Goal: Task Accomplishment & Management: Manage account settings

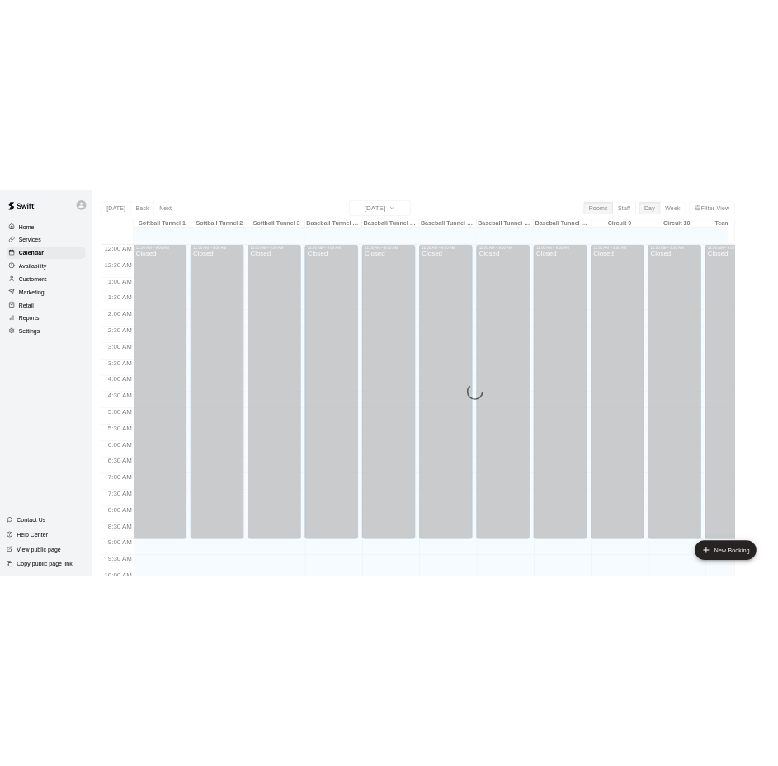
scroll to position [845, 0]
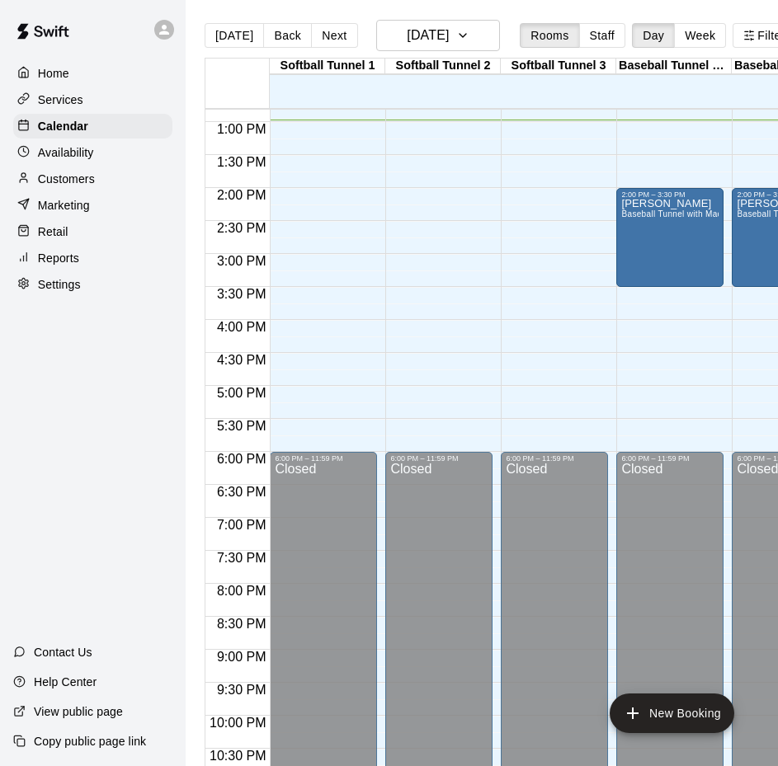
click at [66, 187] on p "Customers" at bounding box center [66, 179] width 57 height 16
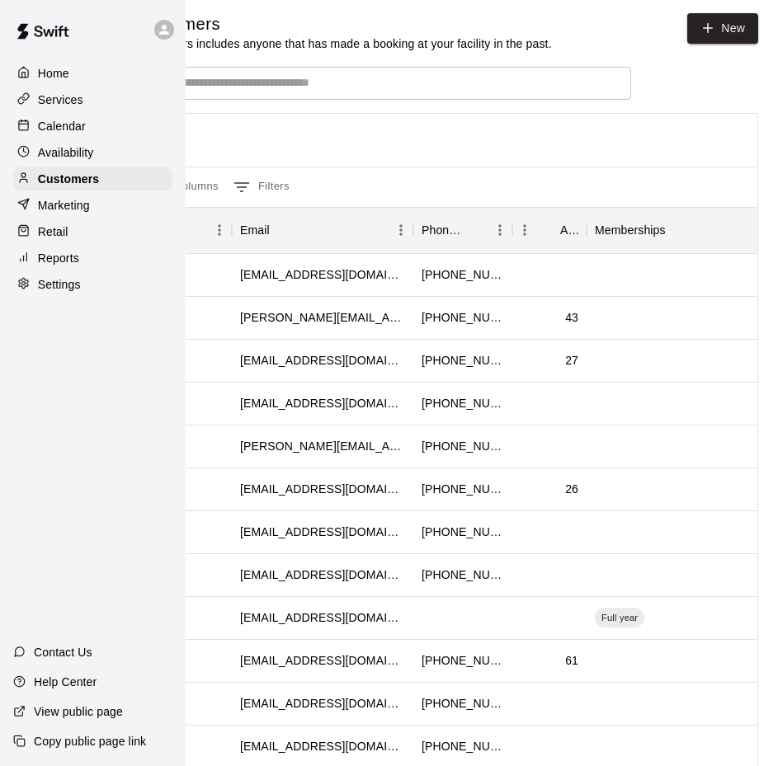
scroll to position [0, 79]
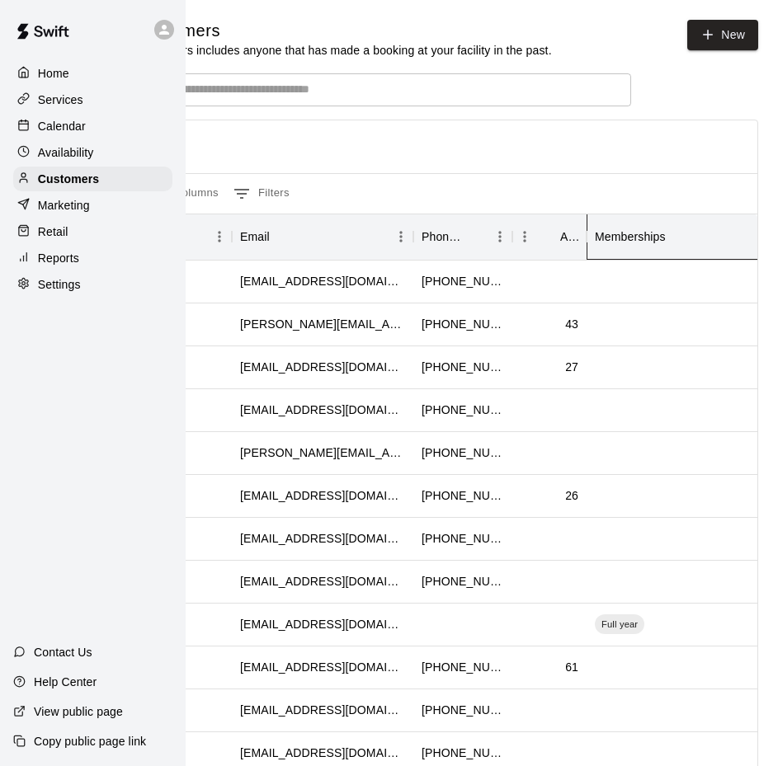
click at [617, 236] on div "Memberships" at bounding box center [630, 237] width 71 height 46
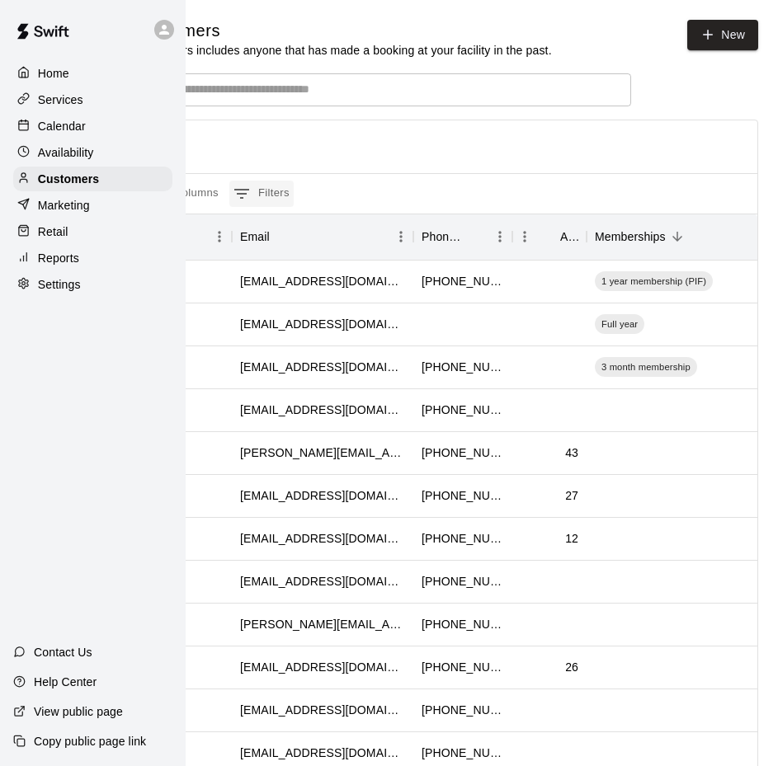
click at [240, 197] on icon "Show filters" at bounding box center [242, 194] width 20 height 20
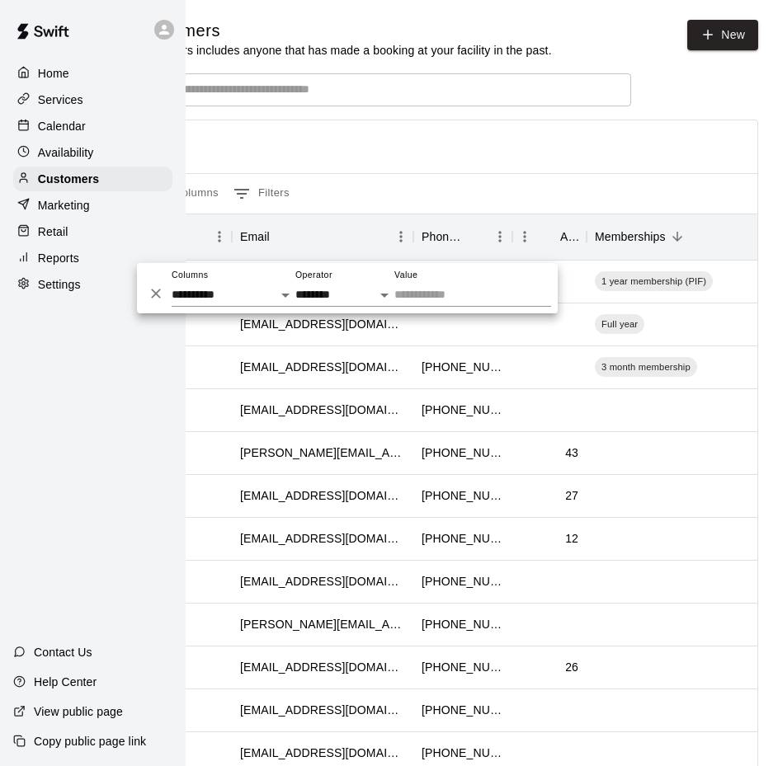
click at [370, 138] on div at bounding box center [447, 146] width 620 height 53
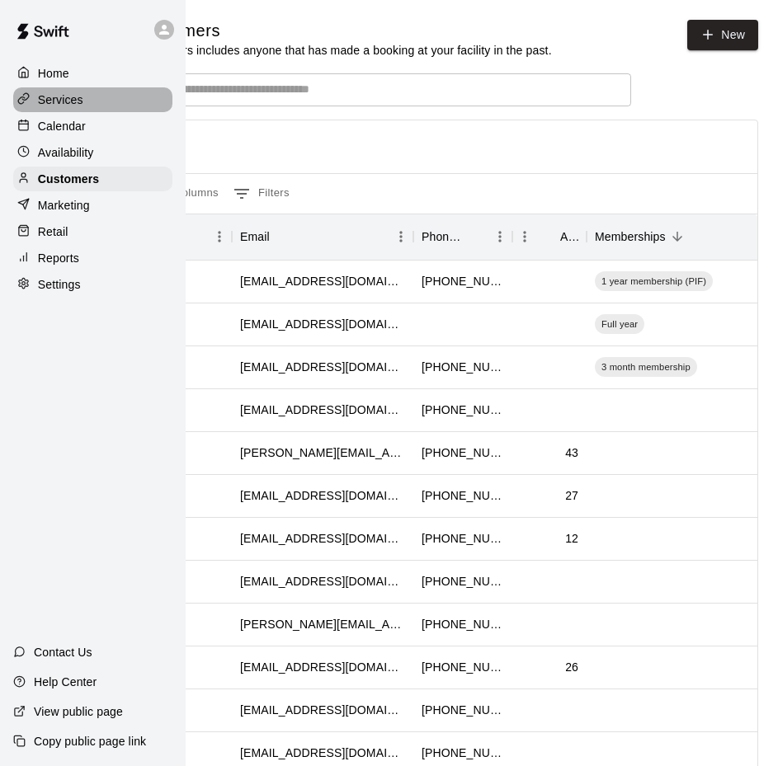
click at [68, 100] on p "Services" at bounding box center [60, 100] width 45 height 16
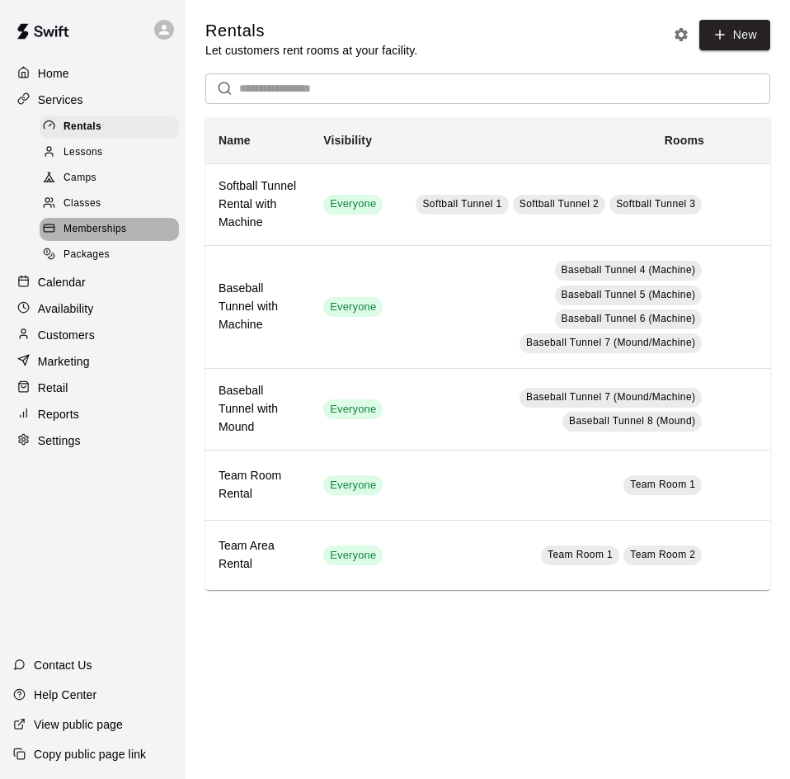
click at [105, 231] on span "Memberships" at bounding box center [95, 229] width 63 height 16
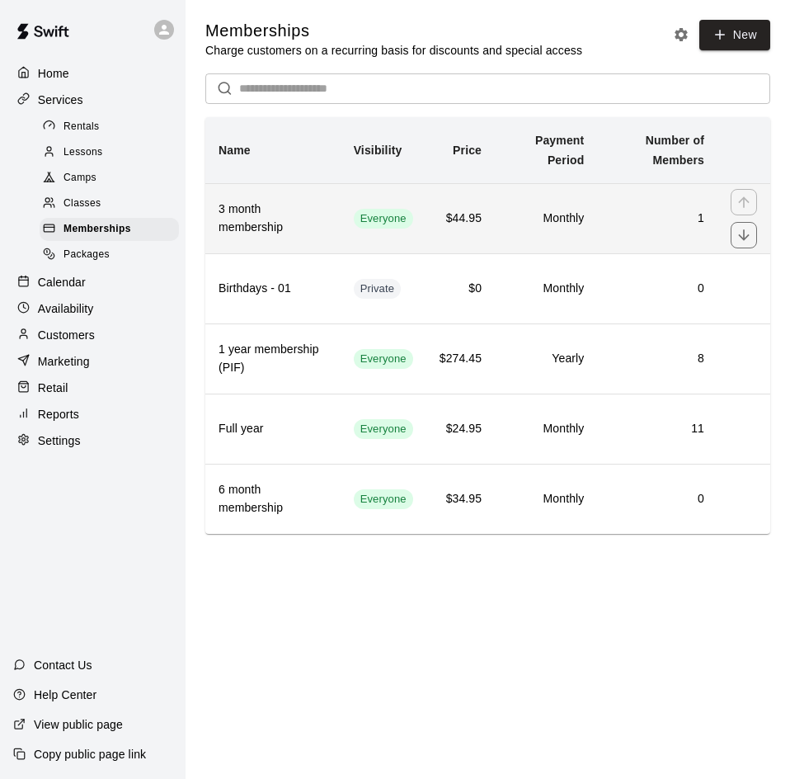
click at [610, 223] on h6 "1" at bounding box center [657, 218] width 94 height 18
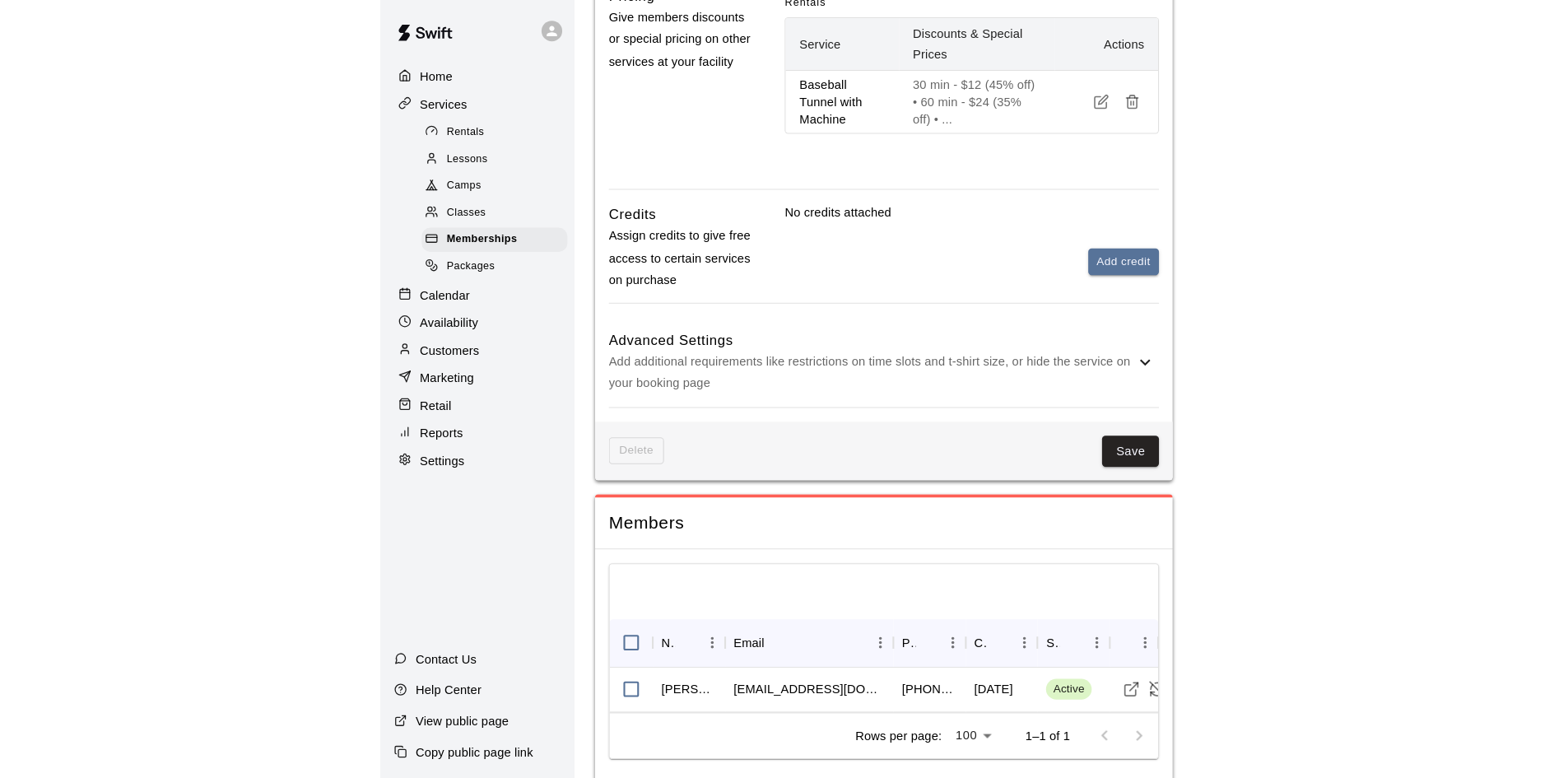
scroll to position [624, 0]
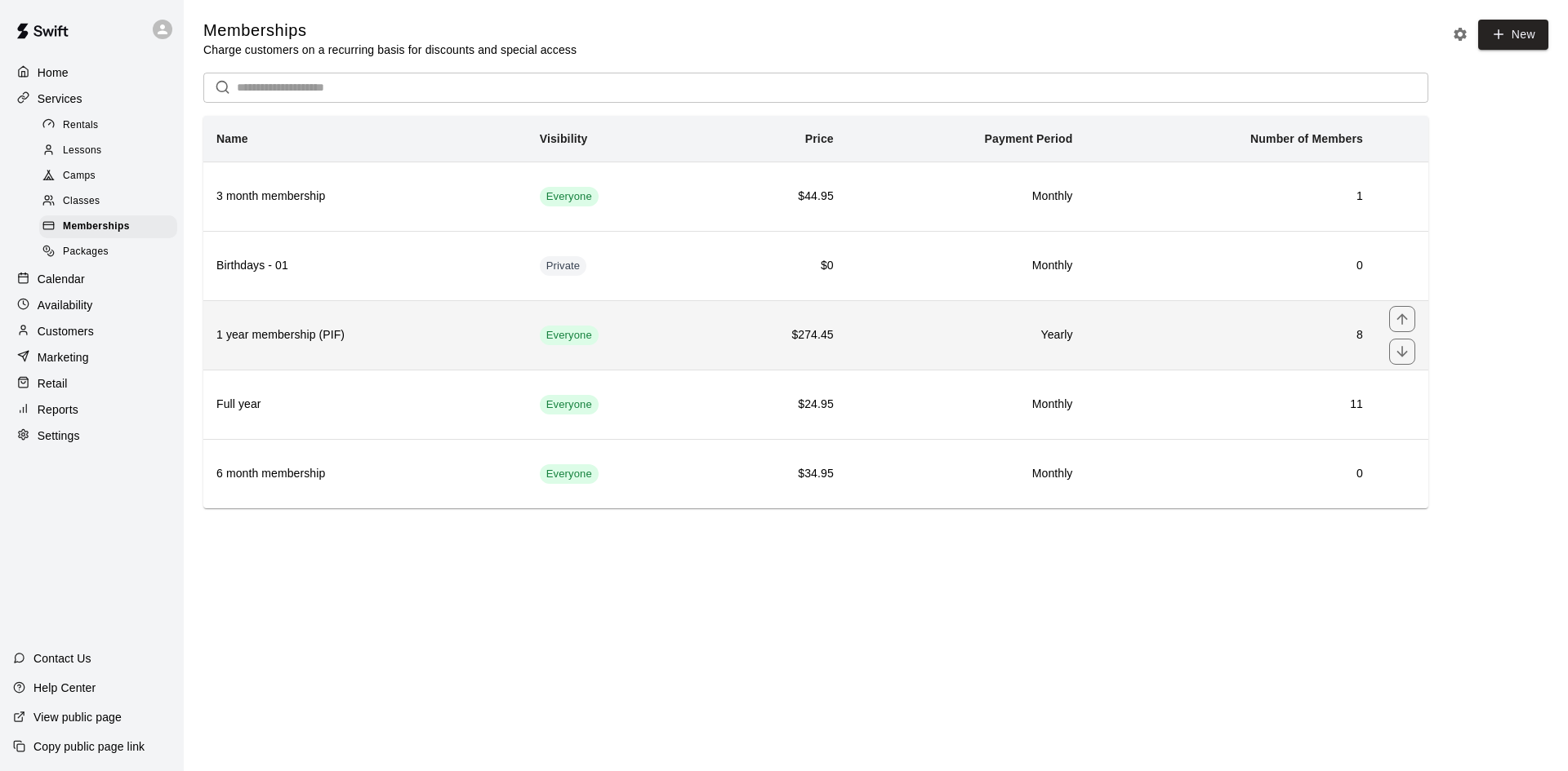
click at [841, 342] on td "$274.45" at bounding box center [775, 336] width 143 height 69
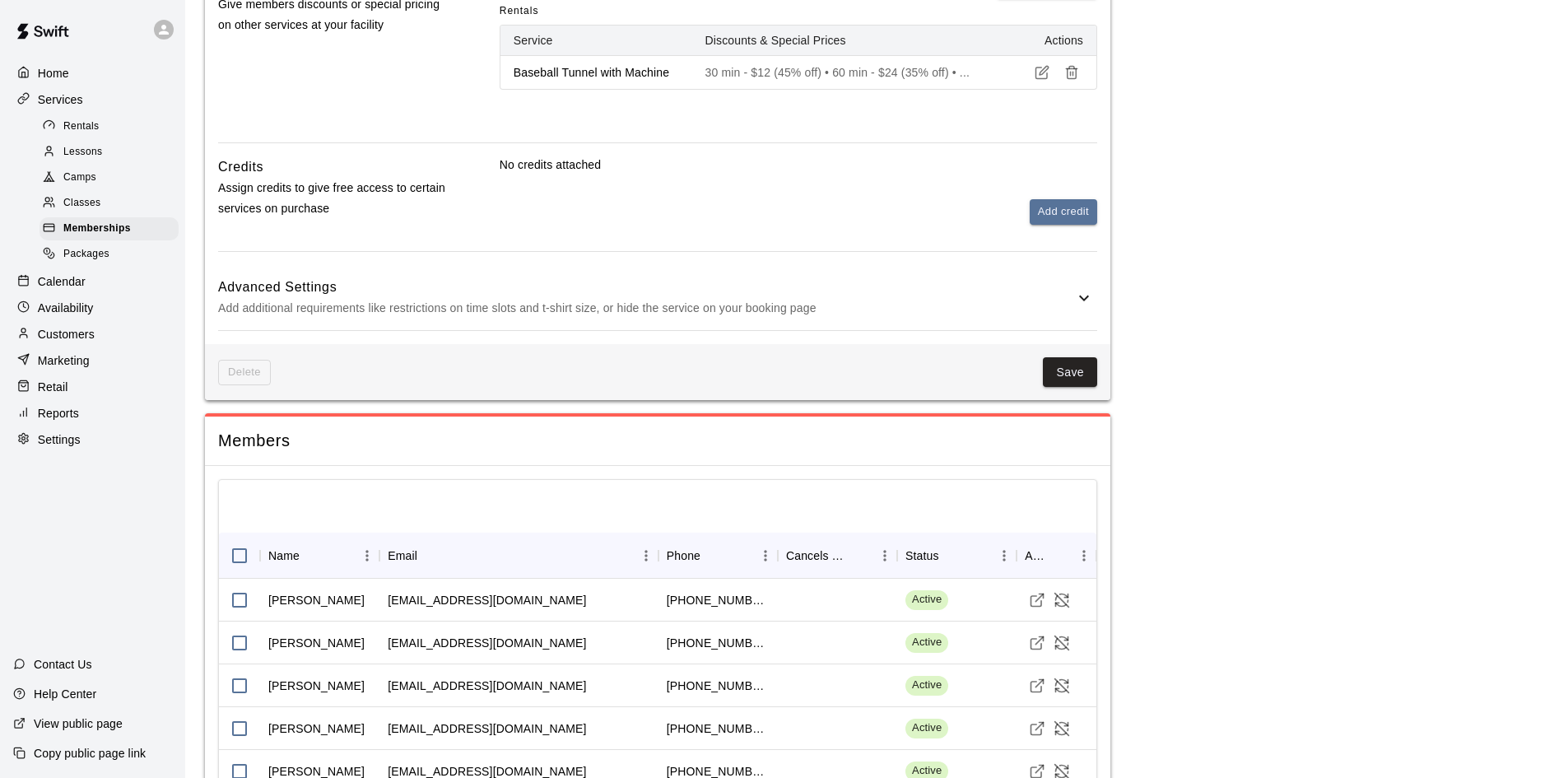
scroll to position [677, 0]
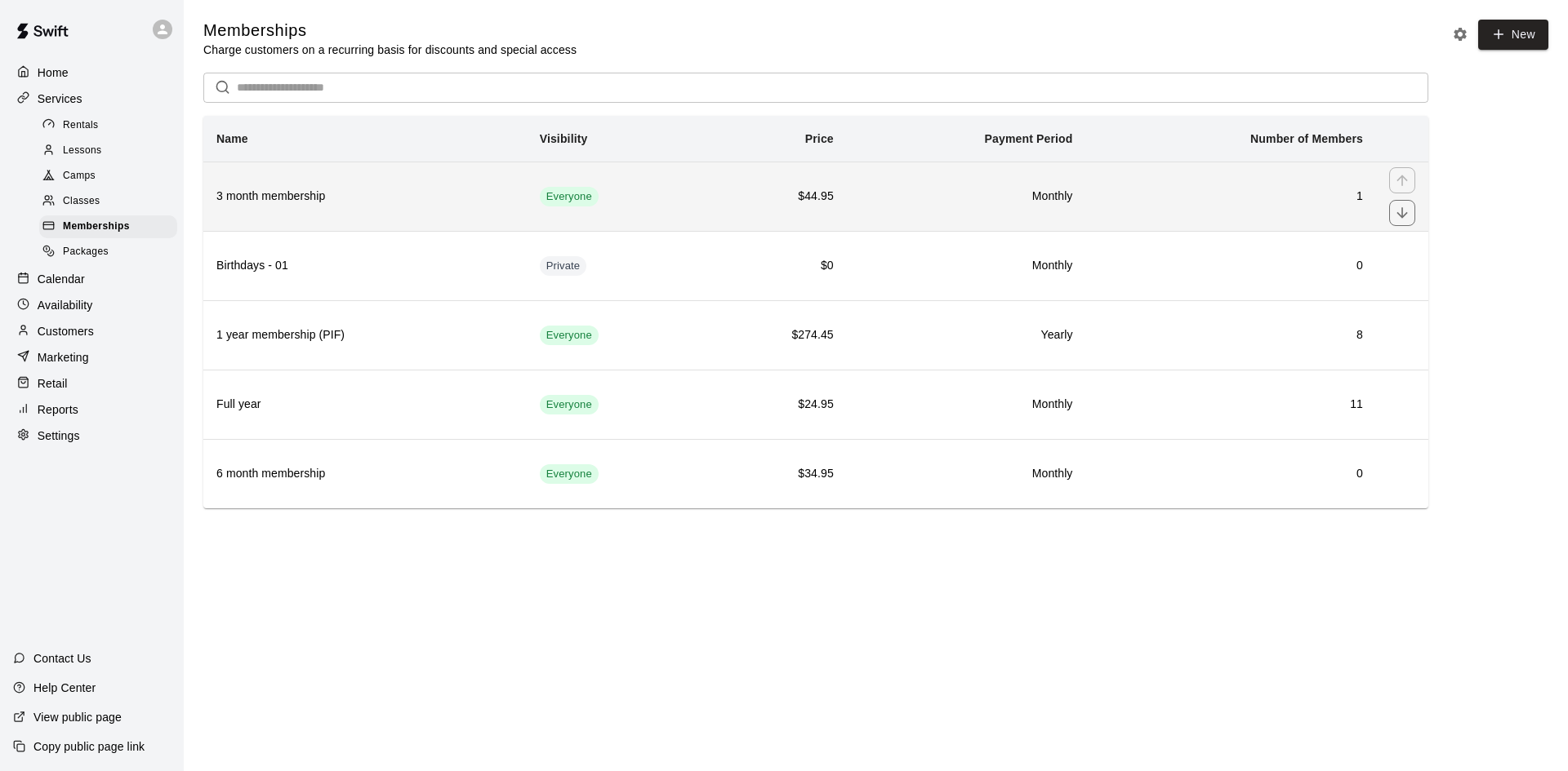
click at [739, 201] on h6 "$44.95" at bounding box center [774, 197] width 116 height 18
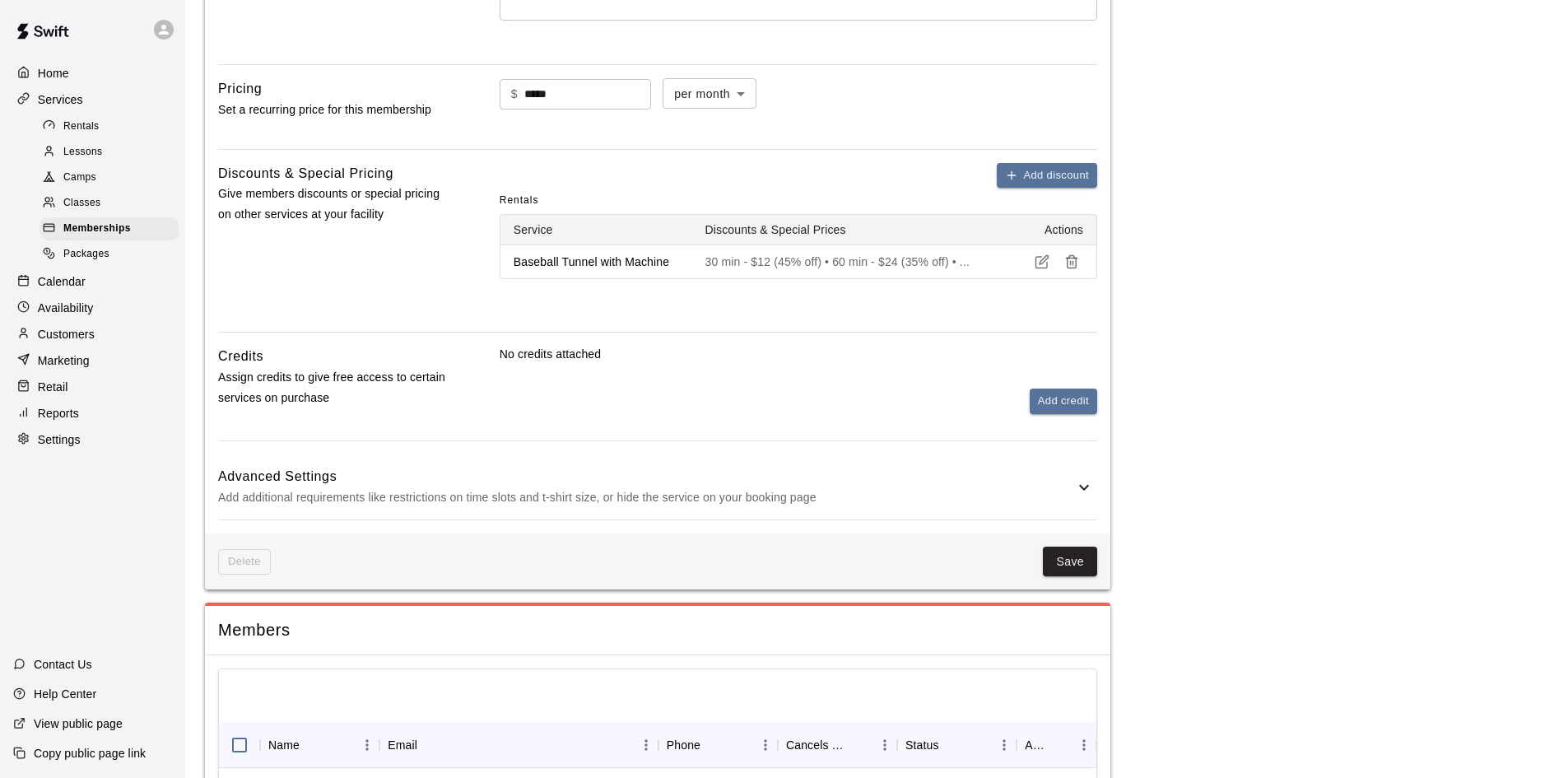
scroll to position [624, 0]
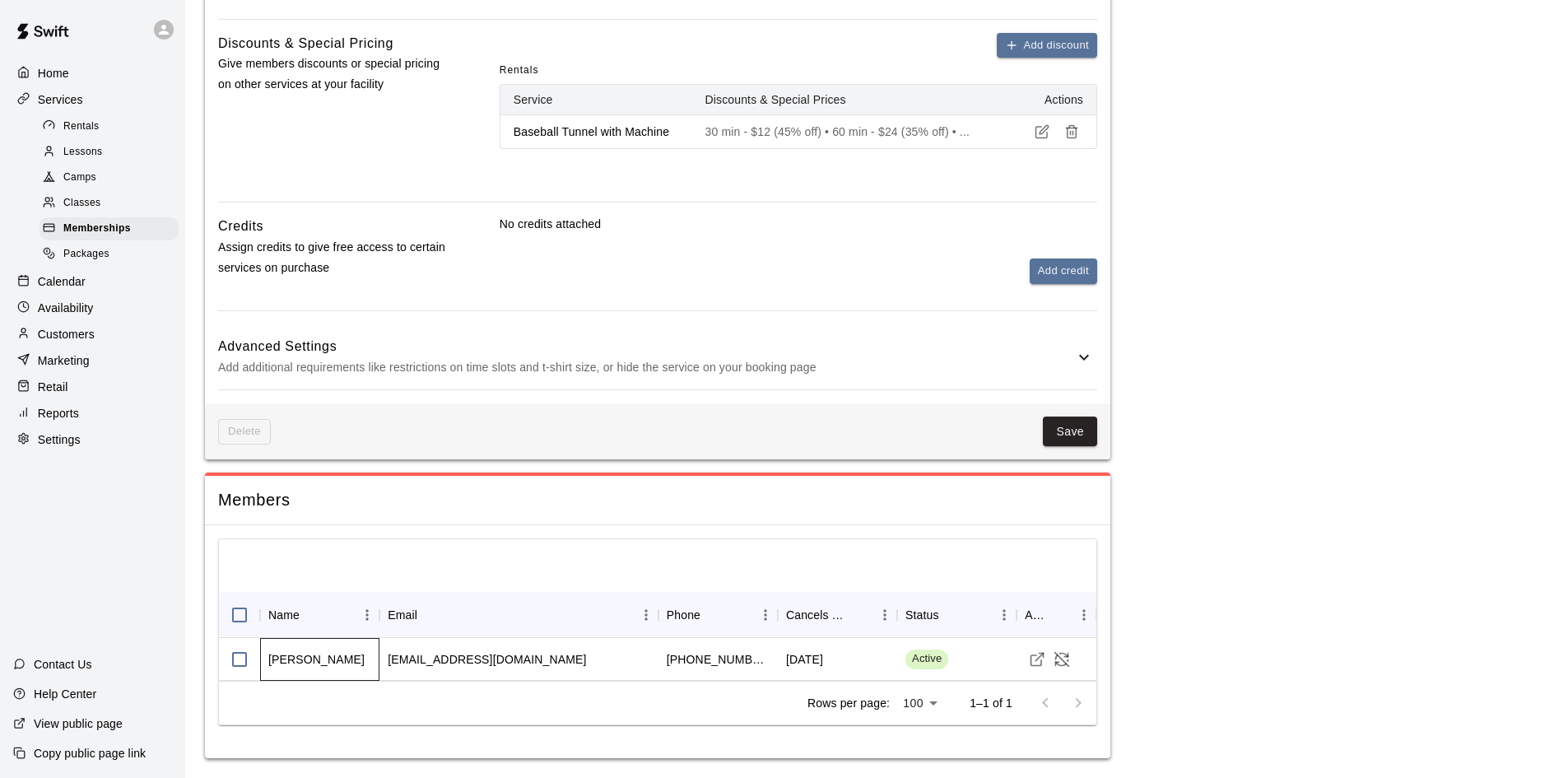
click at [316, 665] on div "[PERSON_NAME]" at bounding box center [316, 659] width 97 height 16
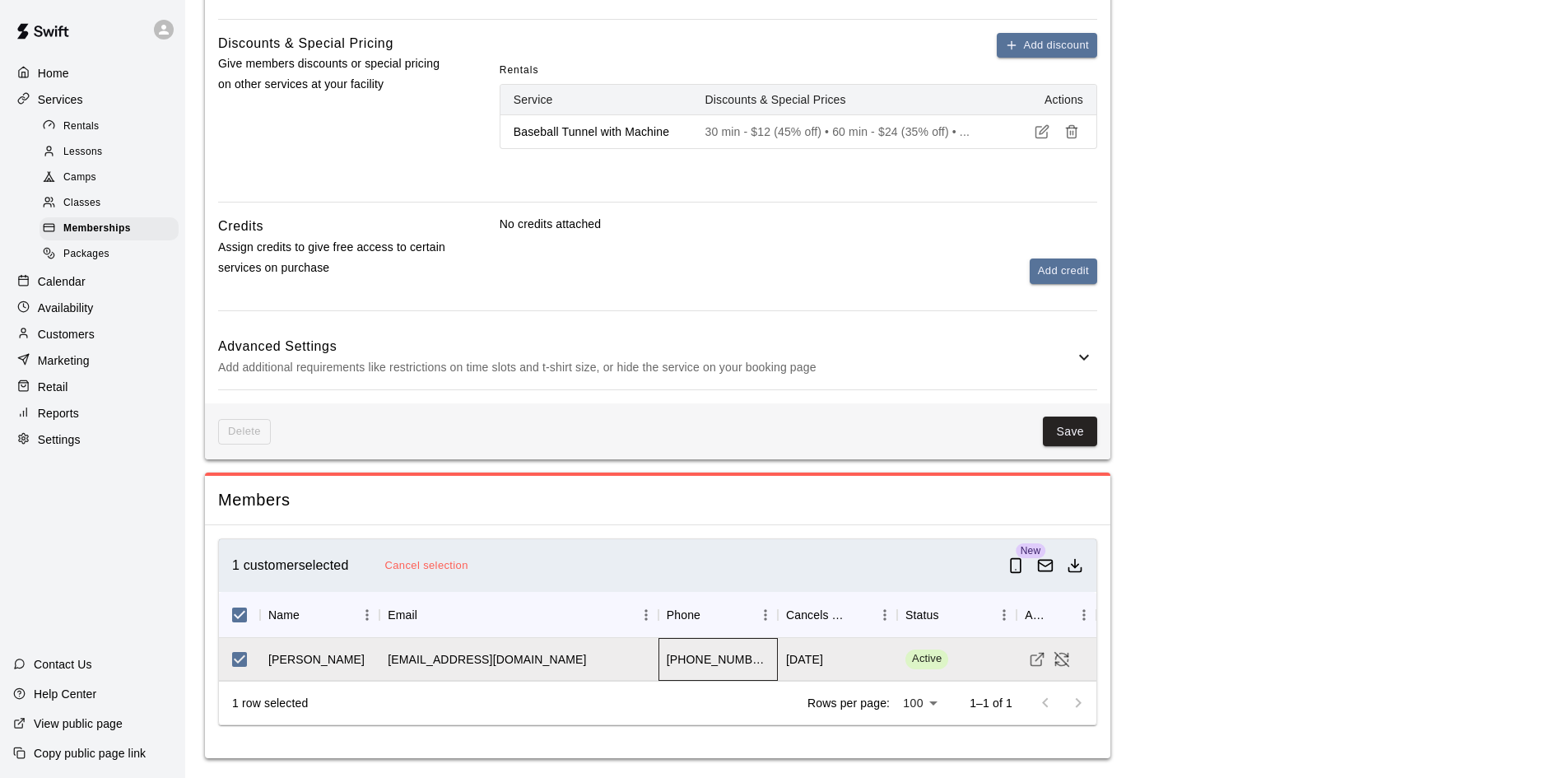
drag, startPoint x: 340, startPoint y: 659, endPoint x: 685, endPoint y: 670, distance: 345.2
click at [685, 670] on div "[PHONE_NUMBER]" at bounding box center [719, 659] width 120 height 43
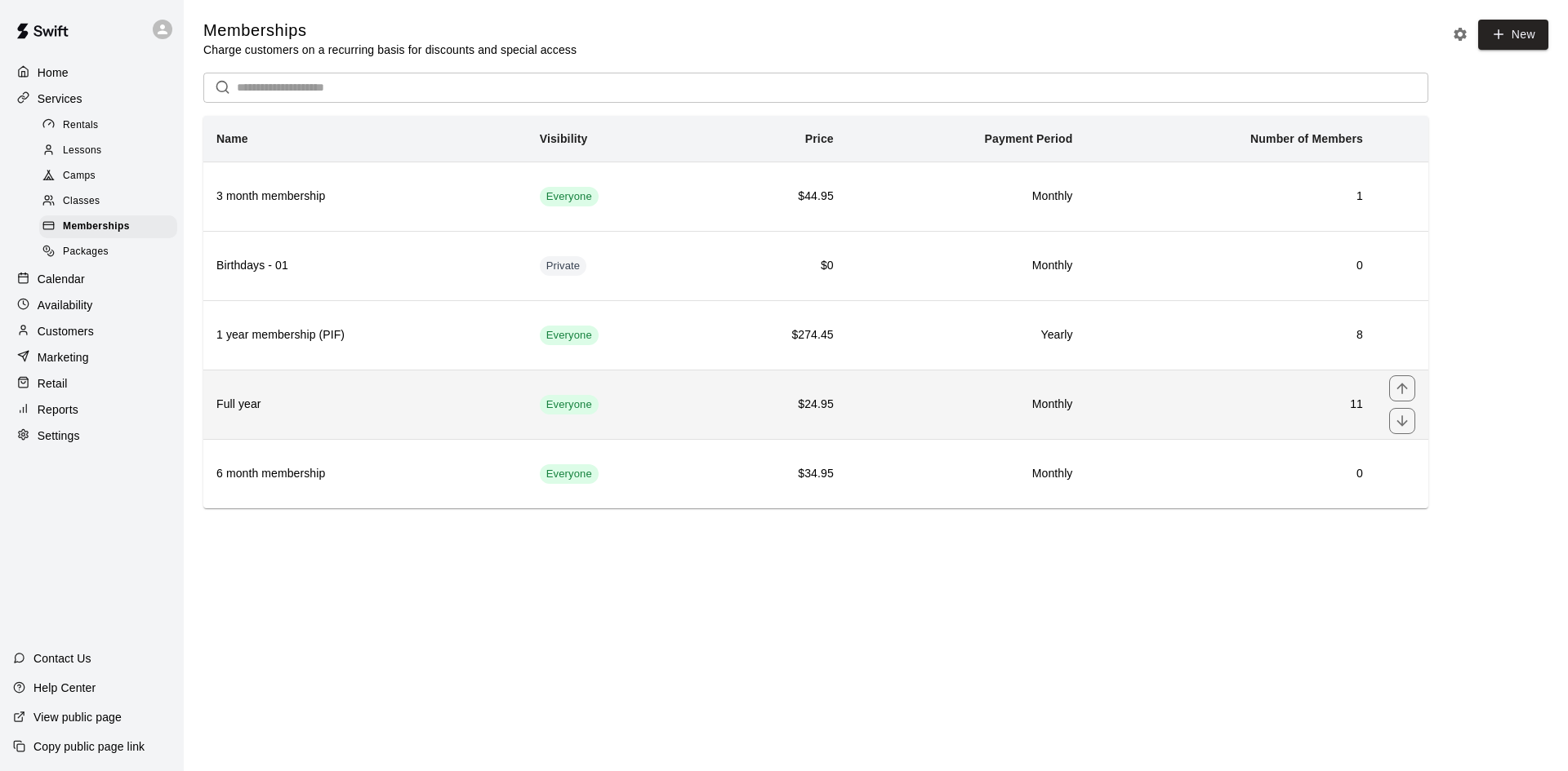
click at [773, 425] on td "$24.95" at bounding box center [775, 405] width 143 height 69
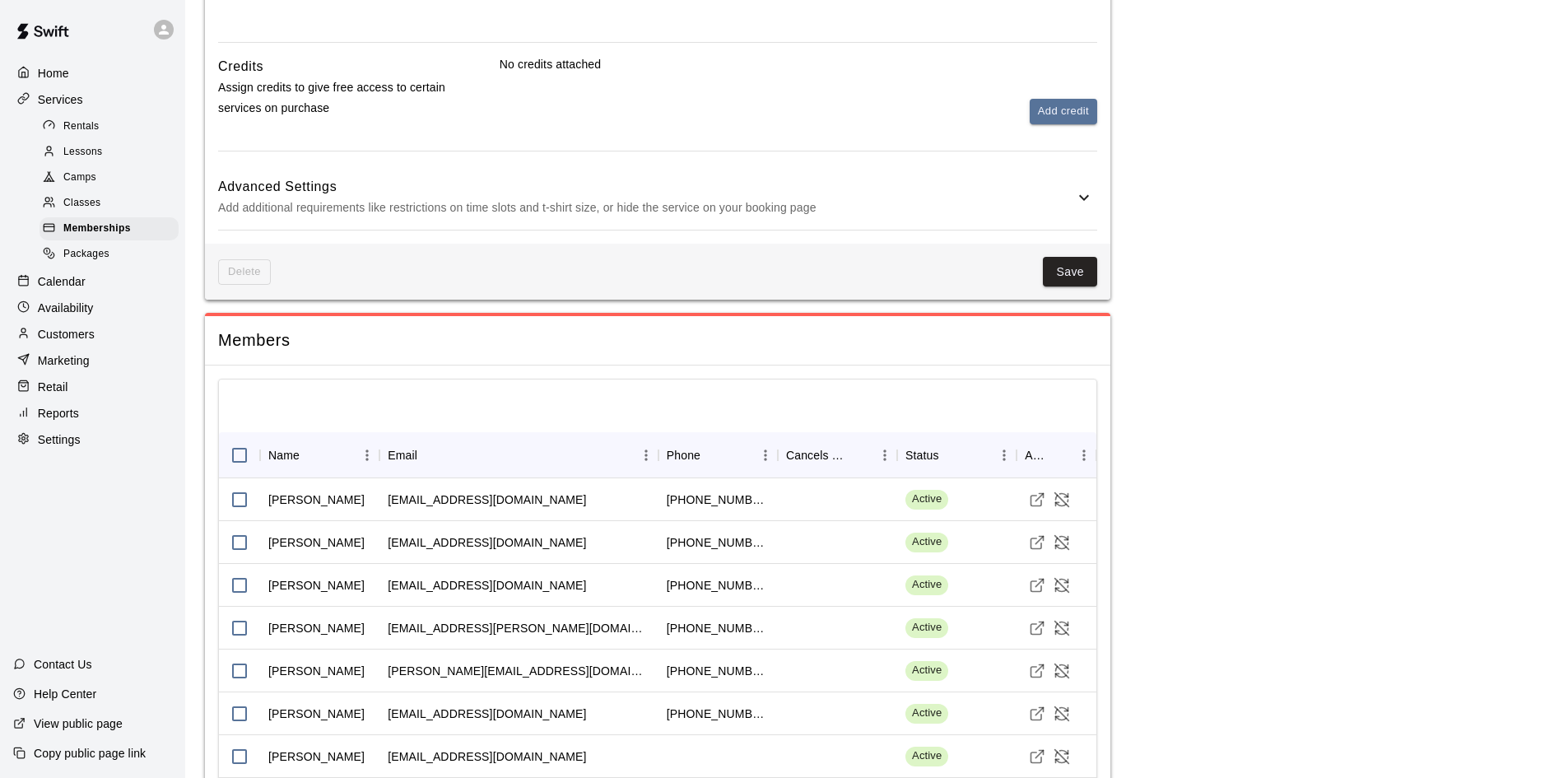
scroll to position [723, 0]
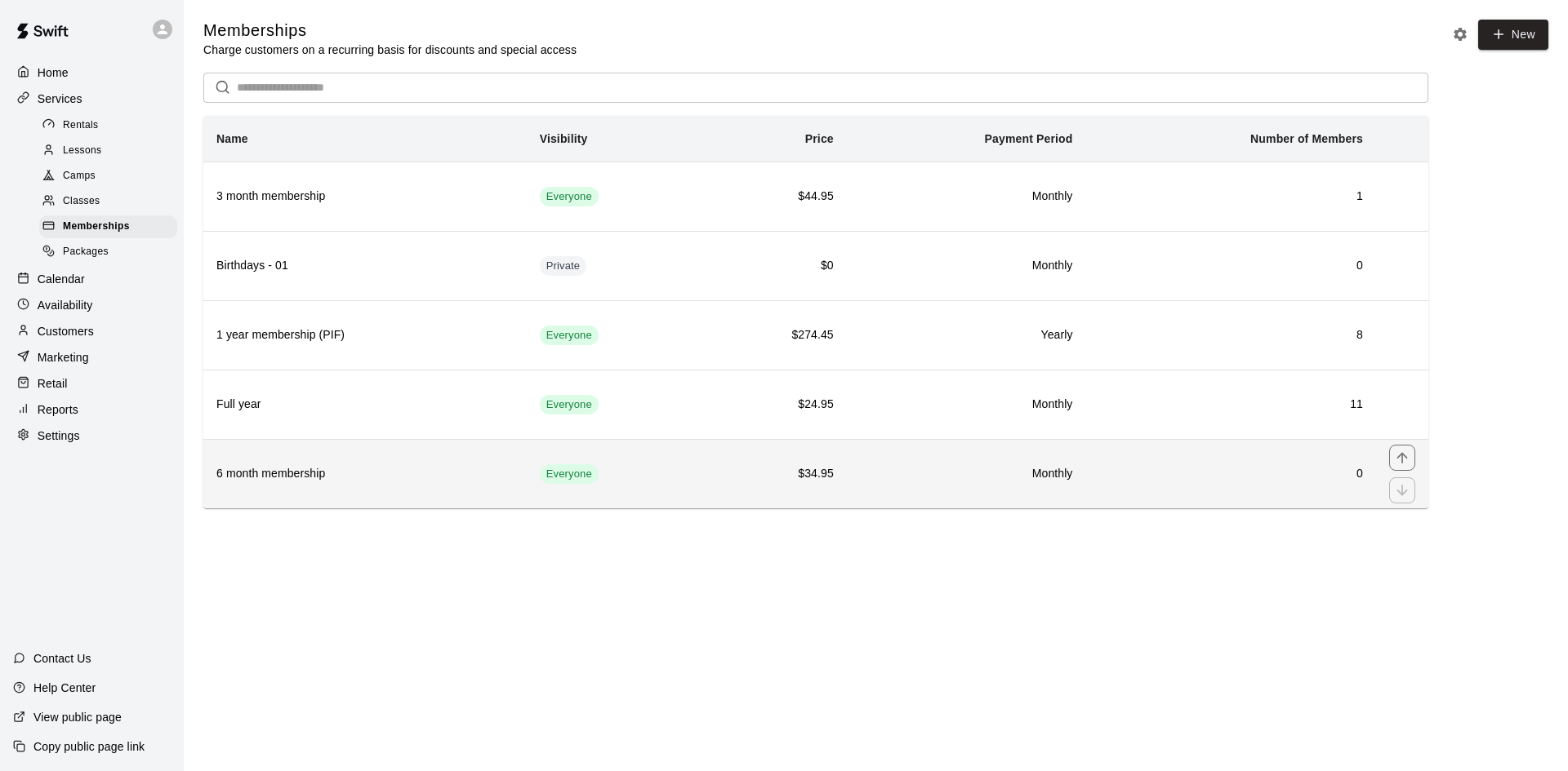
click at [537, 464] on td "Everyone" at bounding box center [616, 474] width 178 height 69
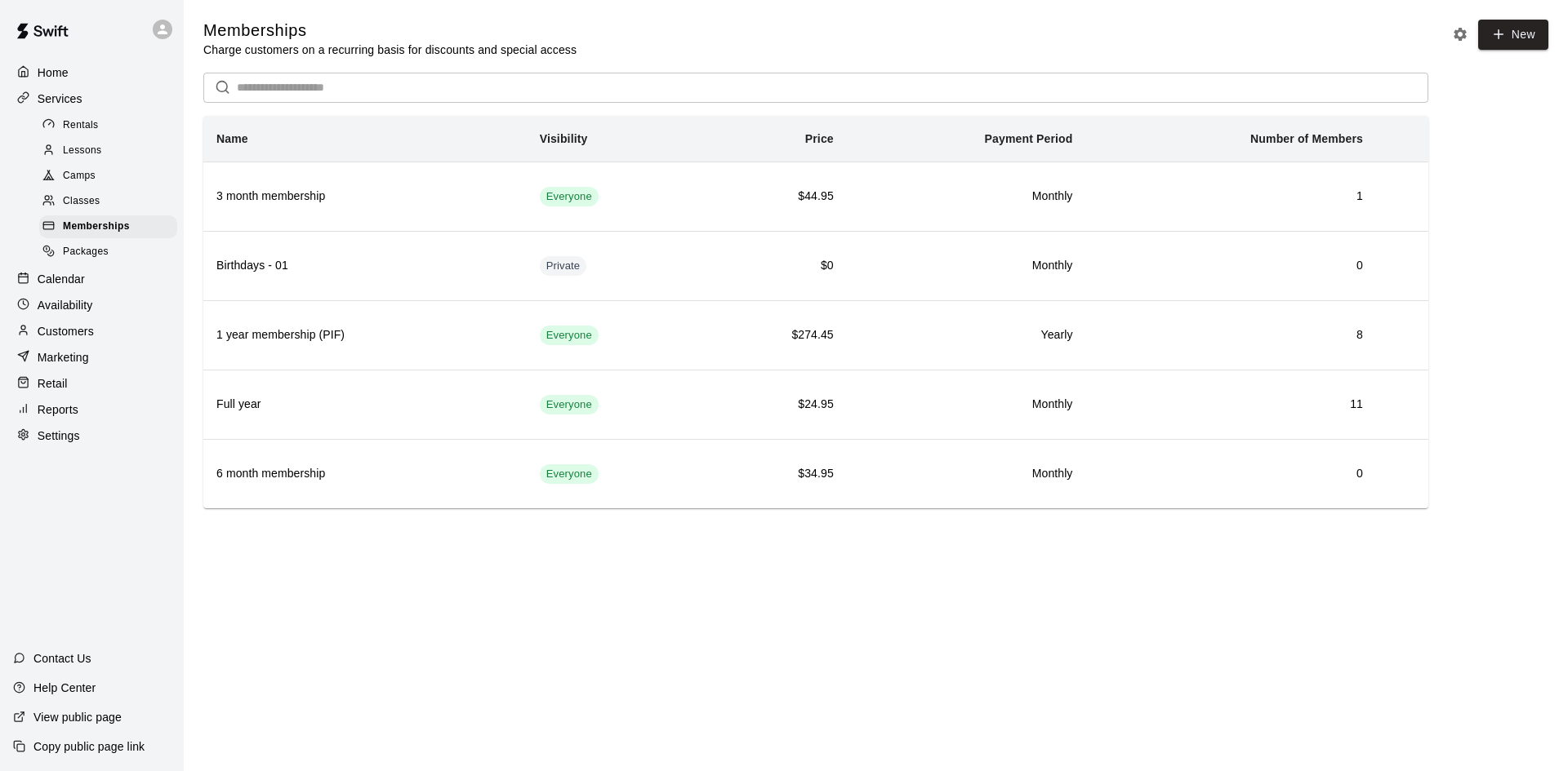
click at [79, 339] on p "Customers" at bounding box center [65, 332] width 56 height 16
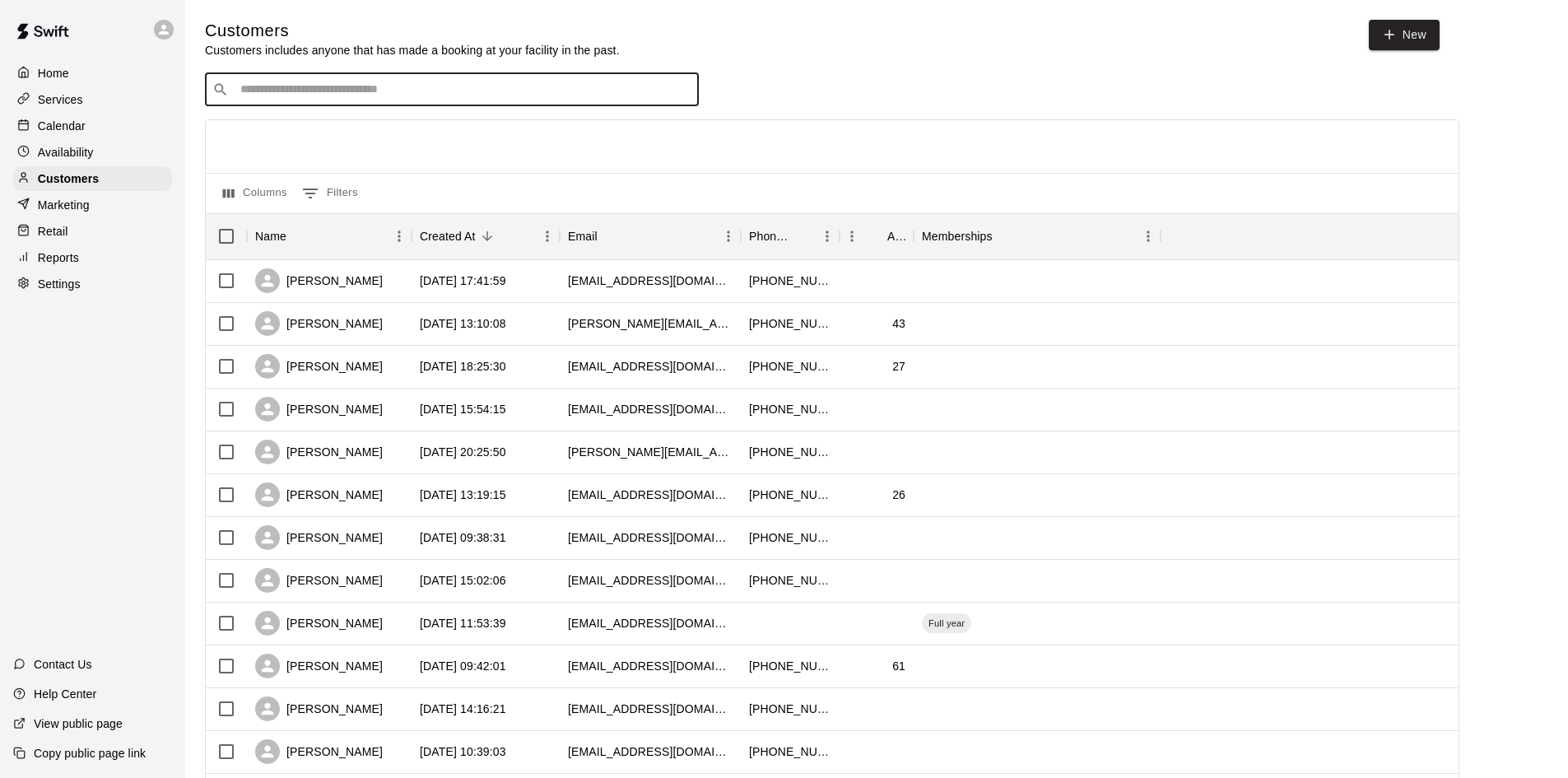
click at [326, 87] on input "Search customers by name or email" at bounding box center [463, 90] width 456 height 16
type input "*****"
click at [313, 97] on input "*****" at bounding box center [451, 90] width 431 height 16
click at [309, 137] on div "[PERSON_NAME] [EMAIL_ADDRESS][DOMAIN_NAME]" at bounding box center [339, 135] width 177 height 35
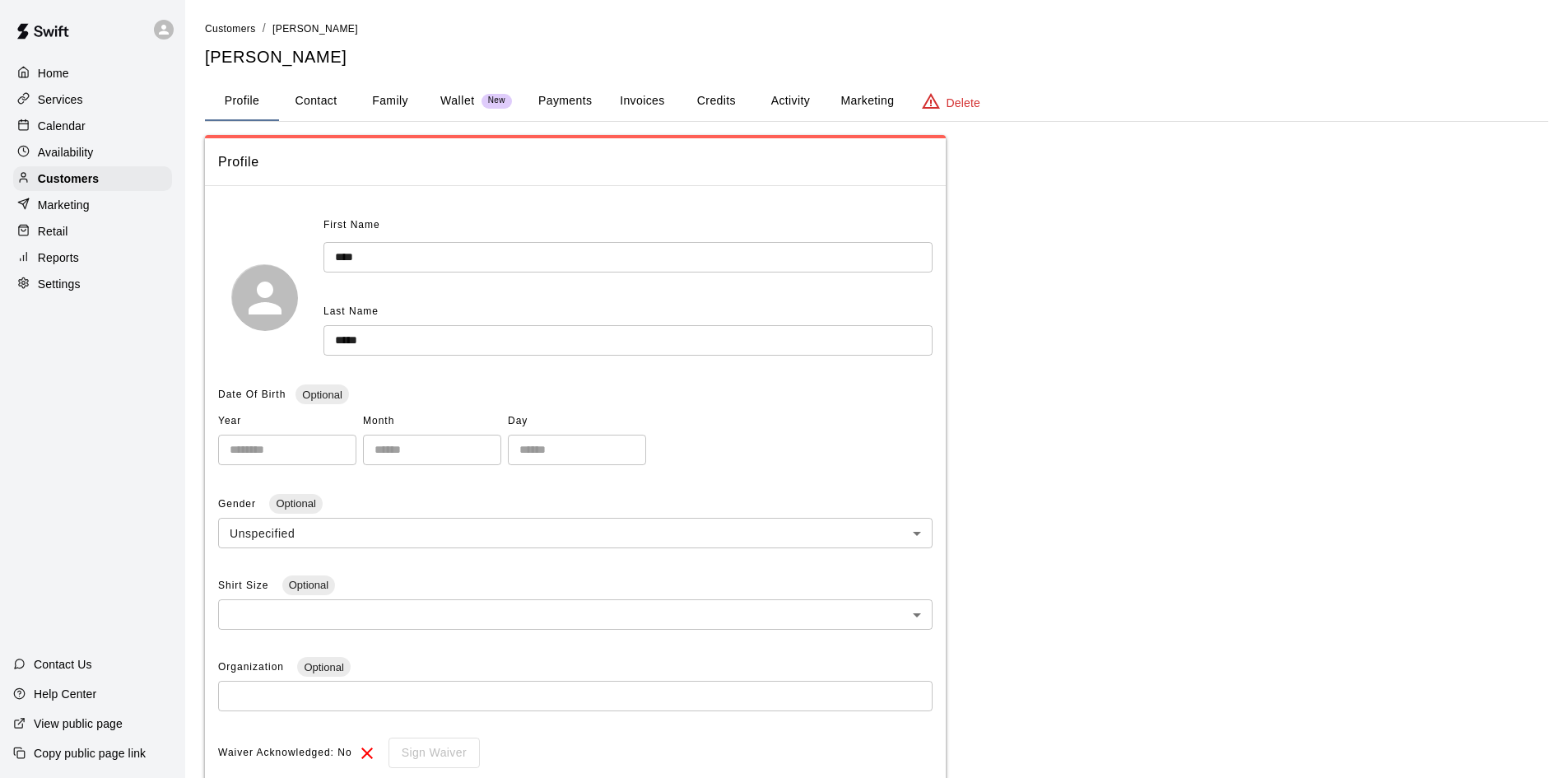
click at [783, 100] on button "Activity" at bounding box center [790, 102] width 74 height 40
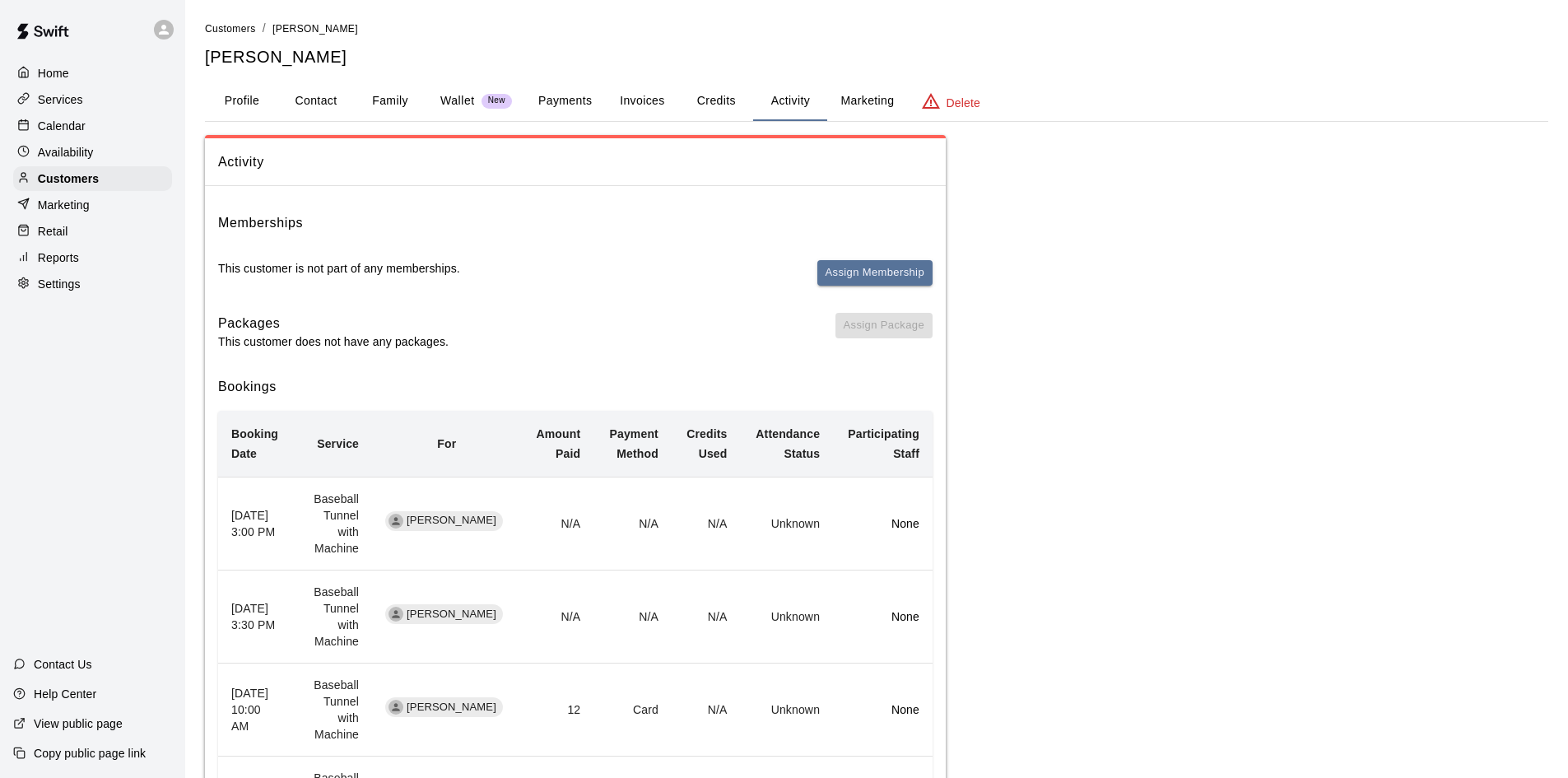
click at [707, 109] on button "Credits" at bounding box center [716, 102] width 74 height 40
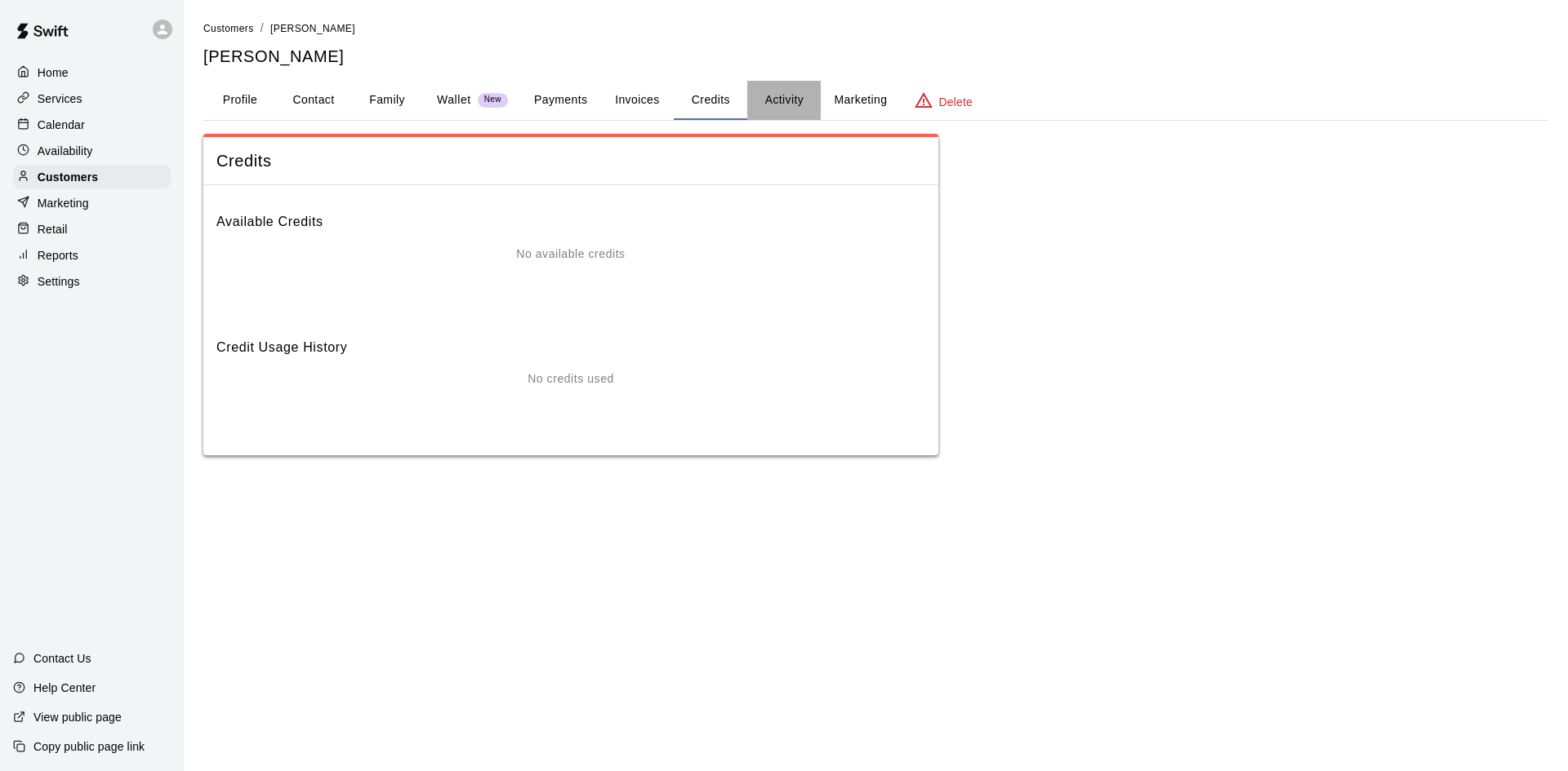
click at [786, 100] on button "Activity" at bounding box center [784, 101] width 73 height 40
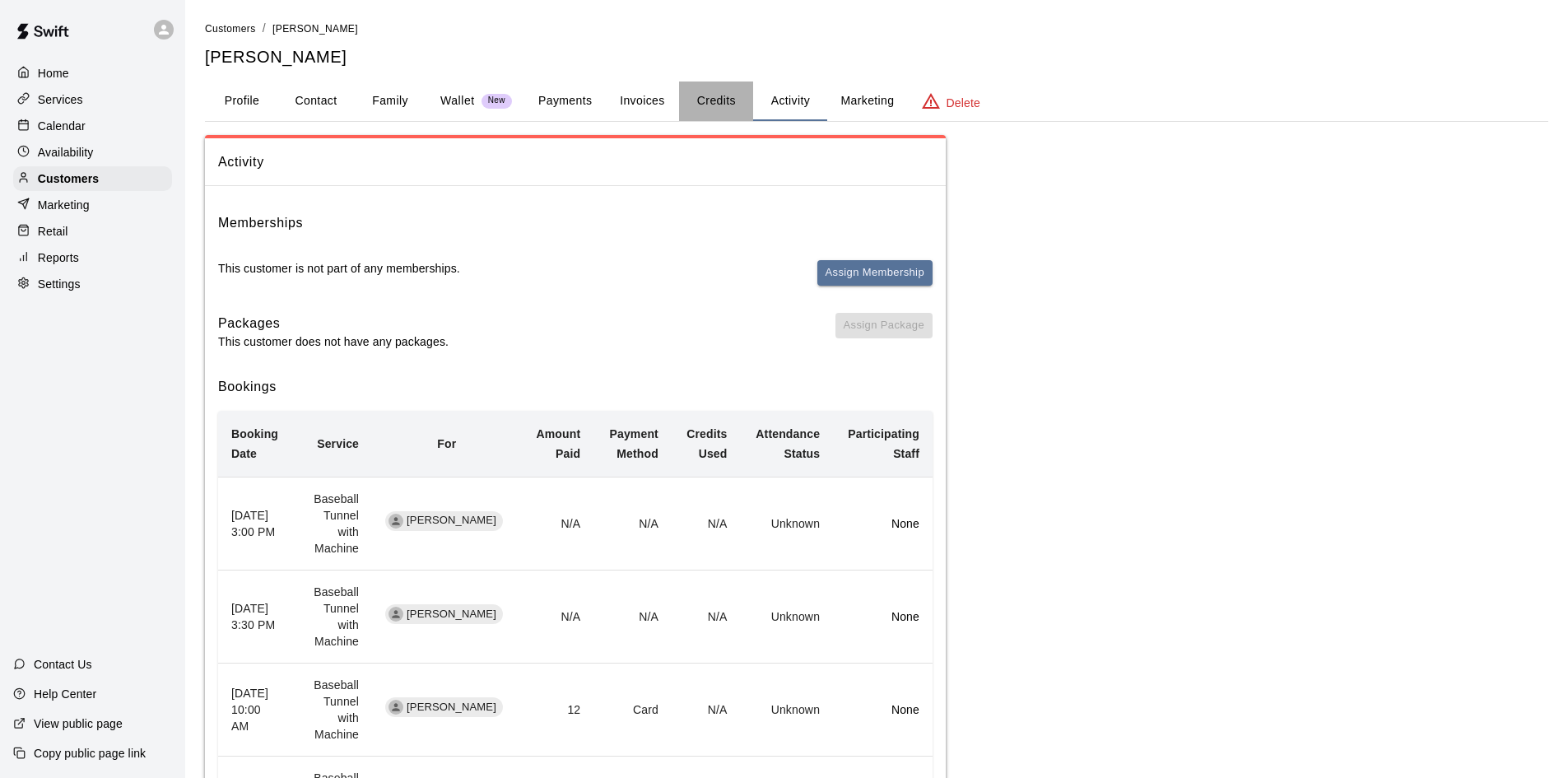
click at [715, 97] on button "Credits" at bounding box center [716, 102] width 74 height 40
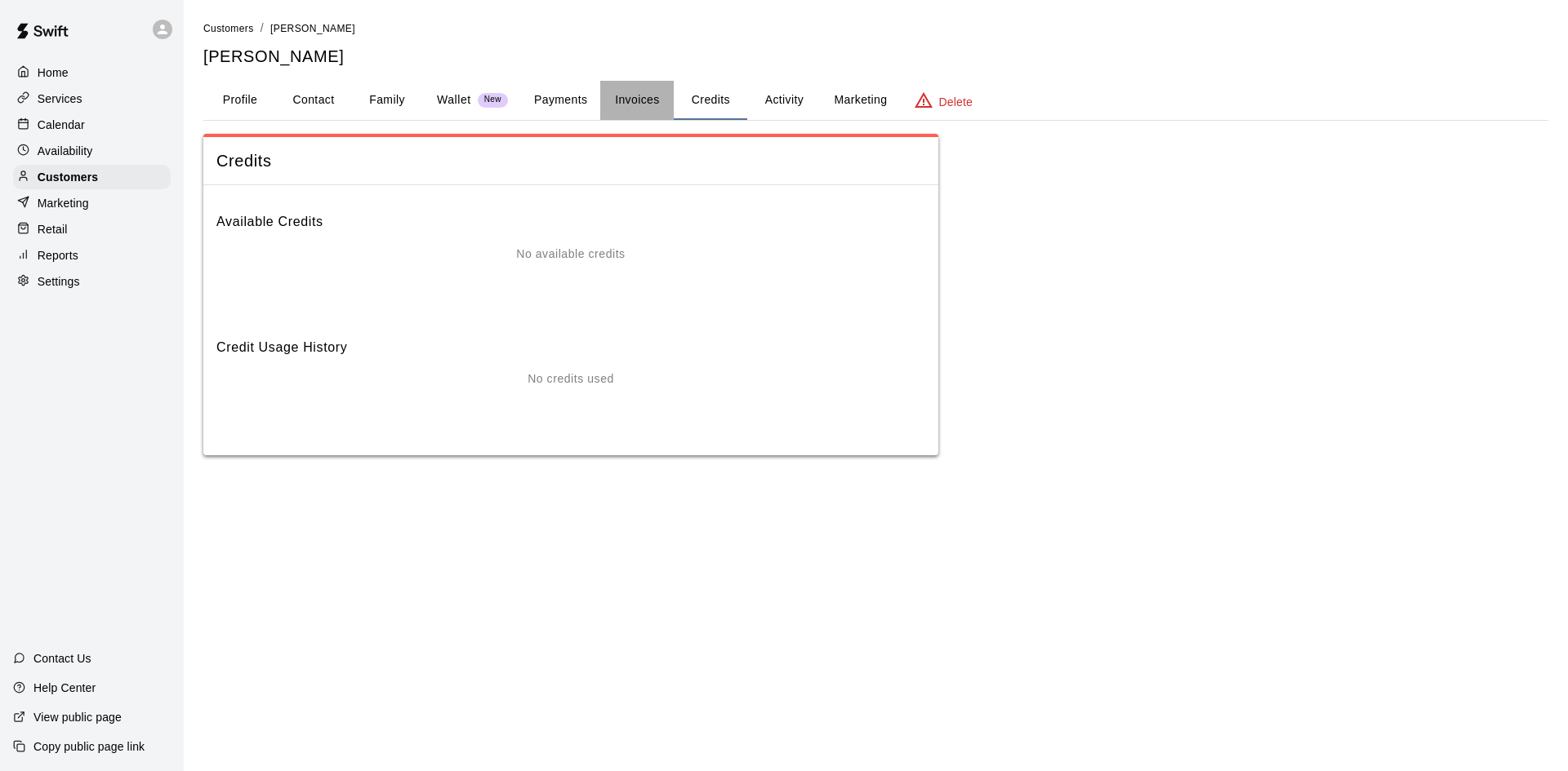
click at [648, 100] on button "Invoices" at bounding box center [637, 101] width 73 height 40
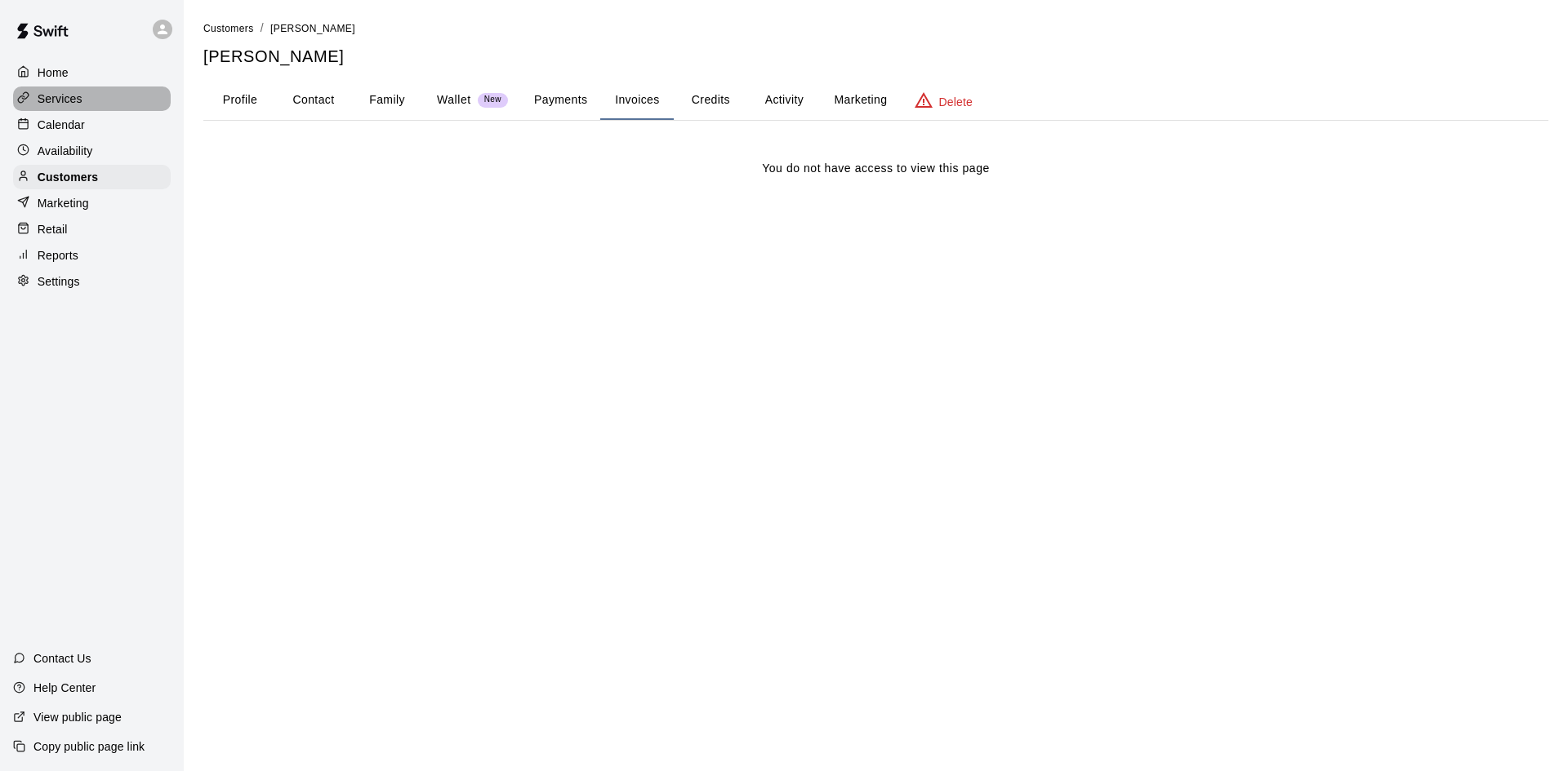
click at [63, 92] on p "Services" at bounding box center [59, 99] width 45 height 16
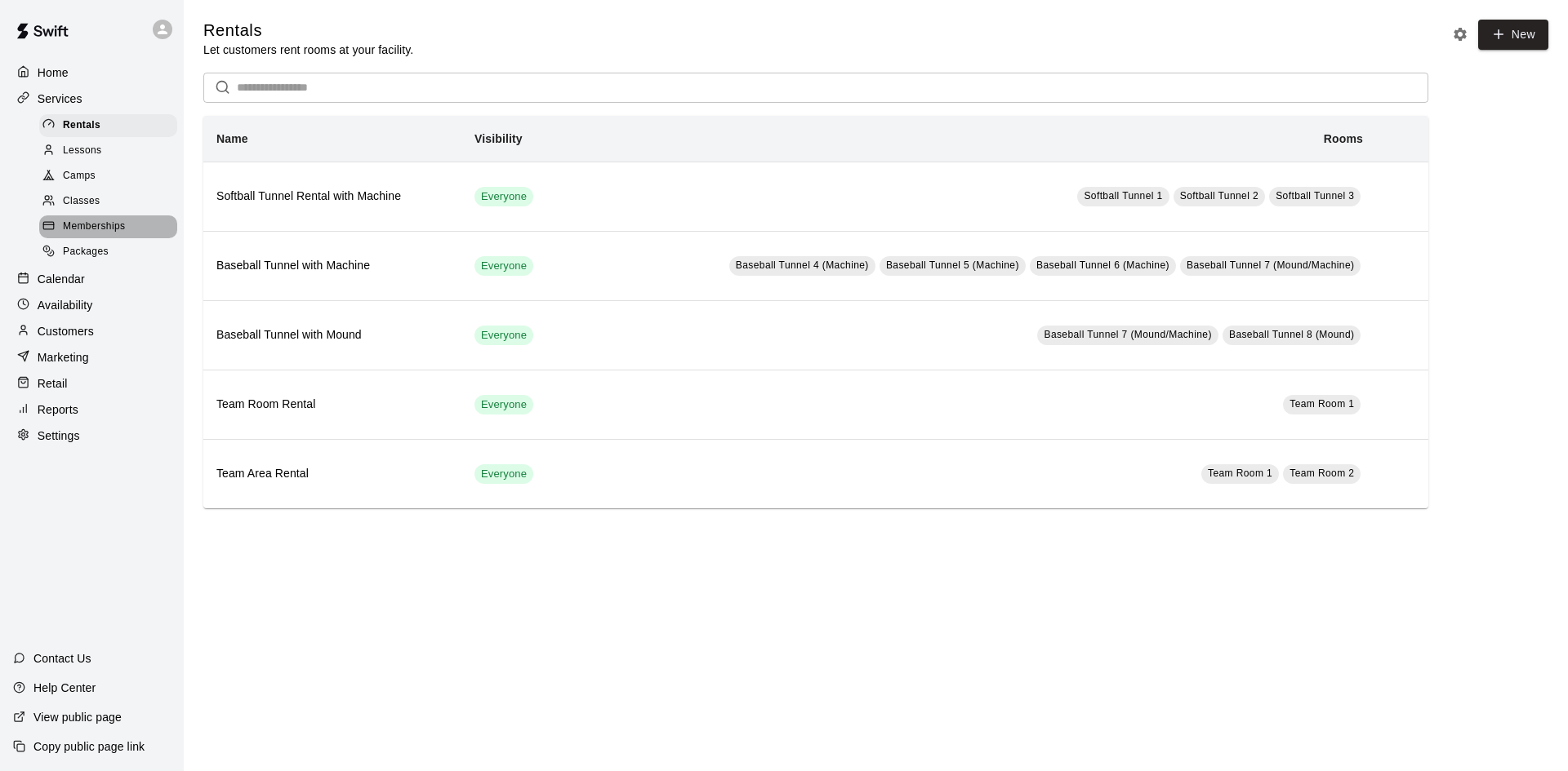
click at [92, 236] on span "Memberships" at bounding box center [94, 227] width 62 height 16
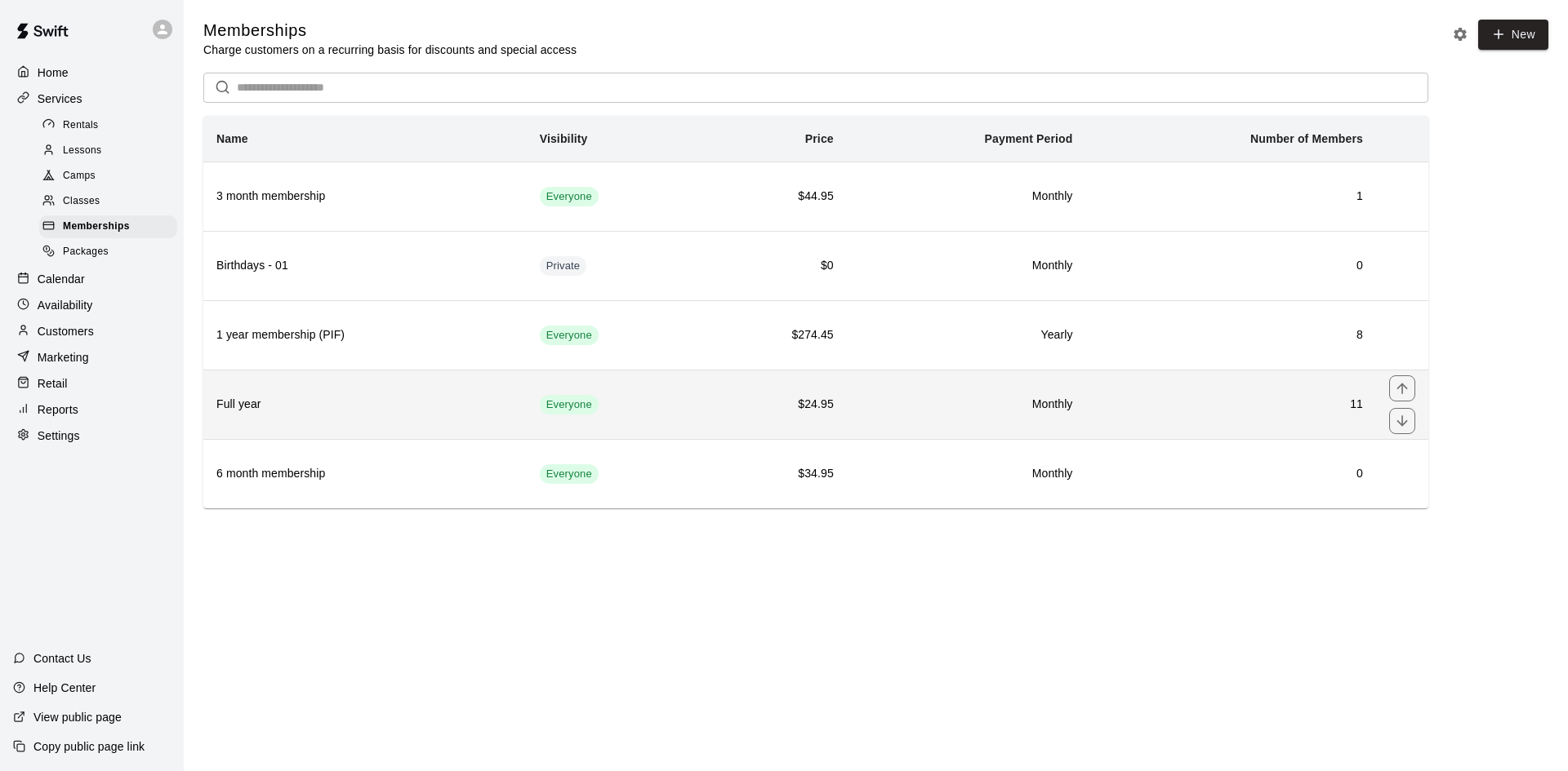
click at [907, 405] on h6 "Monthly" at bounding box center [966, 405] width 213 height 18
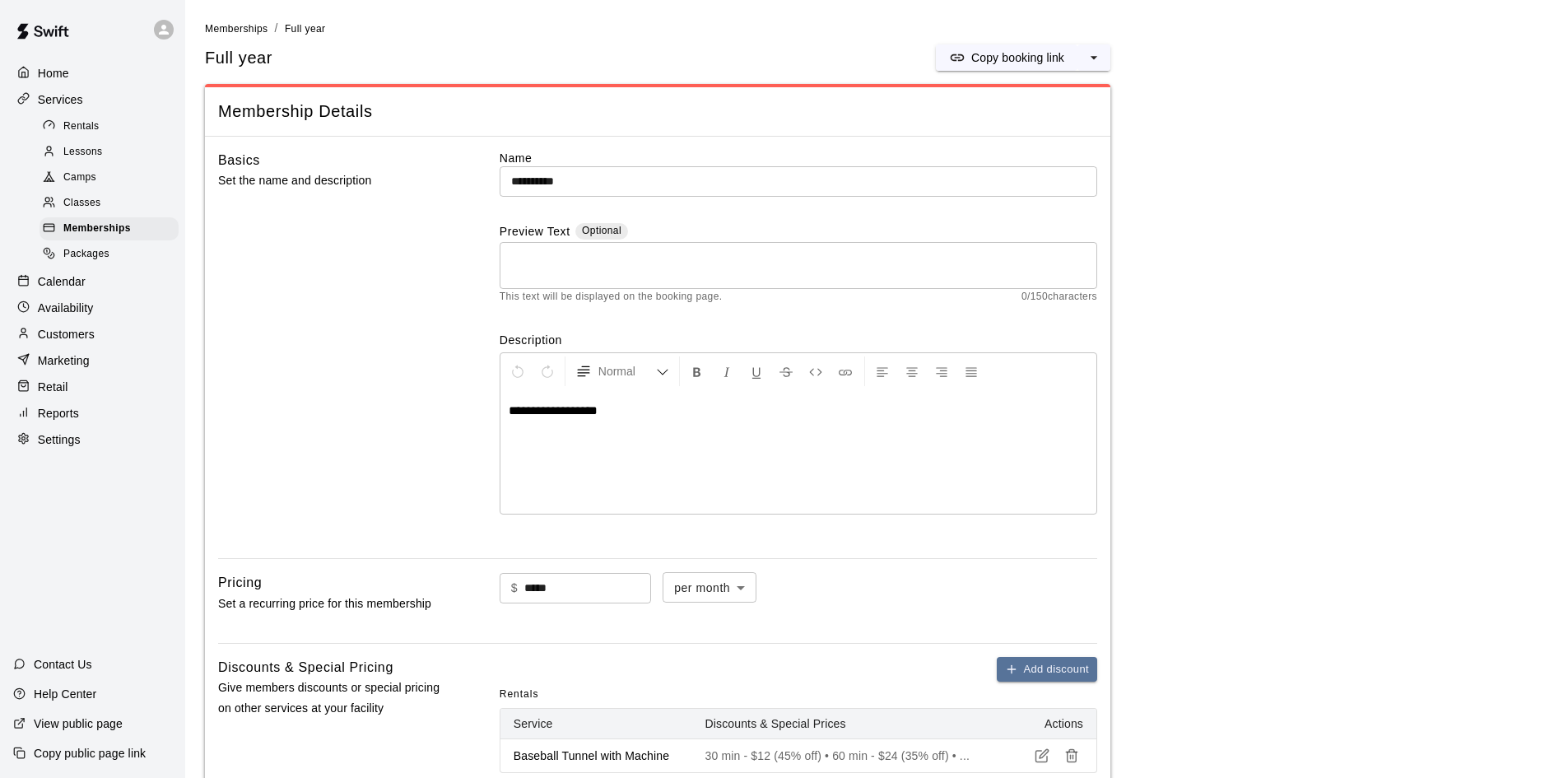
click at [316, 60] on div "Full year Copy booking link" at bounding box center [657, 58] width 905 height 26
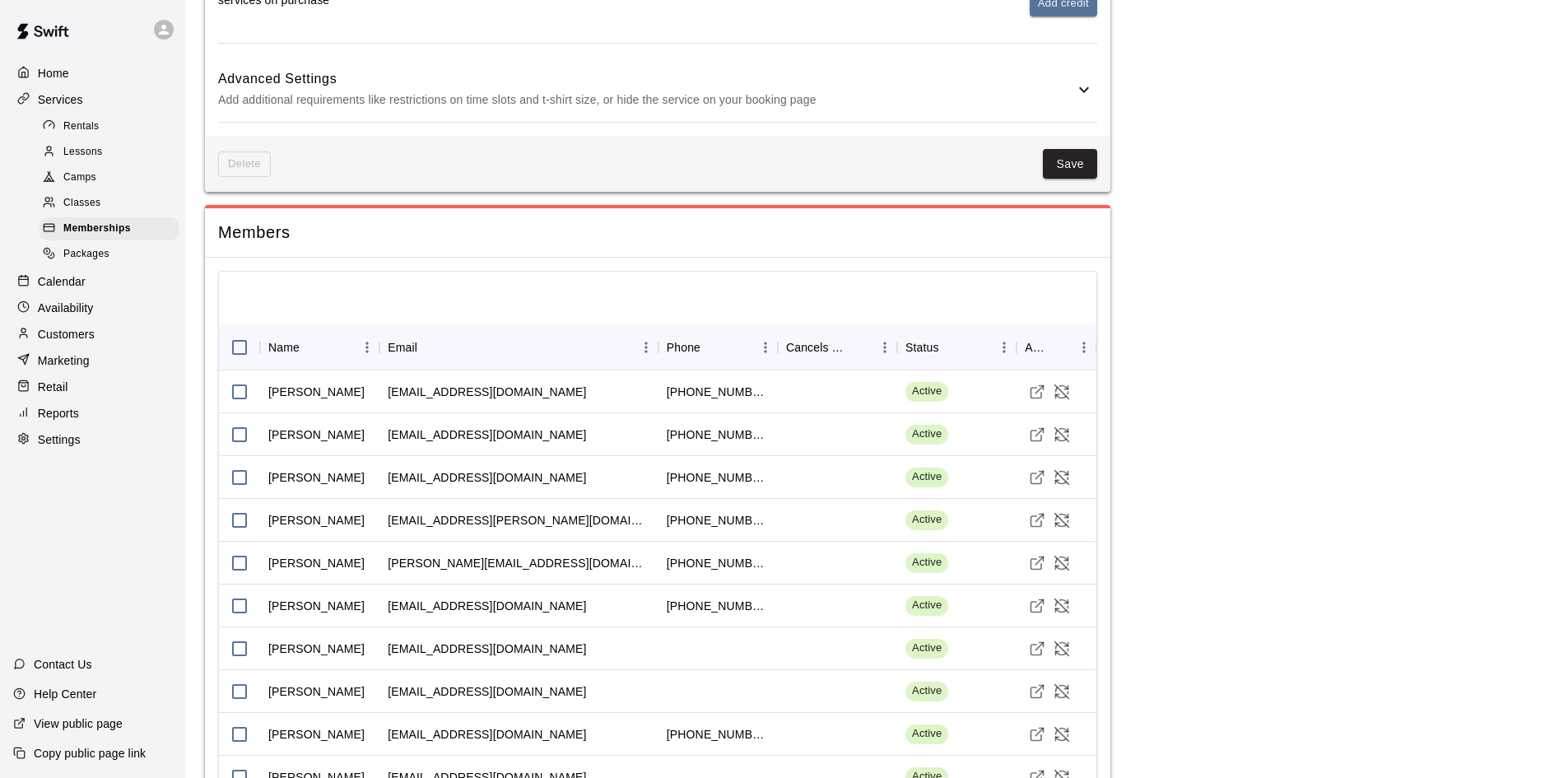
scroll to position [1053, 0]
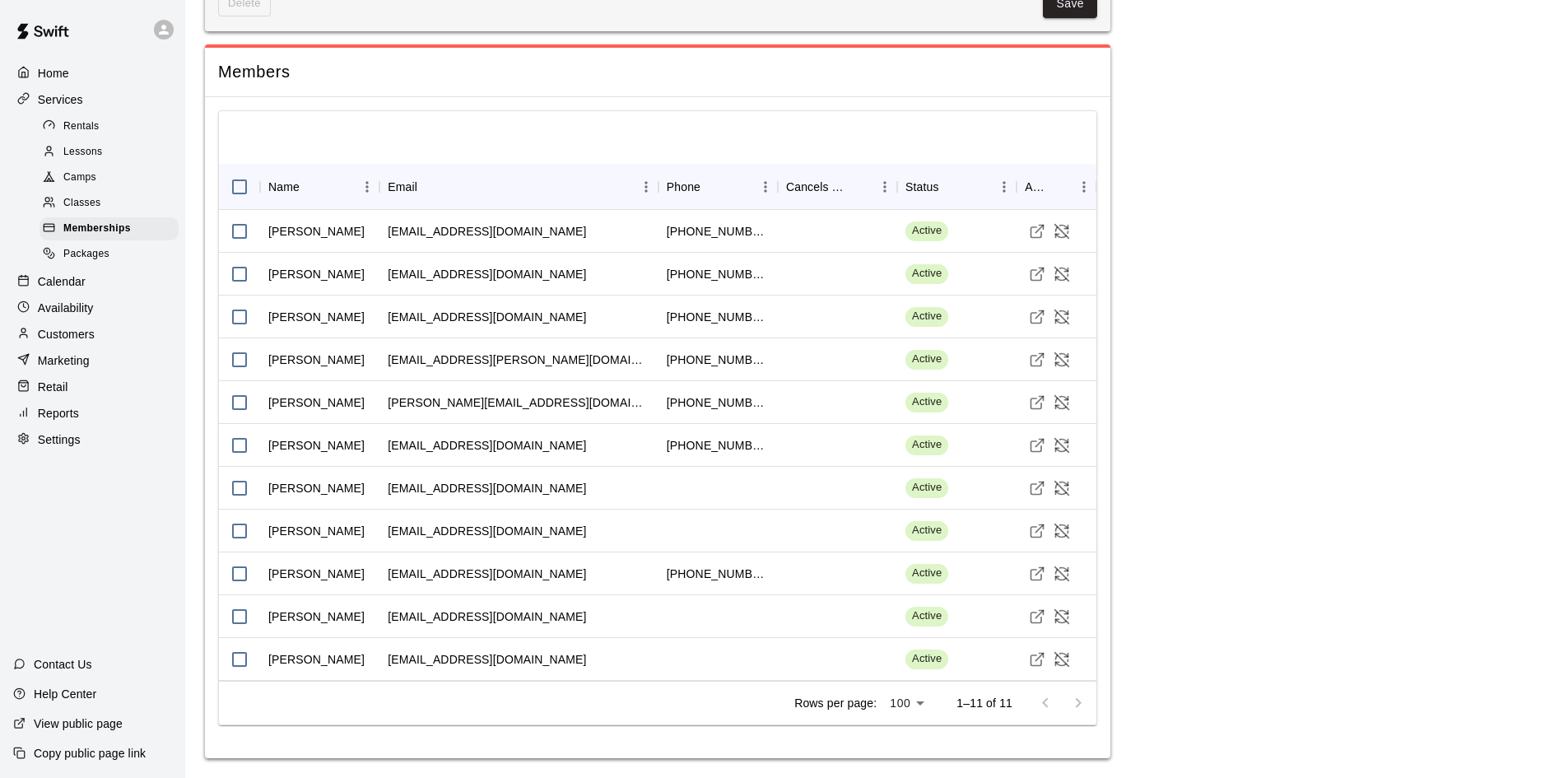
click at [68, 343] on p "Customers" at bounding box center [66, 335] width 57 height 16
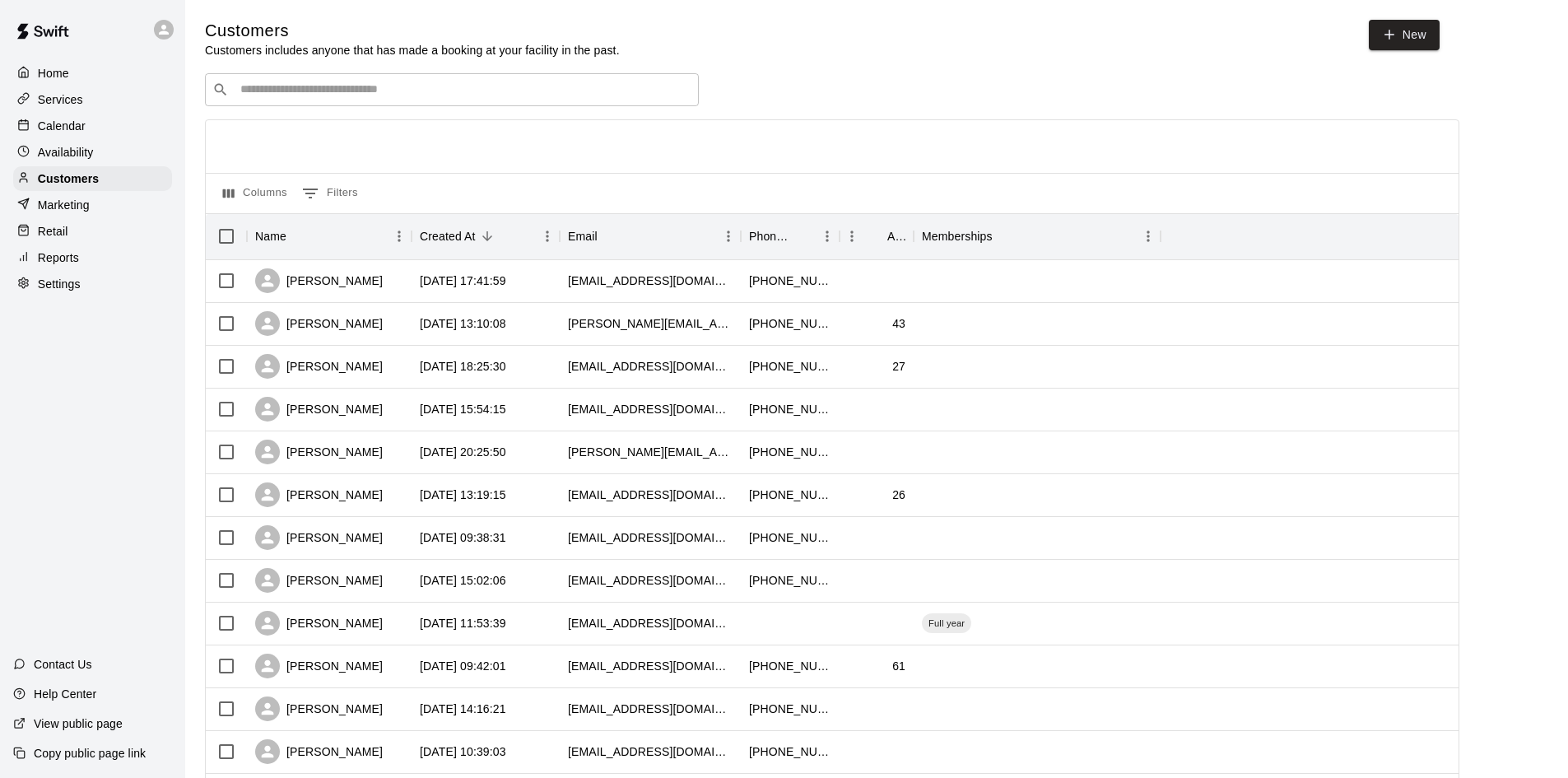
click at [336, 92] on input "Search customers by name or email" at bounding box center [463, 90] width 456 height 16
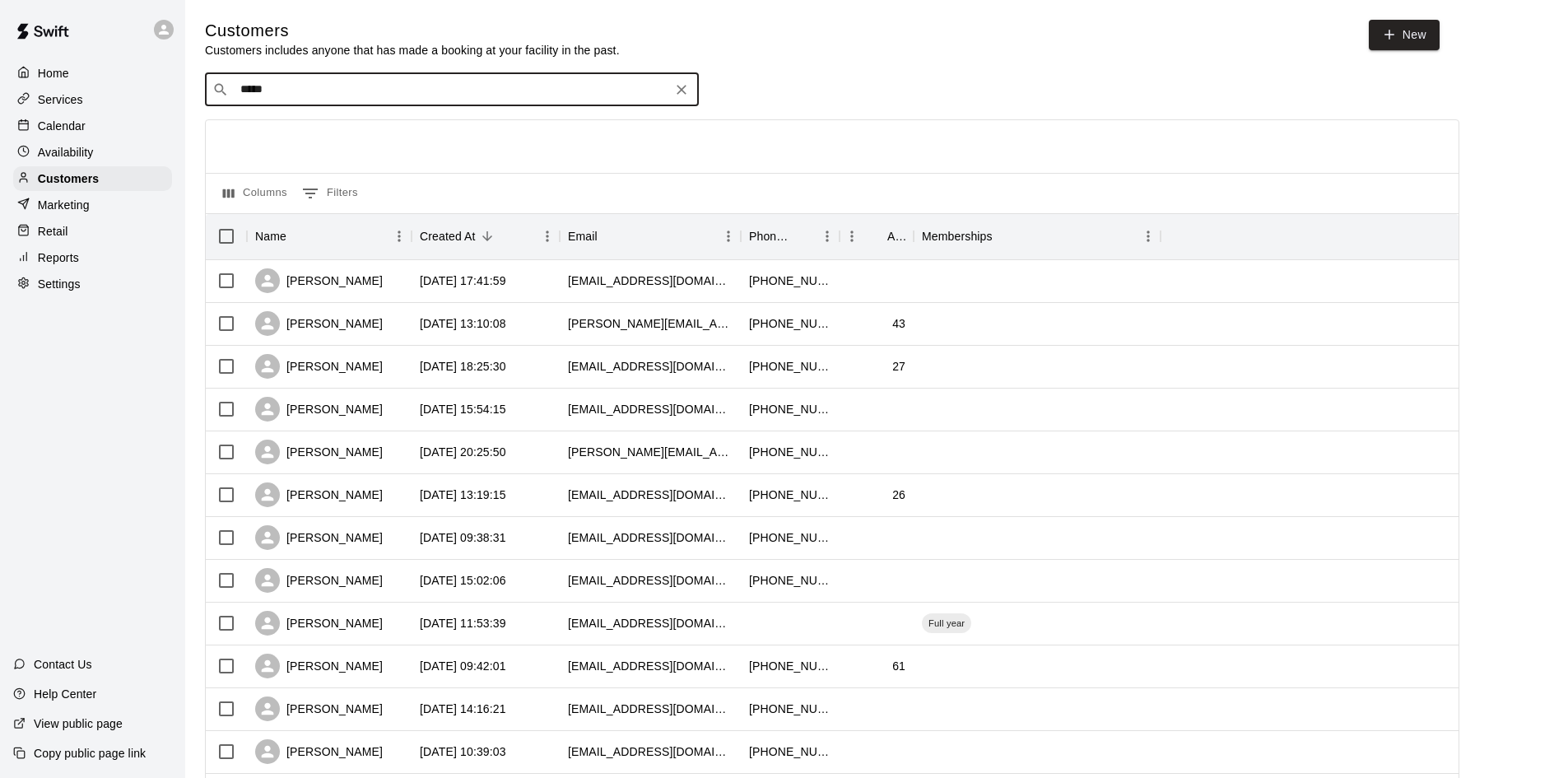
type input "*****"
click at [504, 96] on input "*****" at bounding box center [451, 90] width 431 height 16
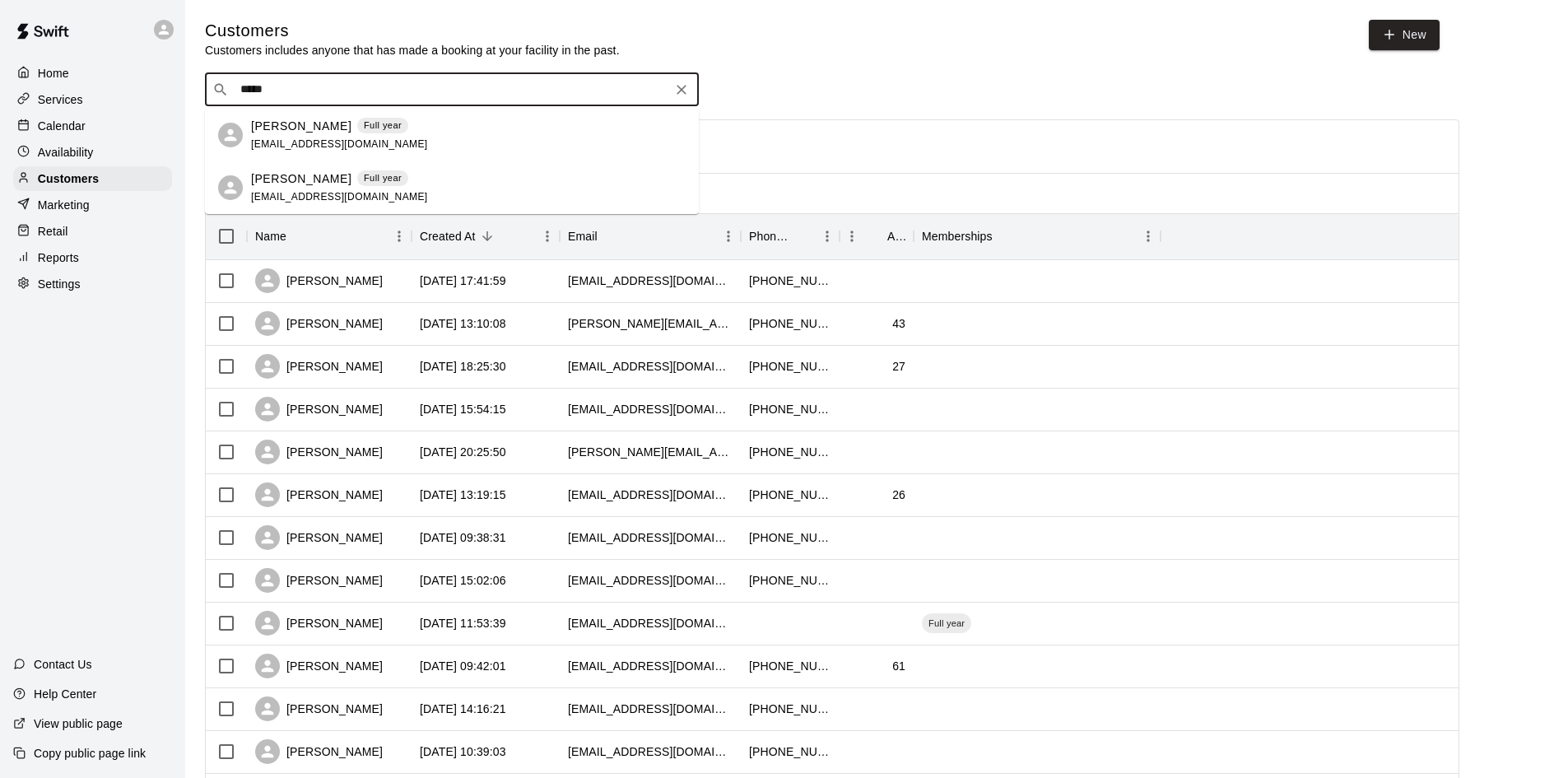
click at [372, 148] on div "[PERSON_NAME] Full year [EMAIL_ADDRESS][DOMAIN_NAME]" at bounding box center [468, 135] width 434 height 35
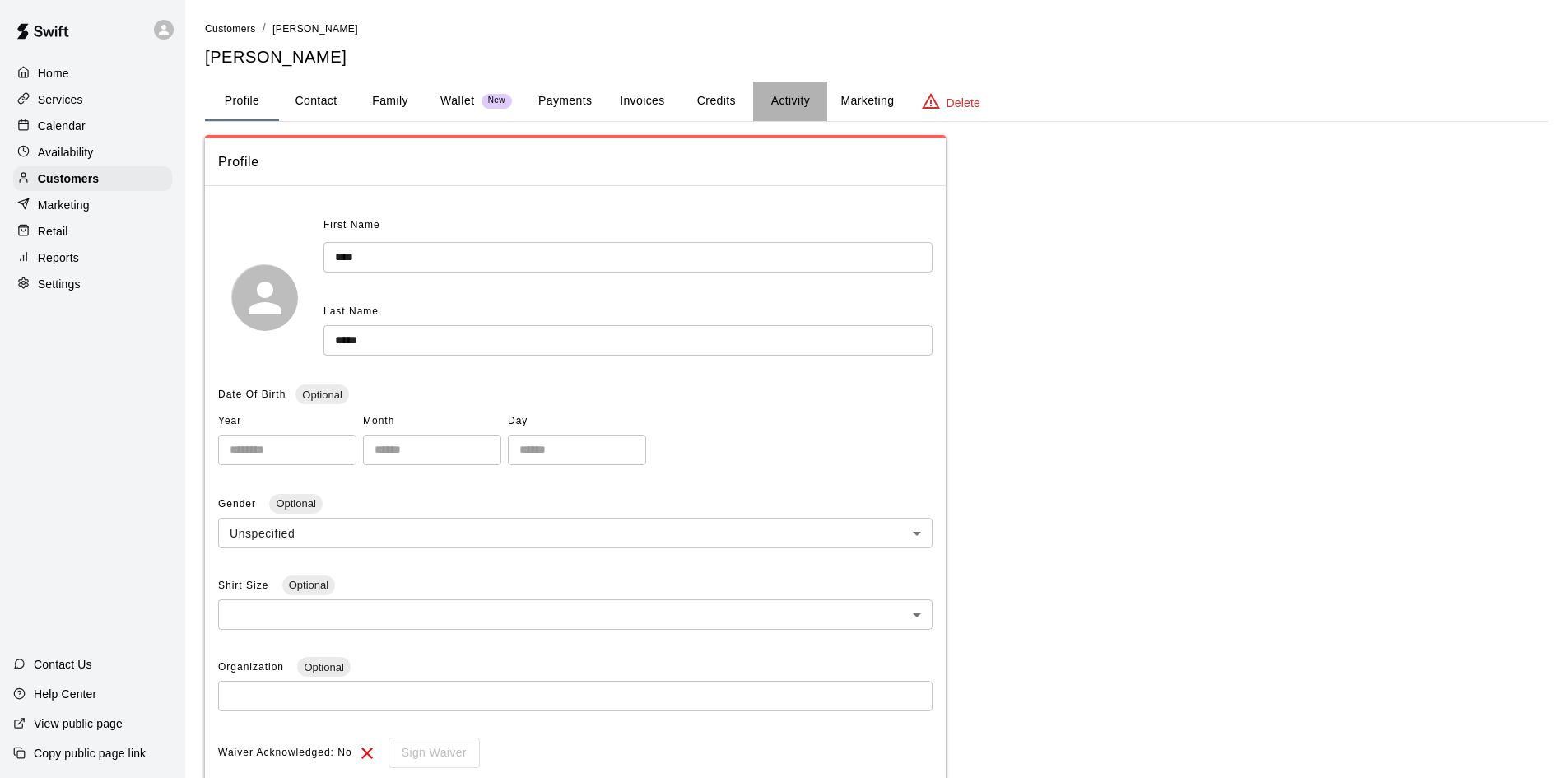
click at [783, 97] on button "Activity" at bounding box center [790, 102] width 74 height 40
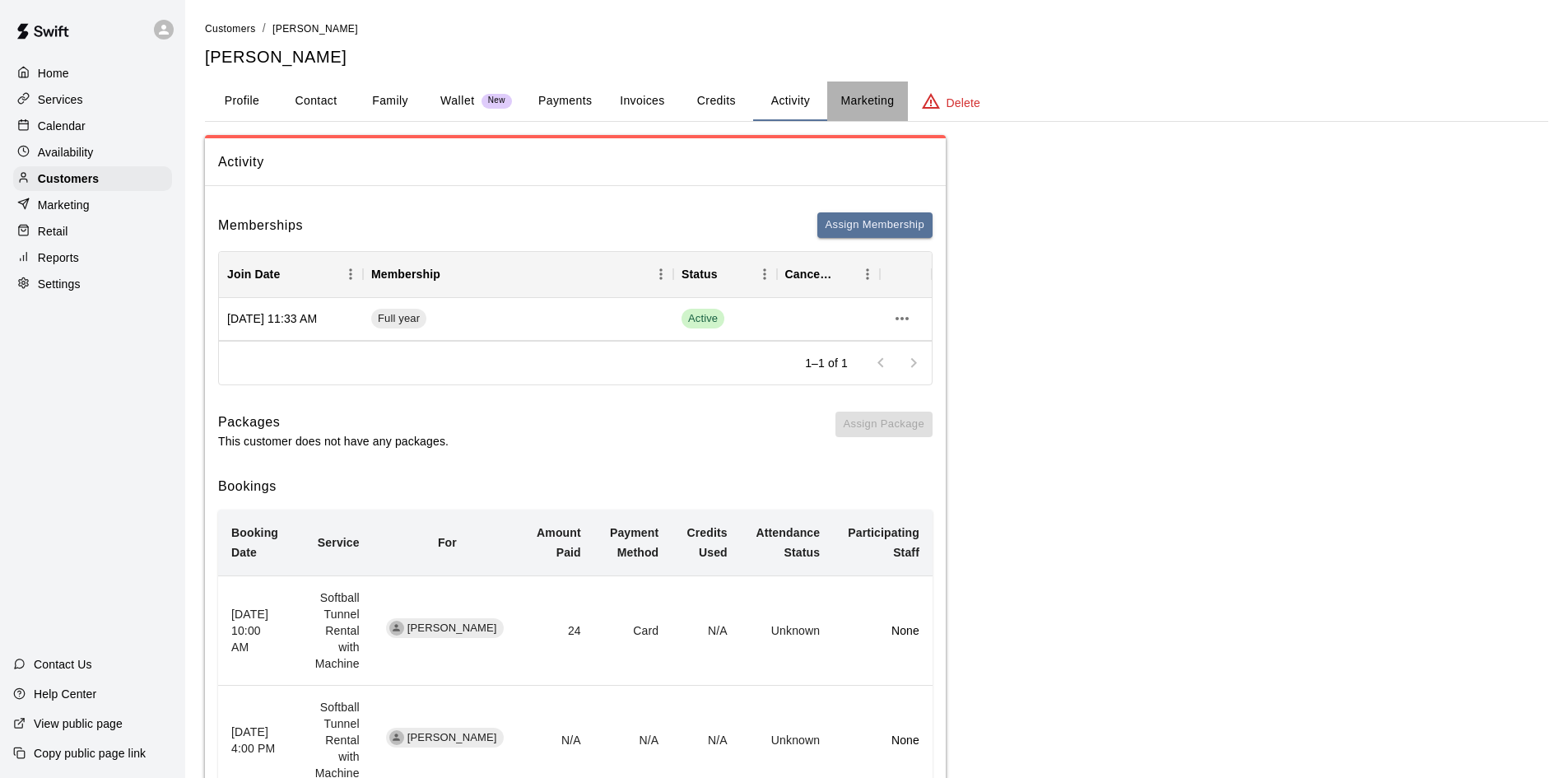
click at [871, 100] on button "Marketing" at bounding box center [867, 102] width 80 height 40
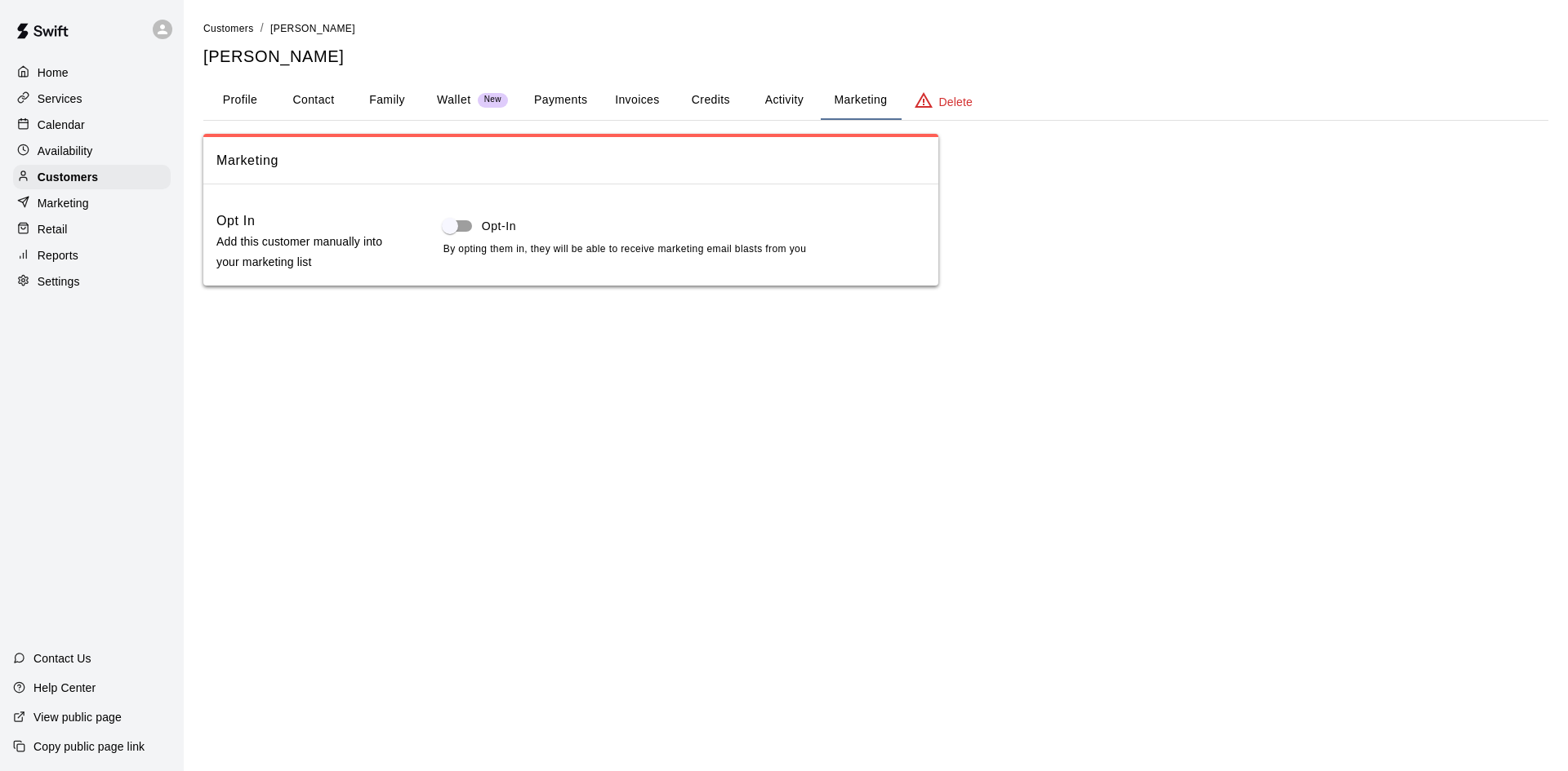
click at [717, 100] on button "Credits" at bounding box center [710, 101] width 73 height 40
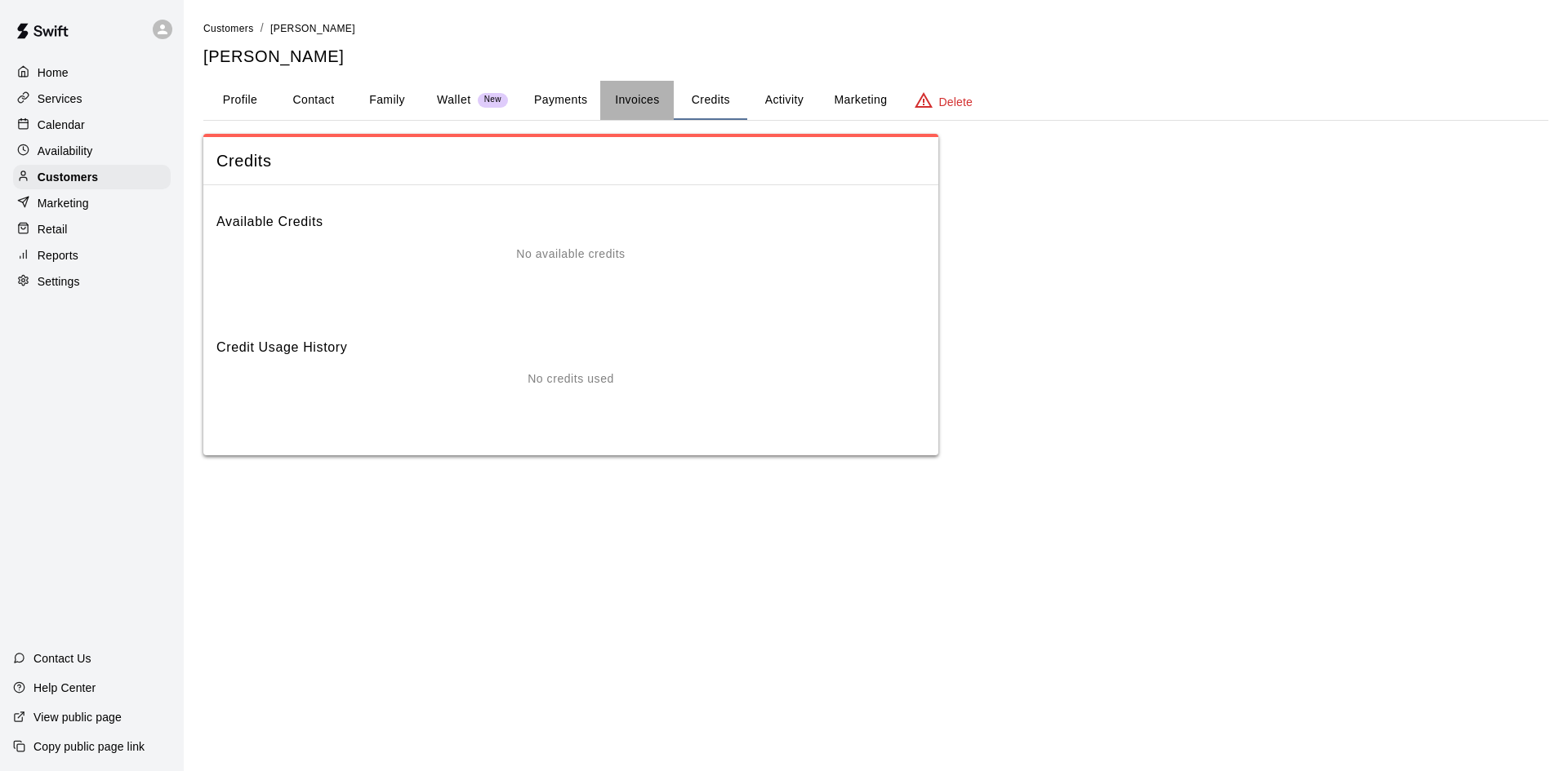
click at [634, 104] on button "Invoices" at bounding box center [637, 101] width 73 height 40
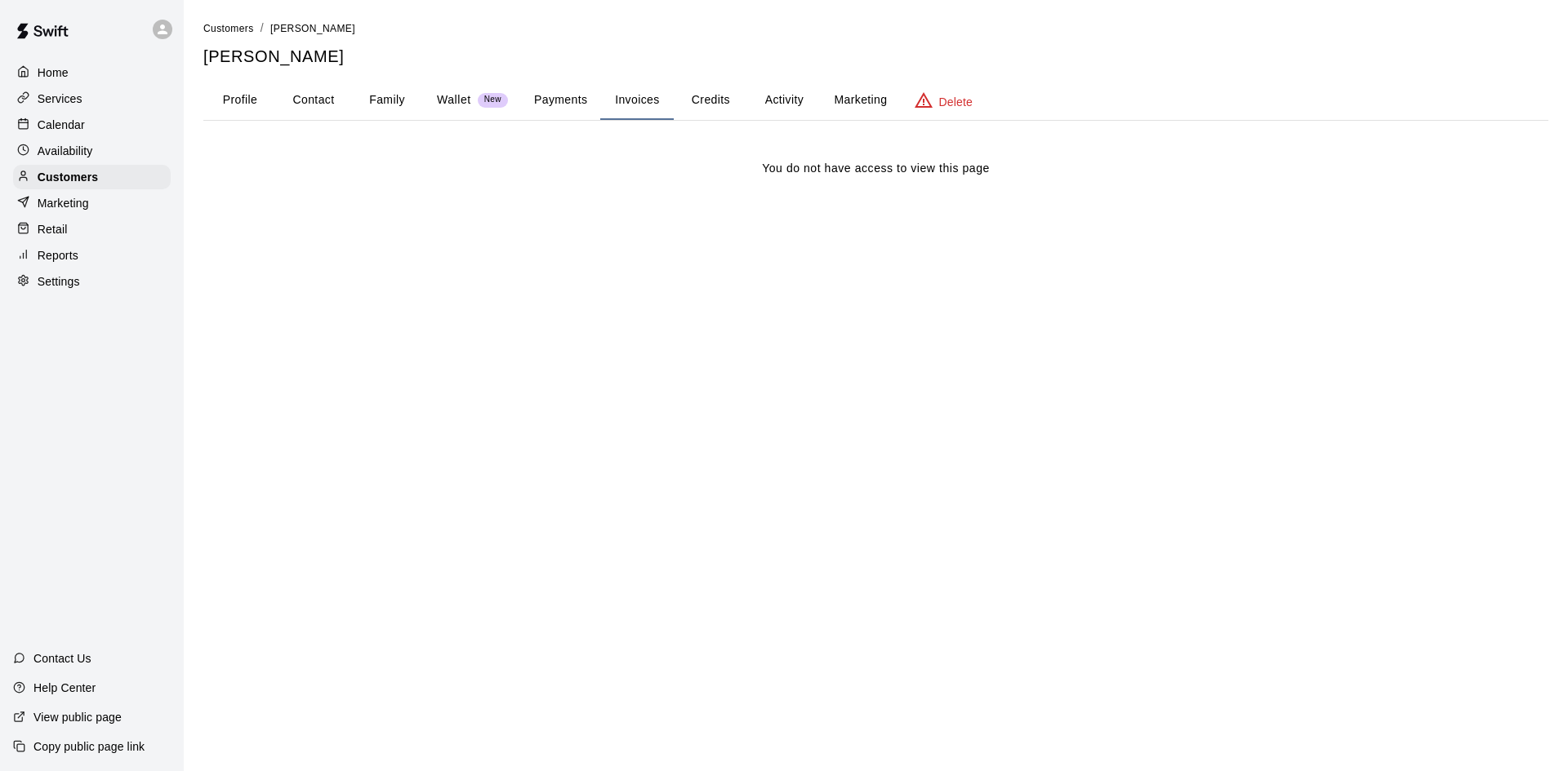
click at [557, 102] on button "Payments" at bounding box center [560, 101] width 79 height 40
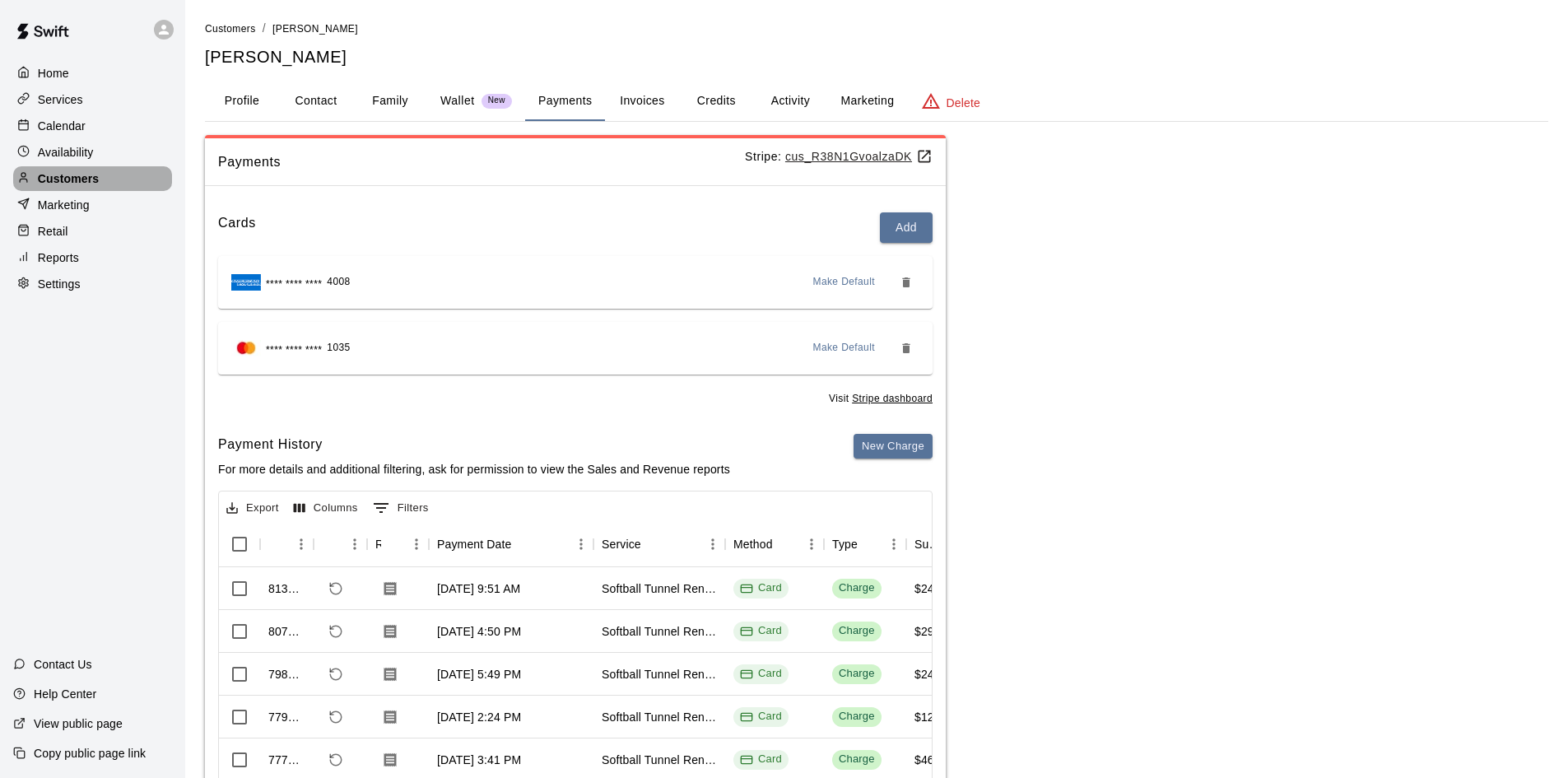
drag, startPoint x: 93, startPoint y: 180, endPoint x: 170, endPoint y: 141, distance: 86.3
click at [93, 181] on p "Customers" at bounding box center [68, 179] width 61 height 16
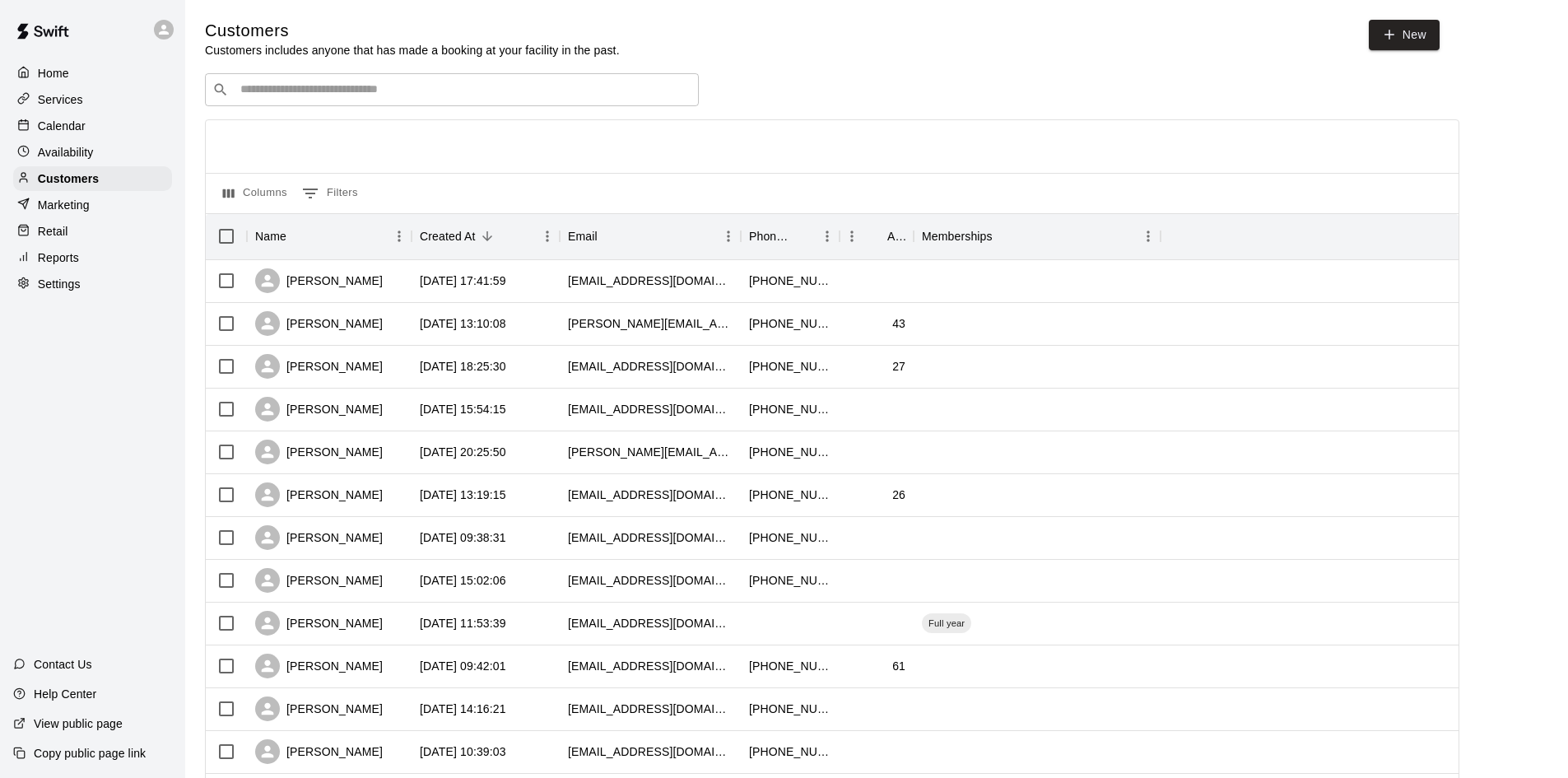
click at [303, 95] on input "Search customers by name or email" at bounding box center [463, 90] width 456 height 16
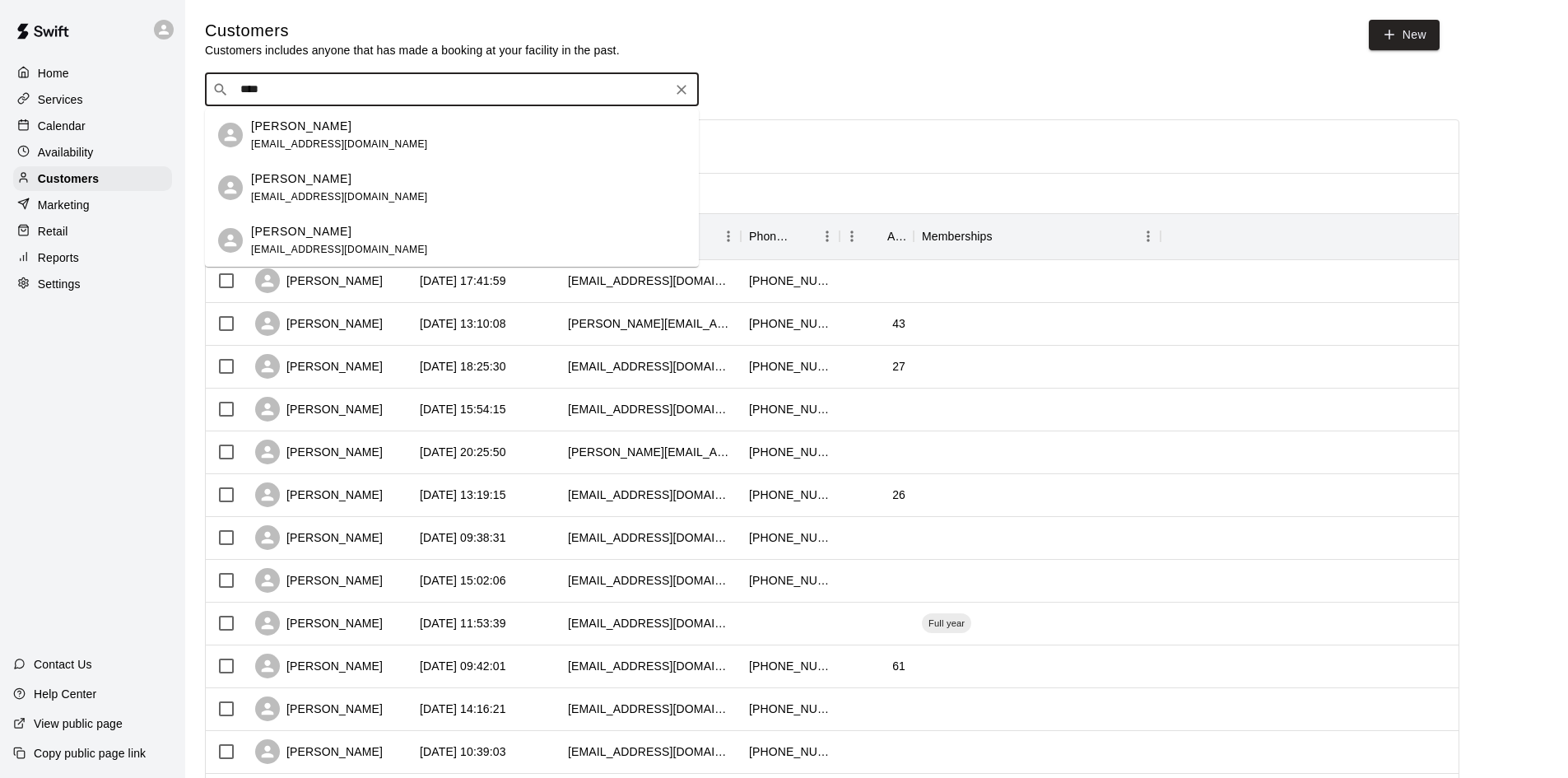
type input "*****"
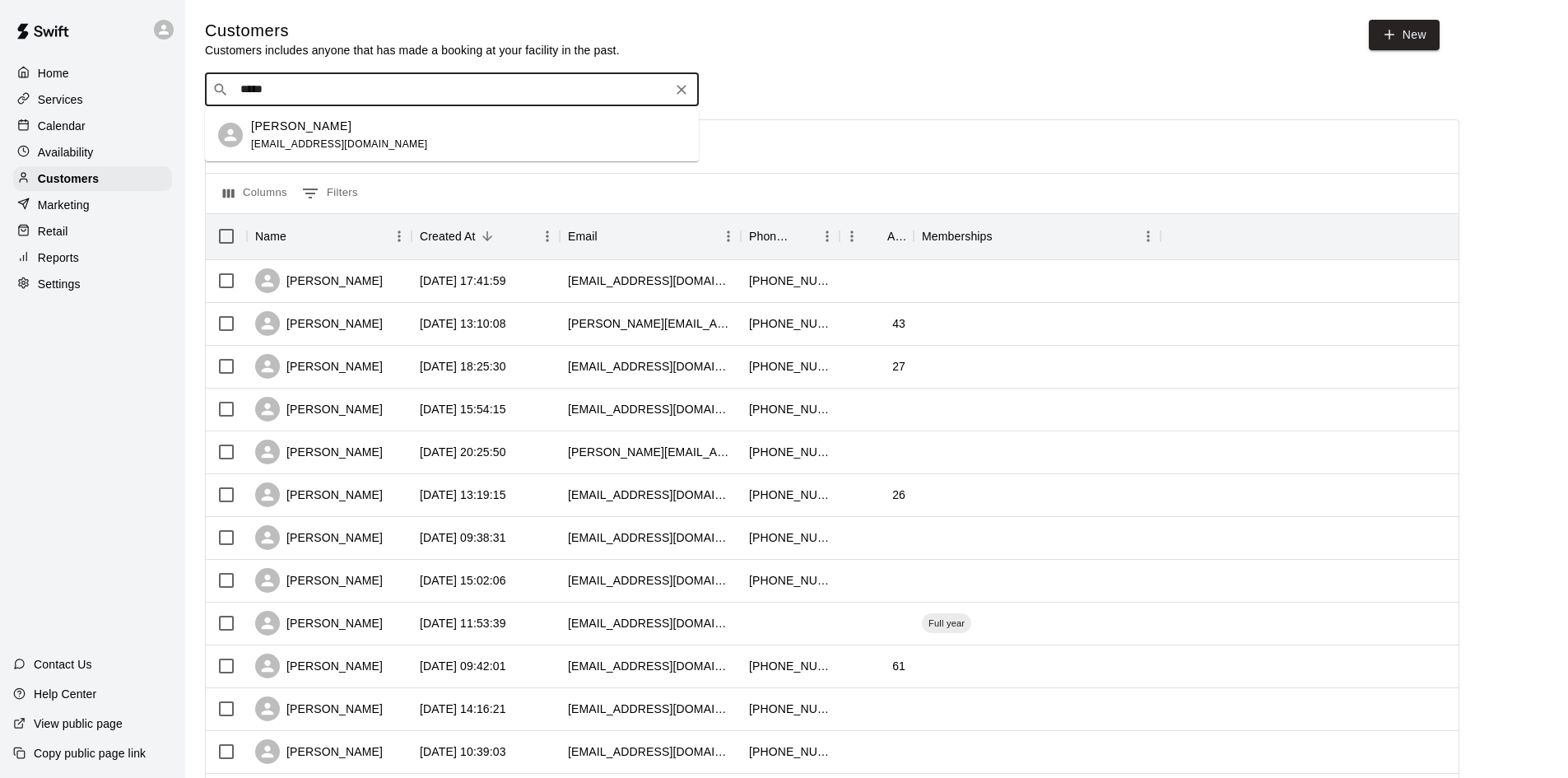
click at [320, 134] on div "[PERSON_NAME]" at bounding box center [339, 126] width 177 height 17
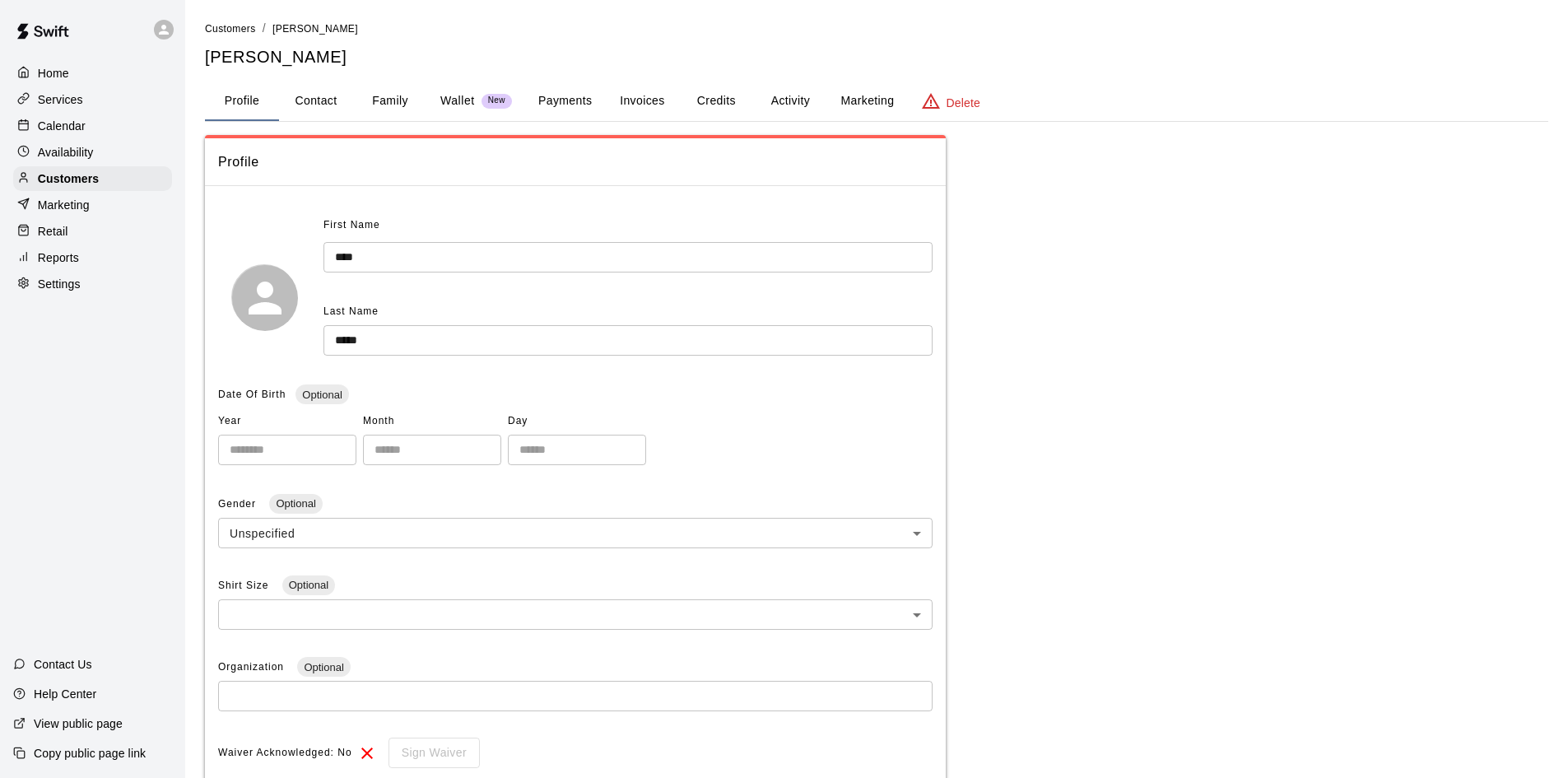
click at [559, 101] on button "Payments" at bounding box center [565, 102] width 80 height 40
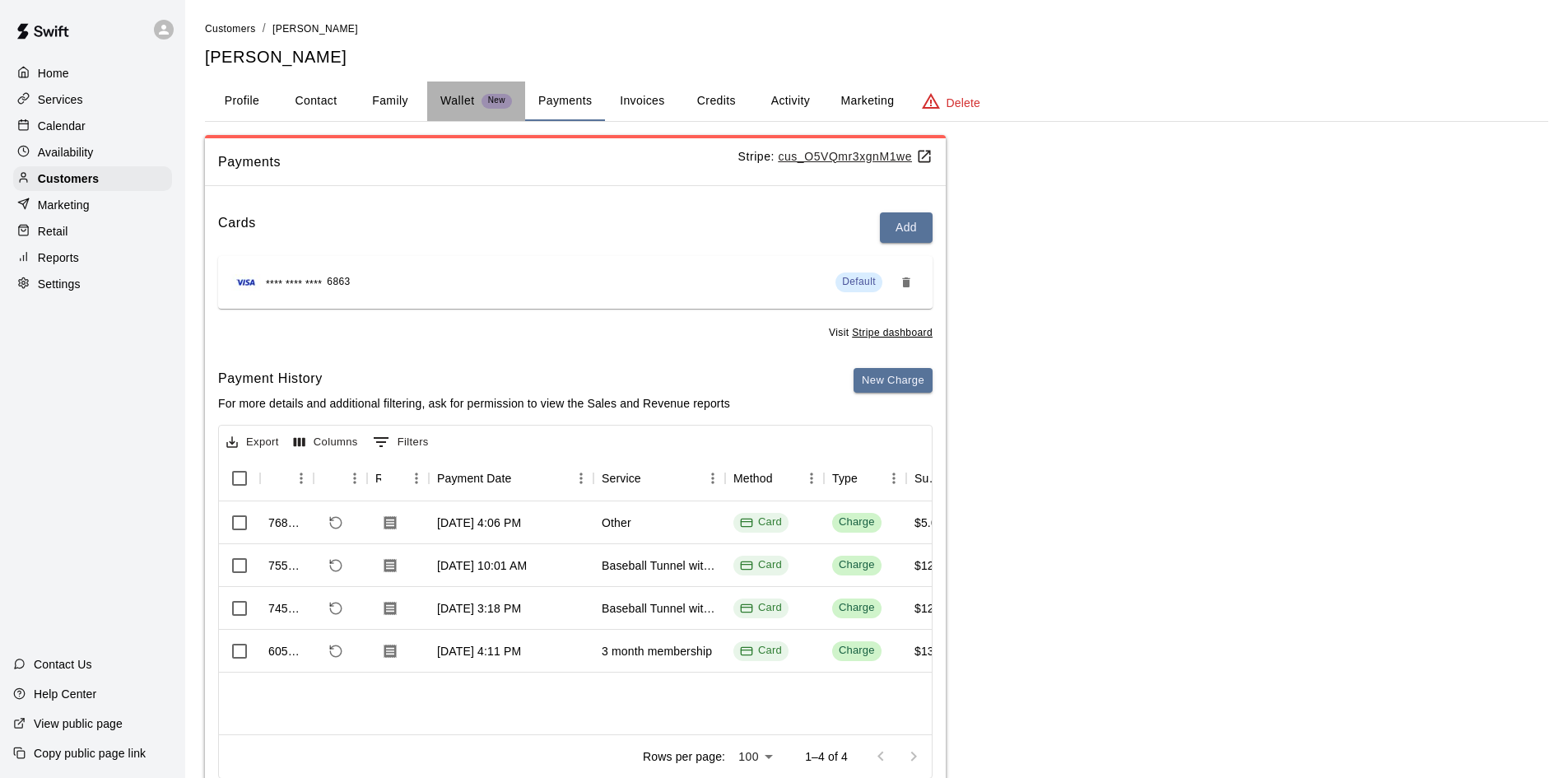
click at [464, 97] on p "Wallet" at bounding box center [457, 100] width 35 height 17
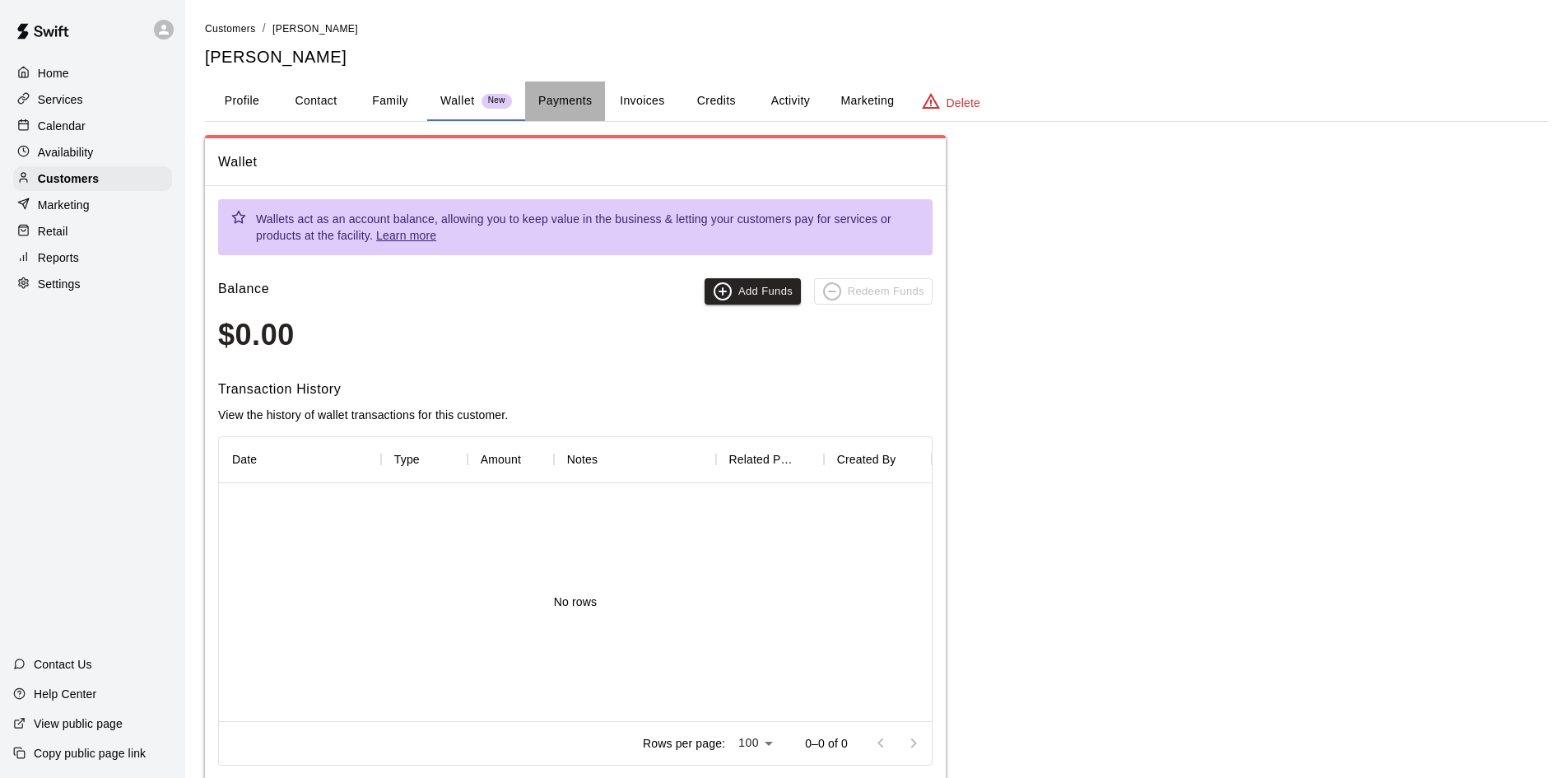
click at [578, 108] on button "Payments" at bounding box center [565, 102] width 80 height 40
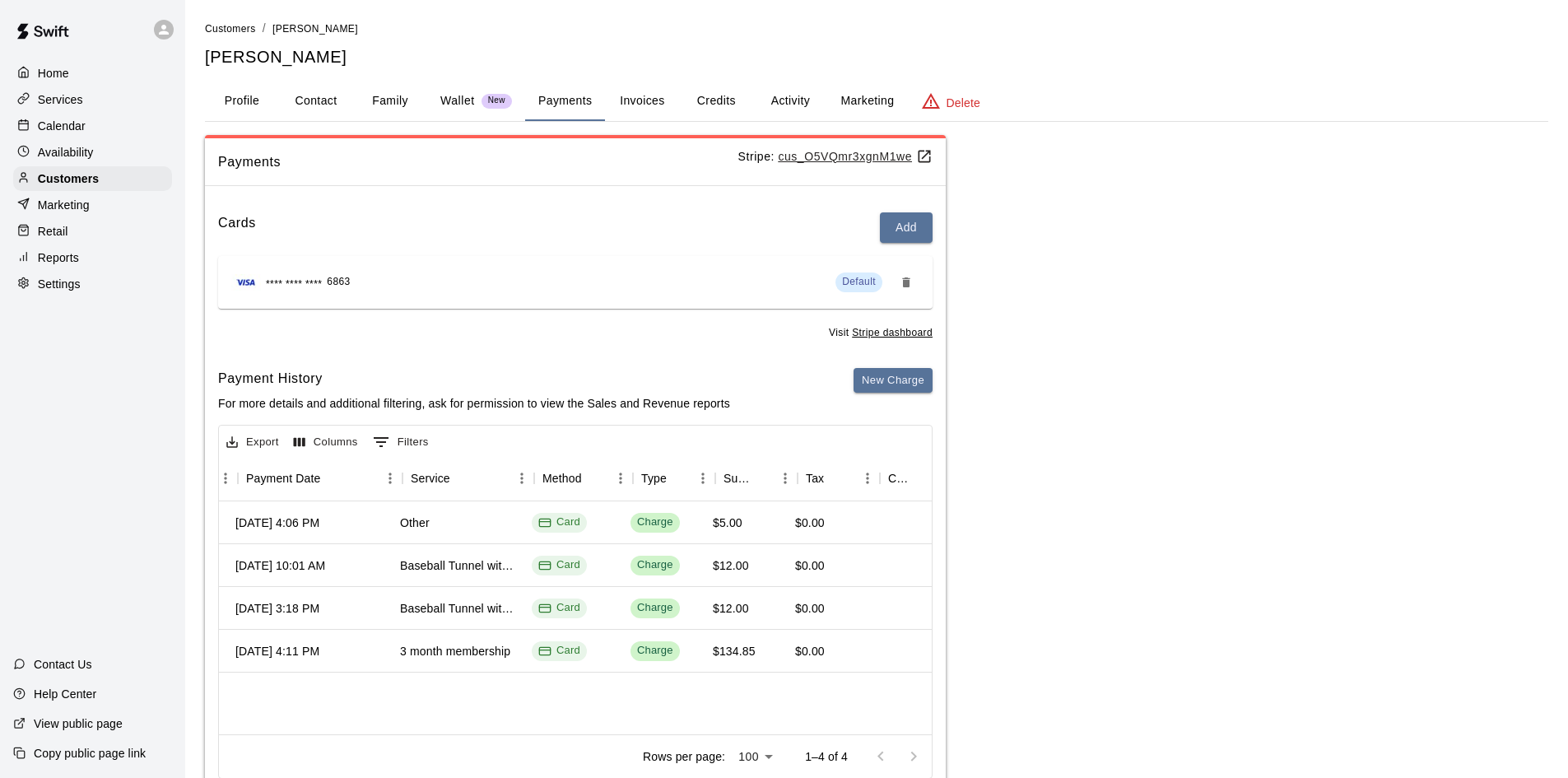
scroll to position [0, 191]
drag, startPoint x: 391, startPoint y: 698, endPoint x: 379, endPoint y: 695, distance: 12.4
click at [379, 695] on div "768966 [DATE] 4:06 PM Other Card Charge $5.00 $0.00 $5.00 $5.00 755622 [DATE] 1…" at bounding box center [1135, 617] width 2215 height 233
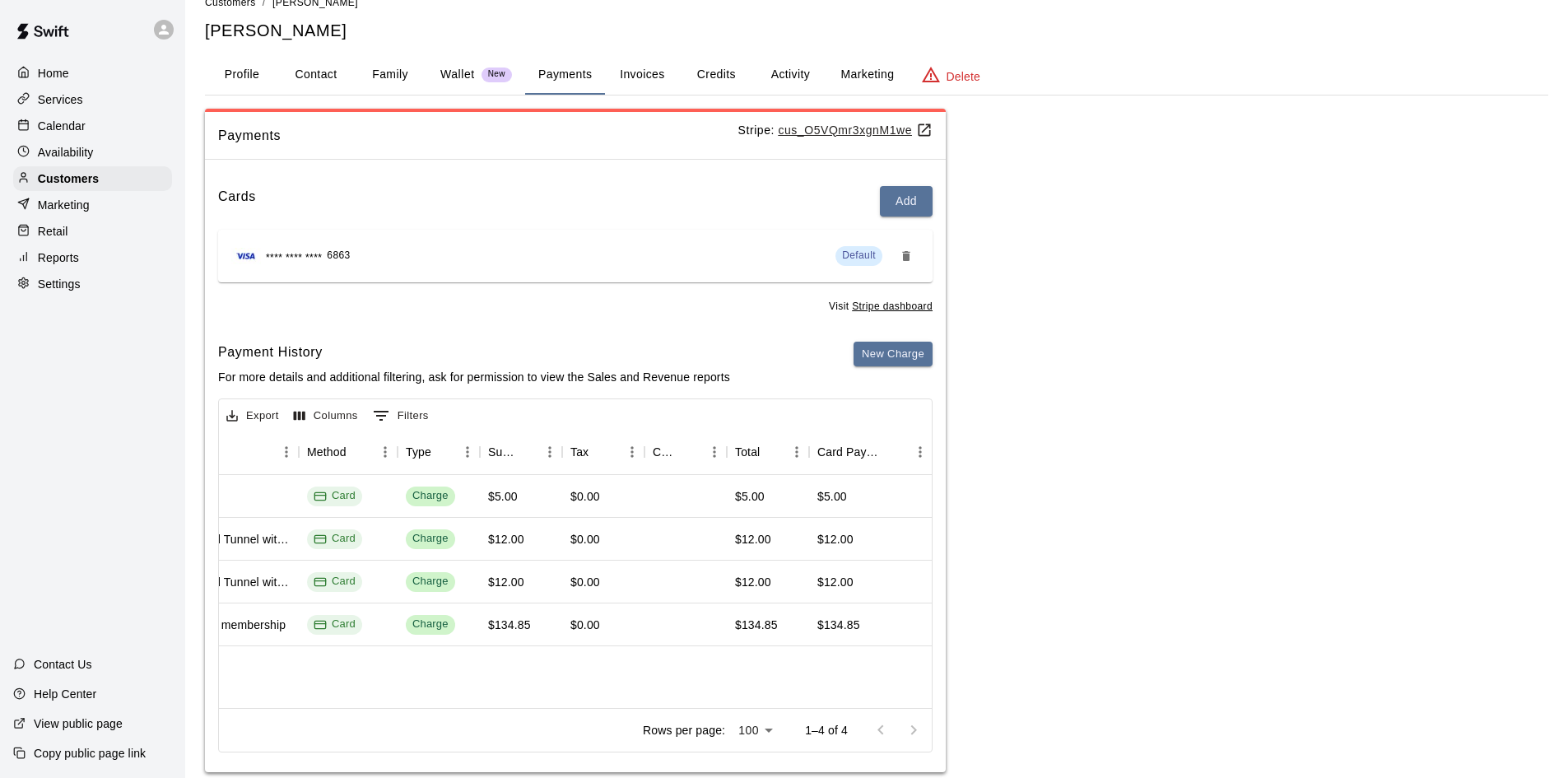
scroll to position [0, 0]
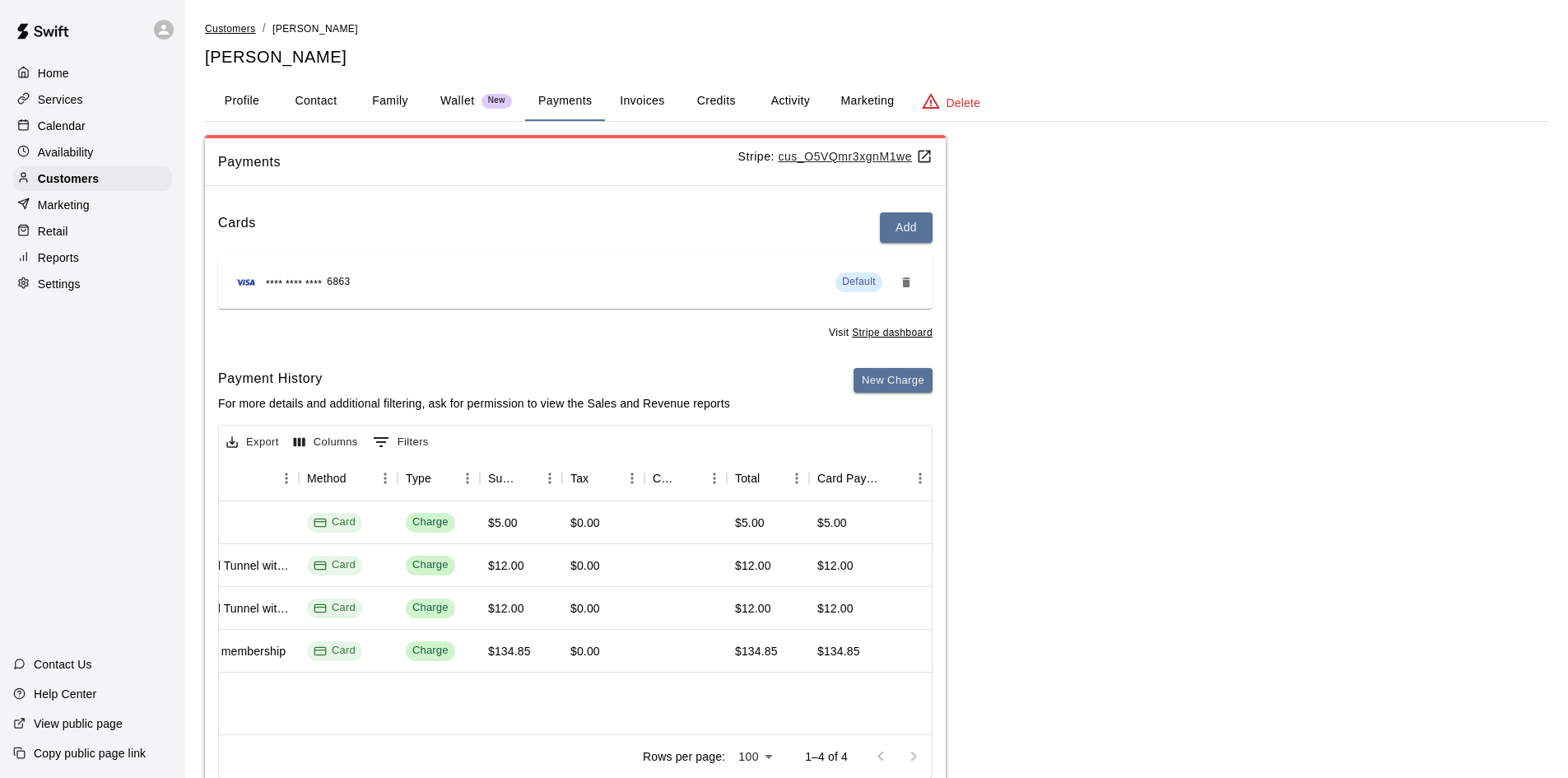
click at [245, 29] on span "Customers" at bounding box center [230, 29] width 51 height 12
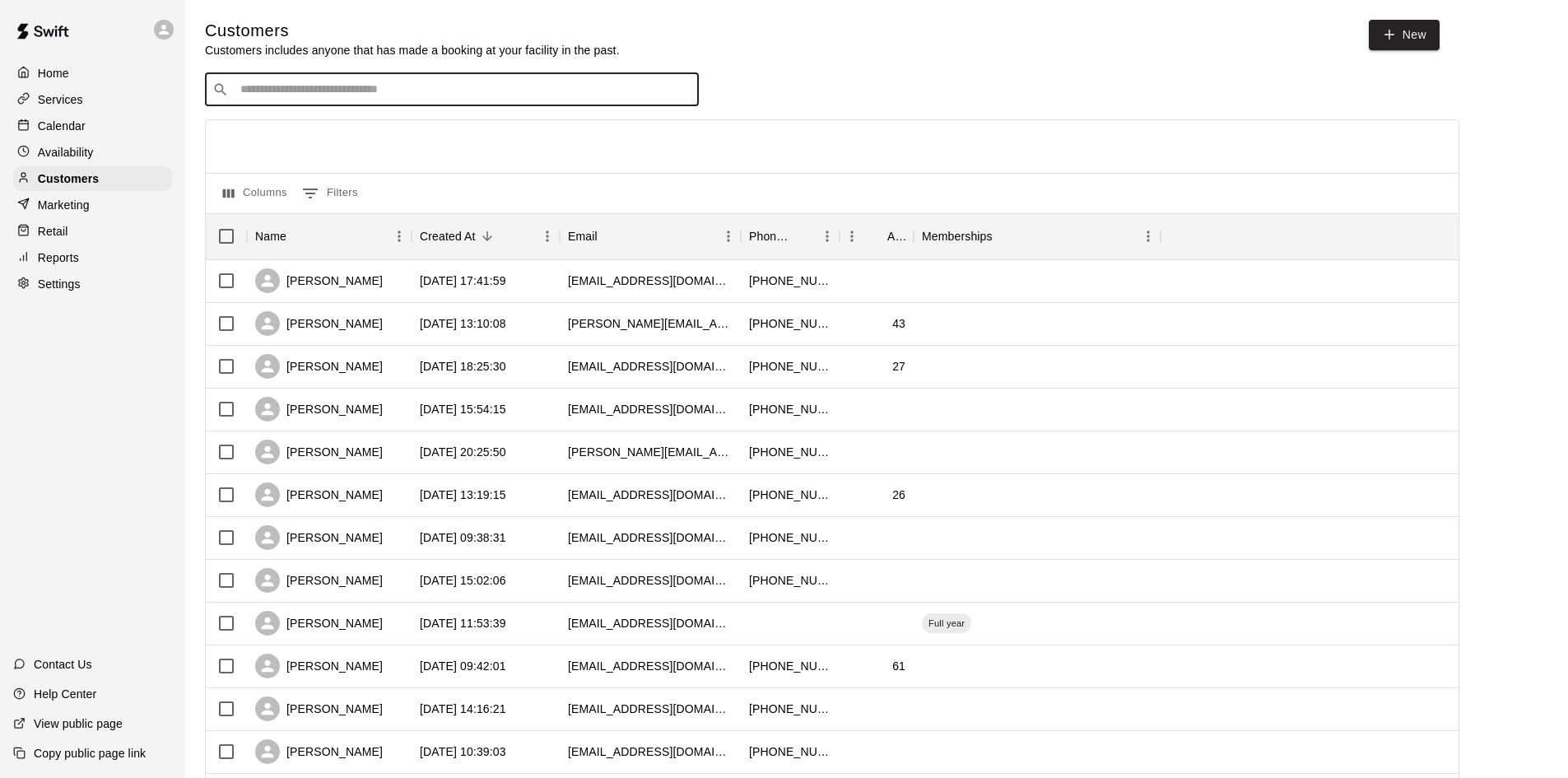
click at [242, 93] on input "Search customers by name or email" at bounding box center [463, 90] width 456 height 16
type input "******"
click at [296, 94] on input "******" at bounding box center [451, 90] width 431 height 16
click at [307, 139] on span "[EMAIL_ADDRESS][DOMAIN_NAME]" at bounding box center [339, 145] width 177 height 12
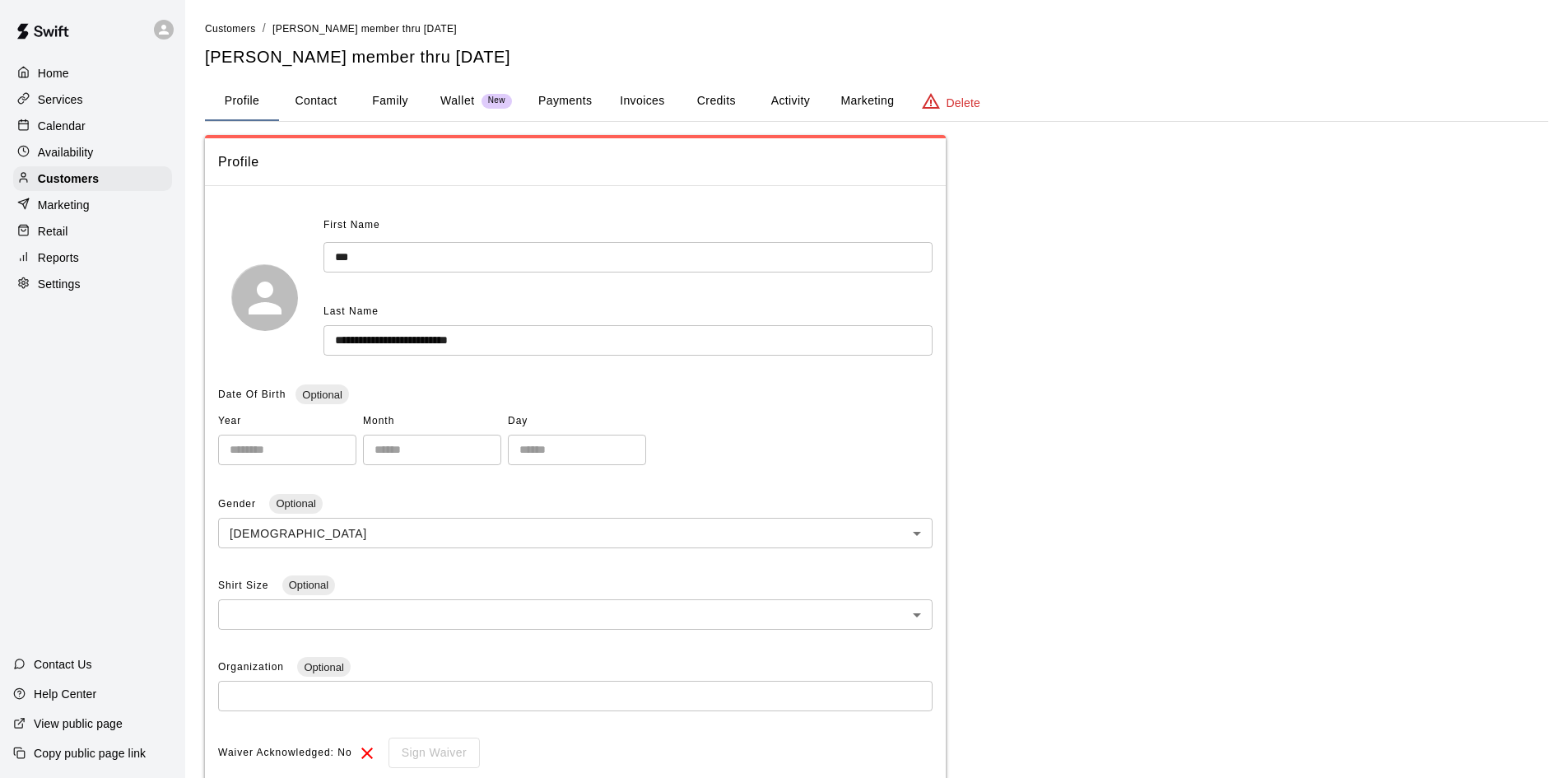
click at [72, 129] on p "Calendar" at bounding box center [62, 126] width 48 height 16
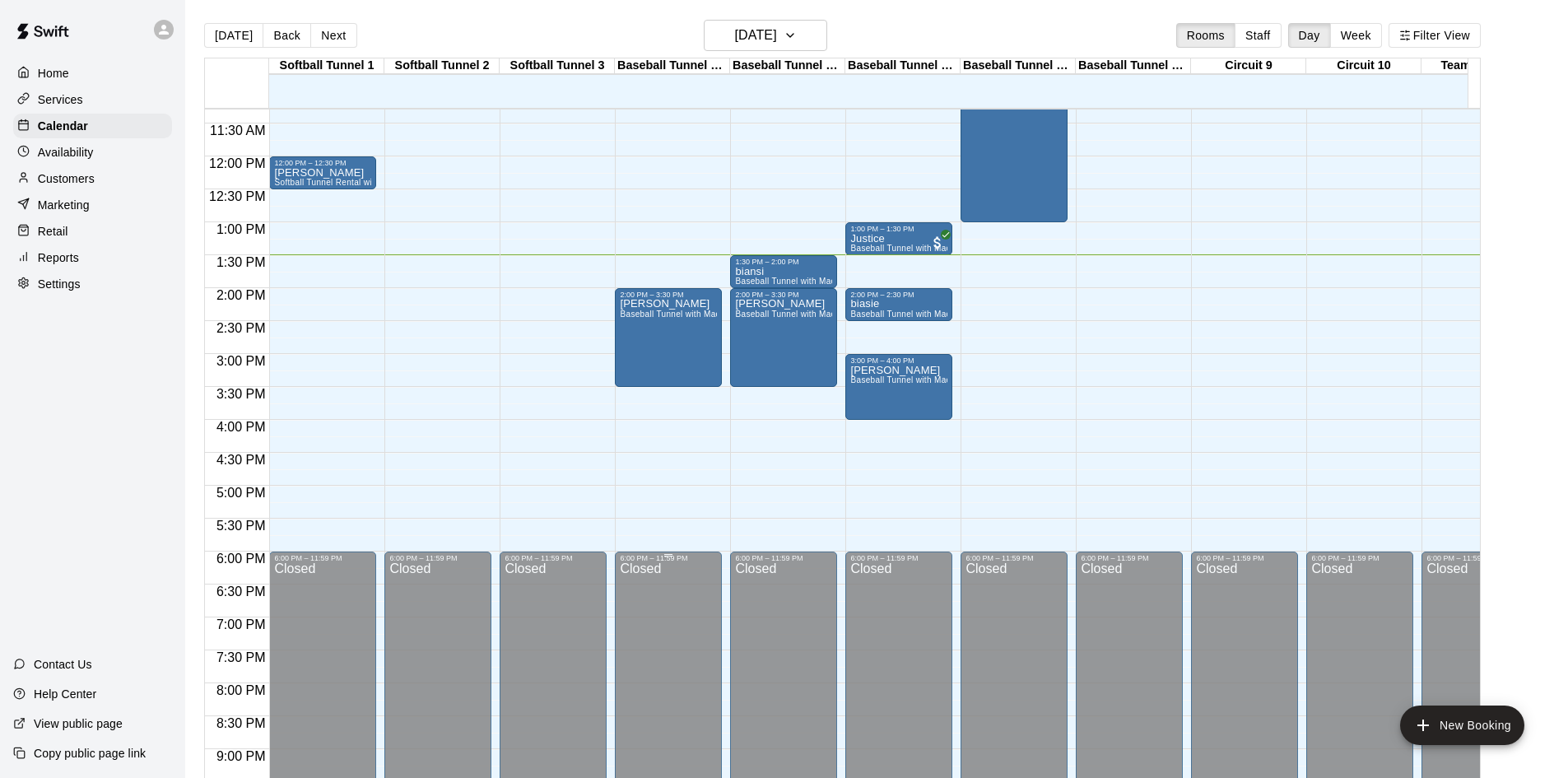
scroll to position [743, 0]
click at [76, 151] on p "Availability" at bounding box center [66, 152] width 56 height 16
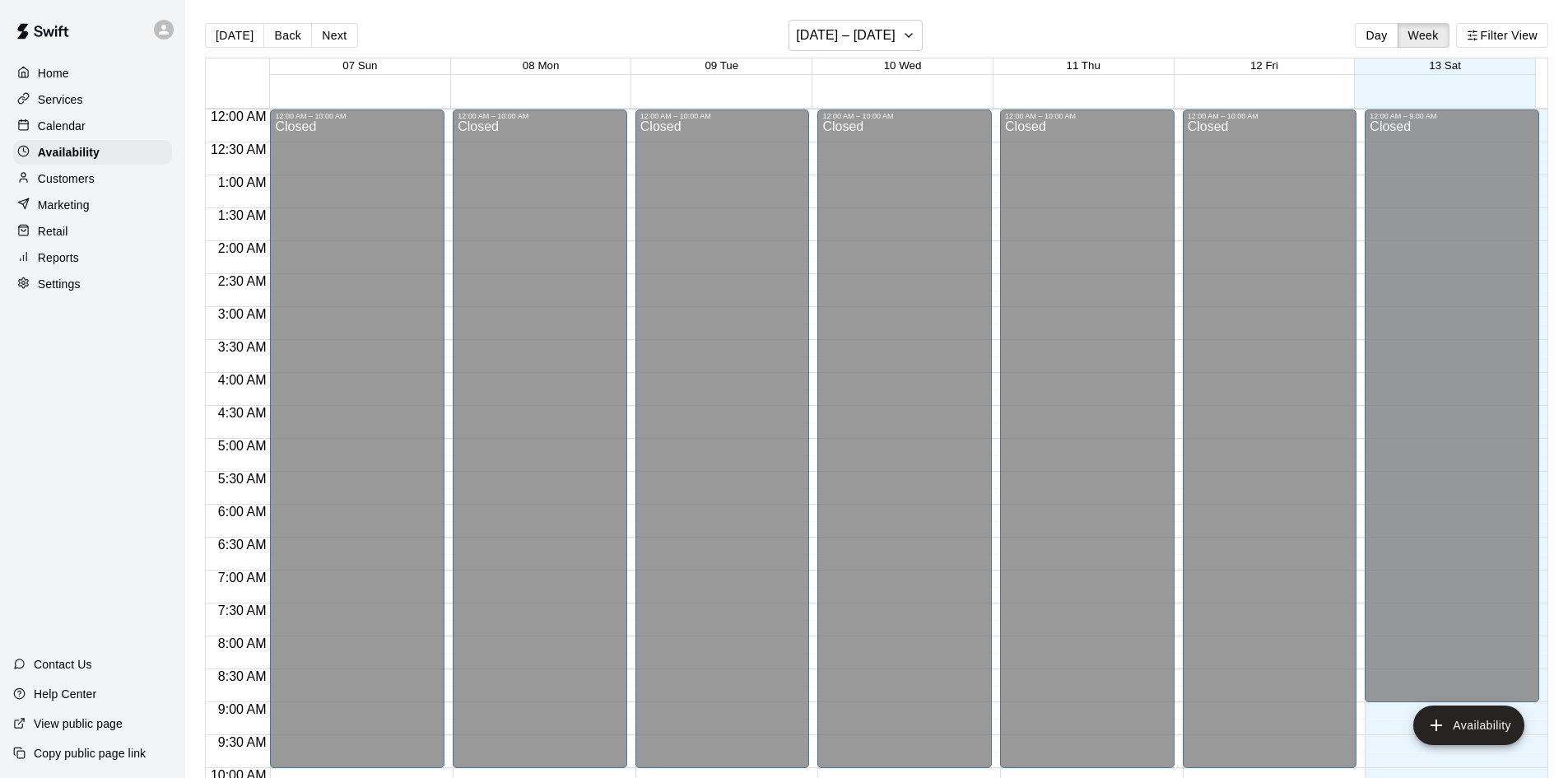
scroll to position [890, 0]
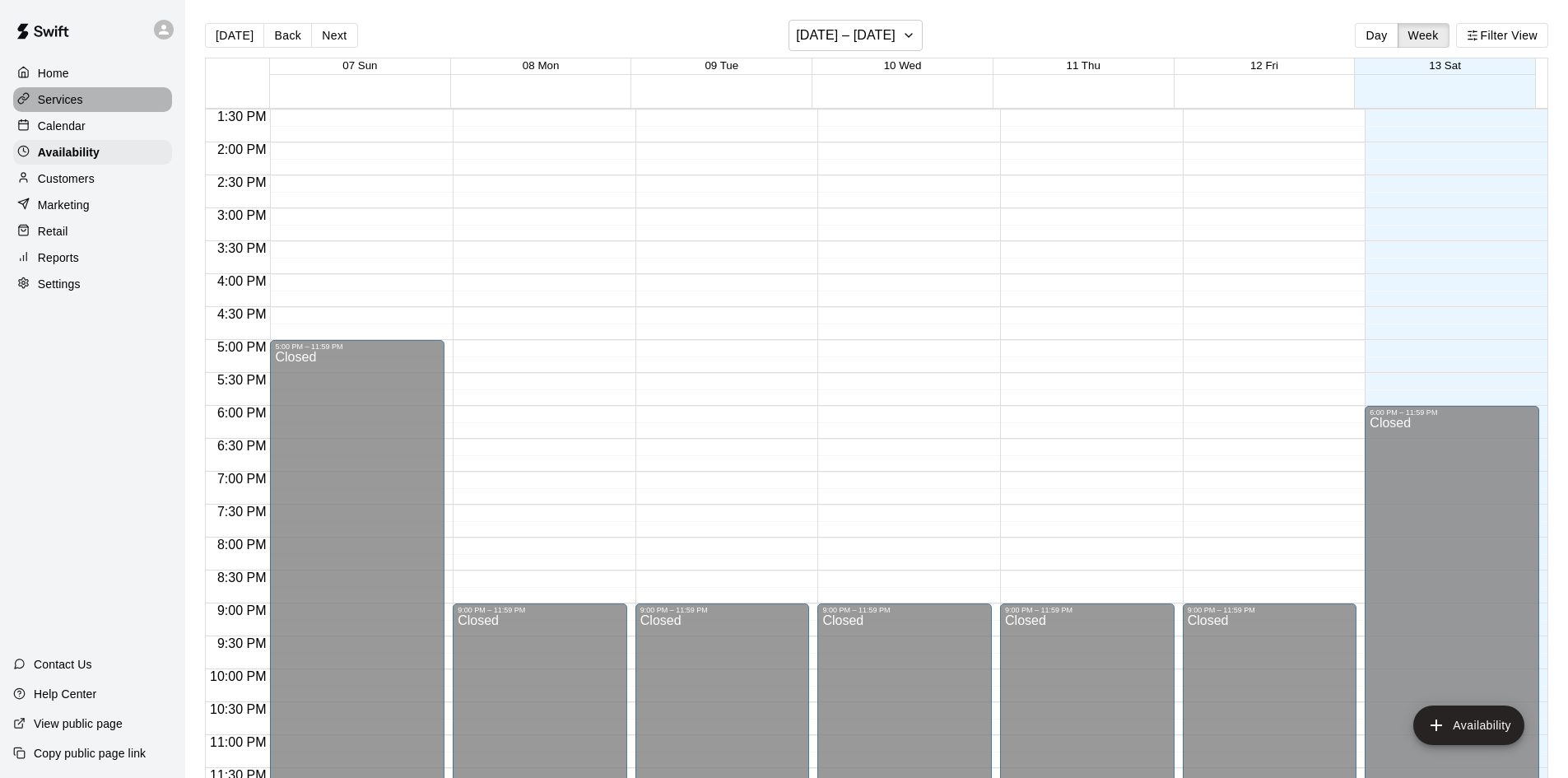
click at [68, 112] on div "Services" at bounding box center [92, 99] width 159 height 25
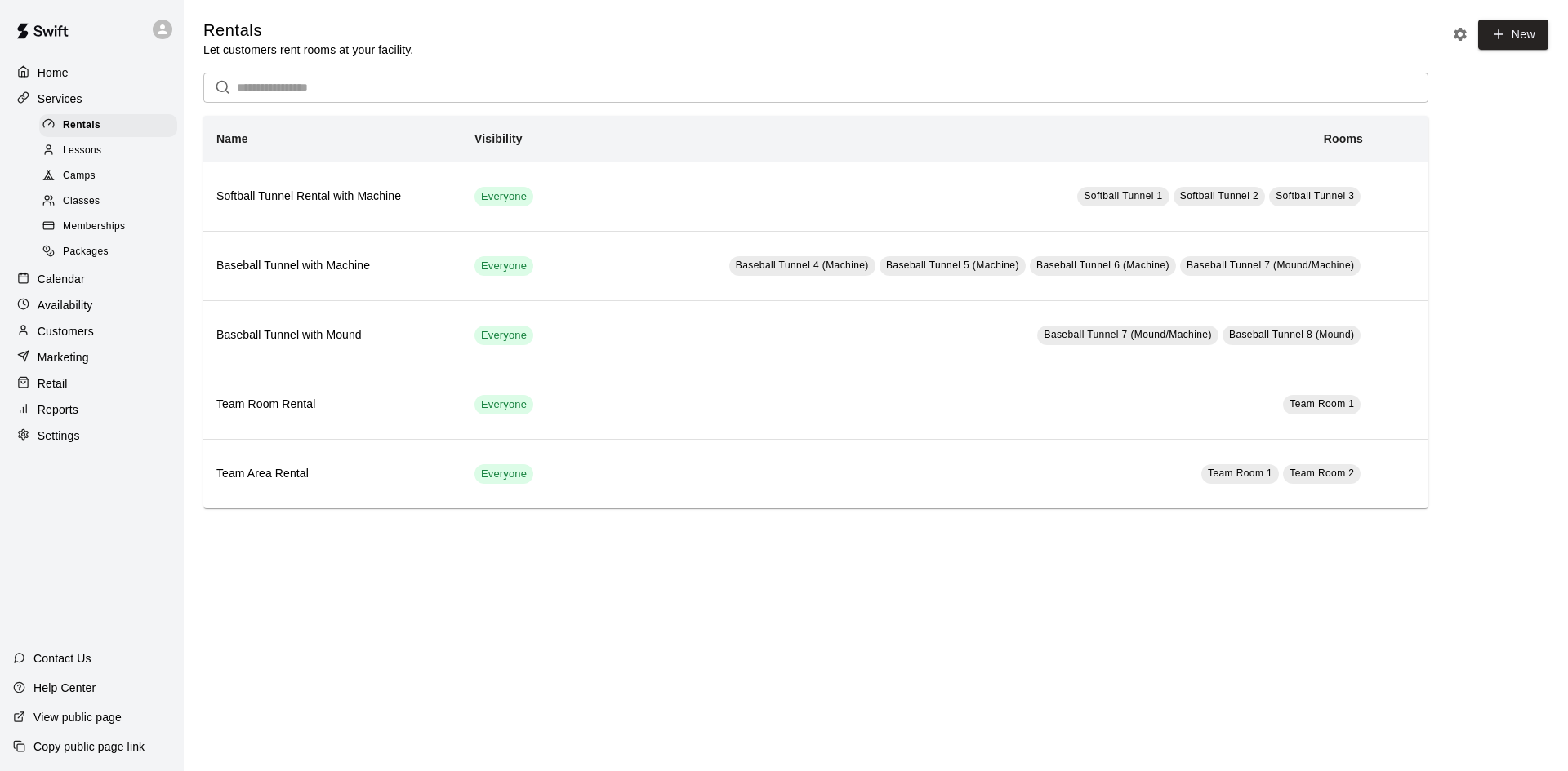
click at [113, 225] on span "Memberships" at bounding box center [94, 227] width 62 height 16
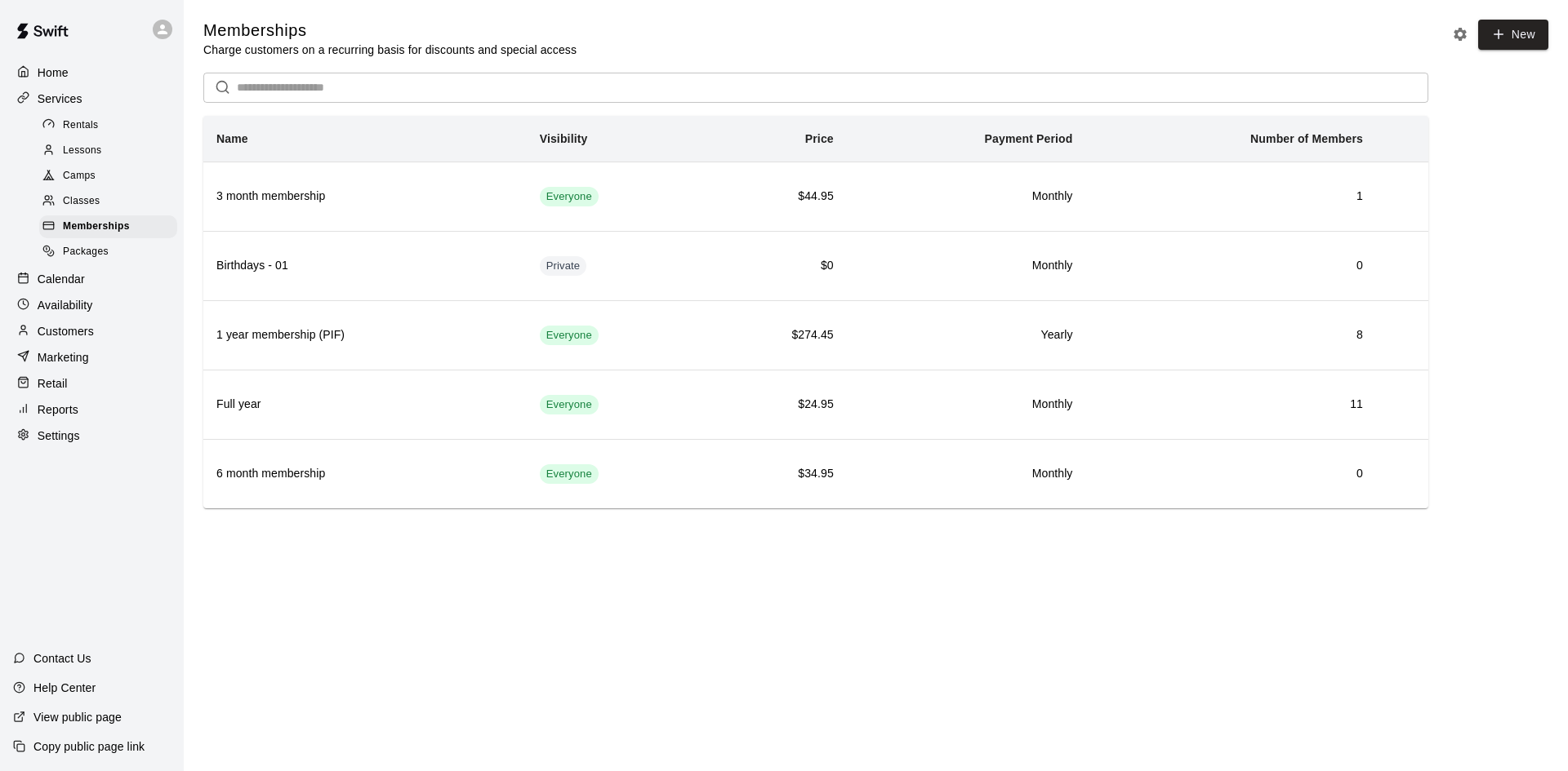
click at [351, 91] on input "text" at bounding box center [832, 87] width 1191 height 31
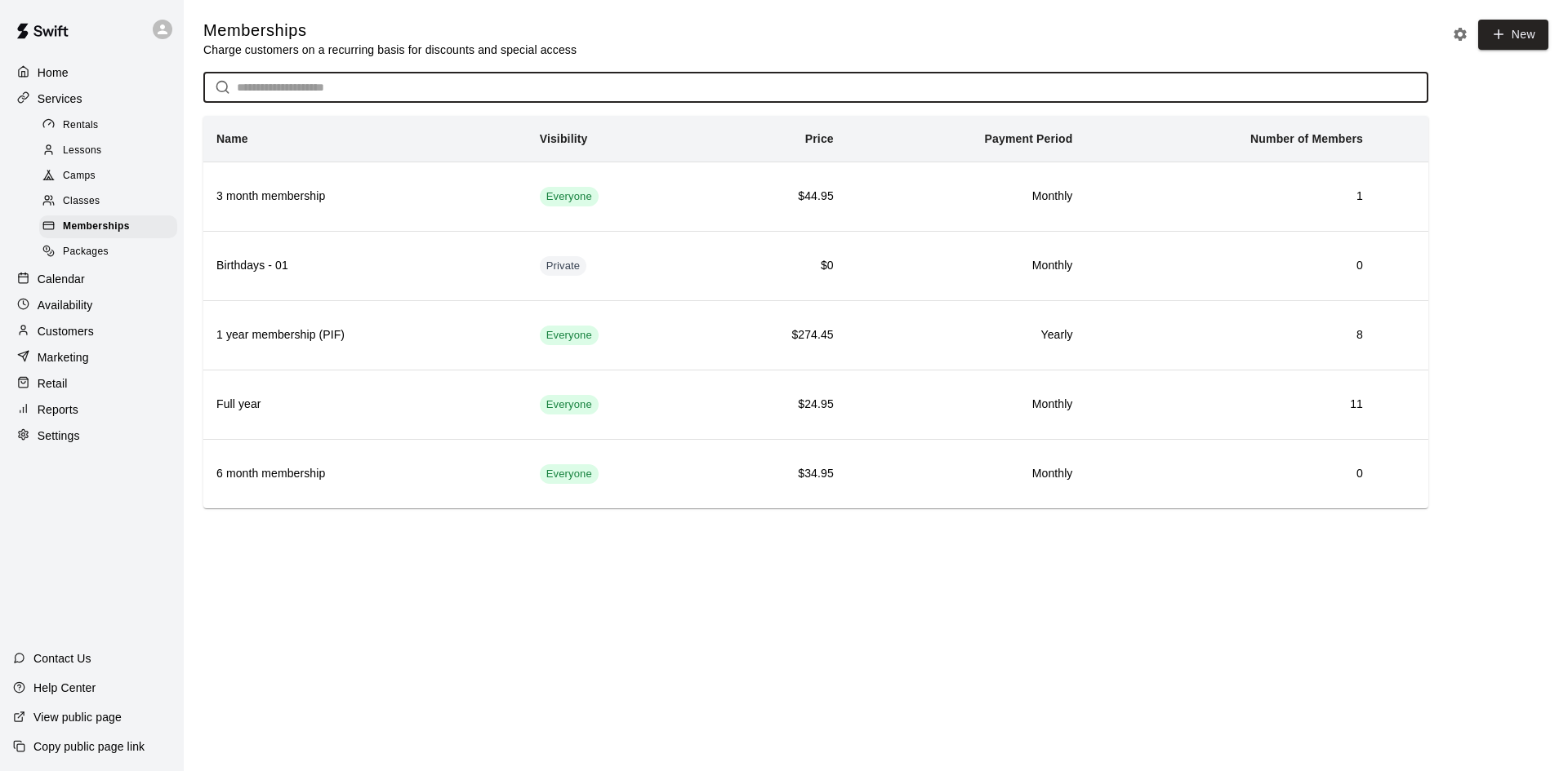
click at [83, 337] on p "Customers" at bounding box center [65, 332] width 56 height 16
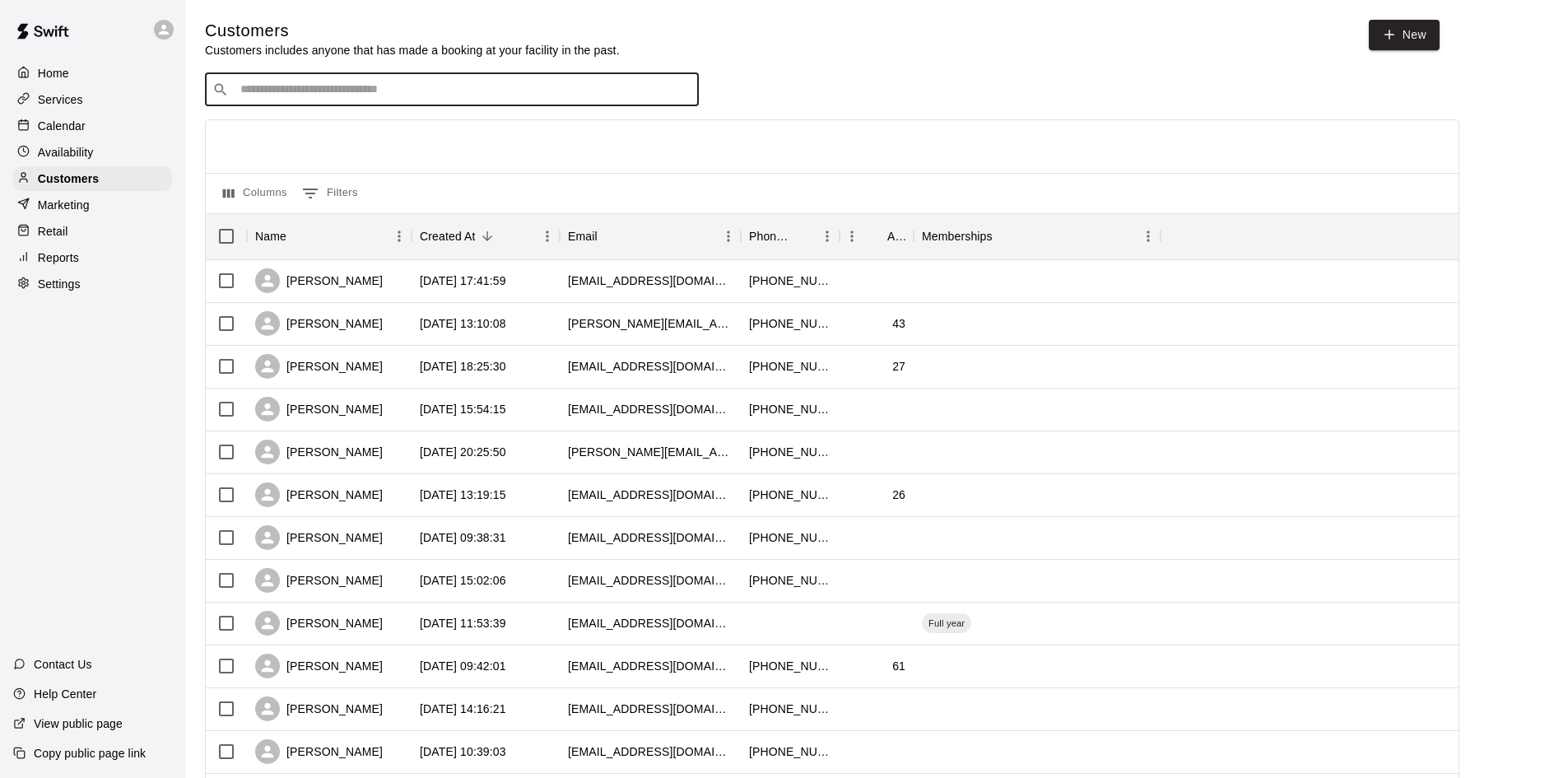
click at [276, 90] on input "Search customers by name or email" at bounding box center [463, 90] width 456 height 16
type input "*****"
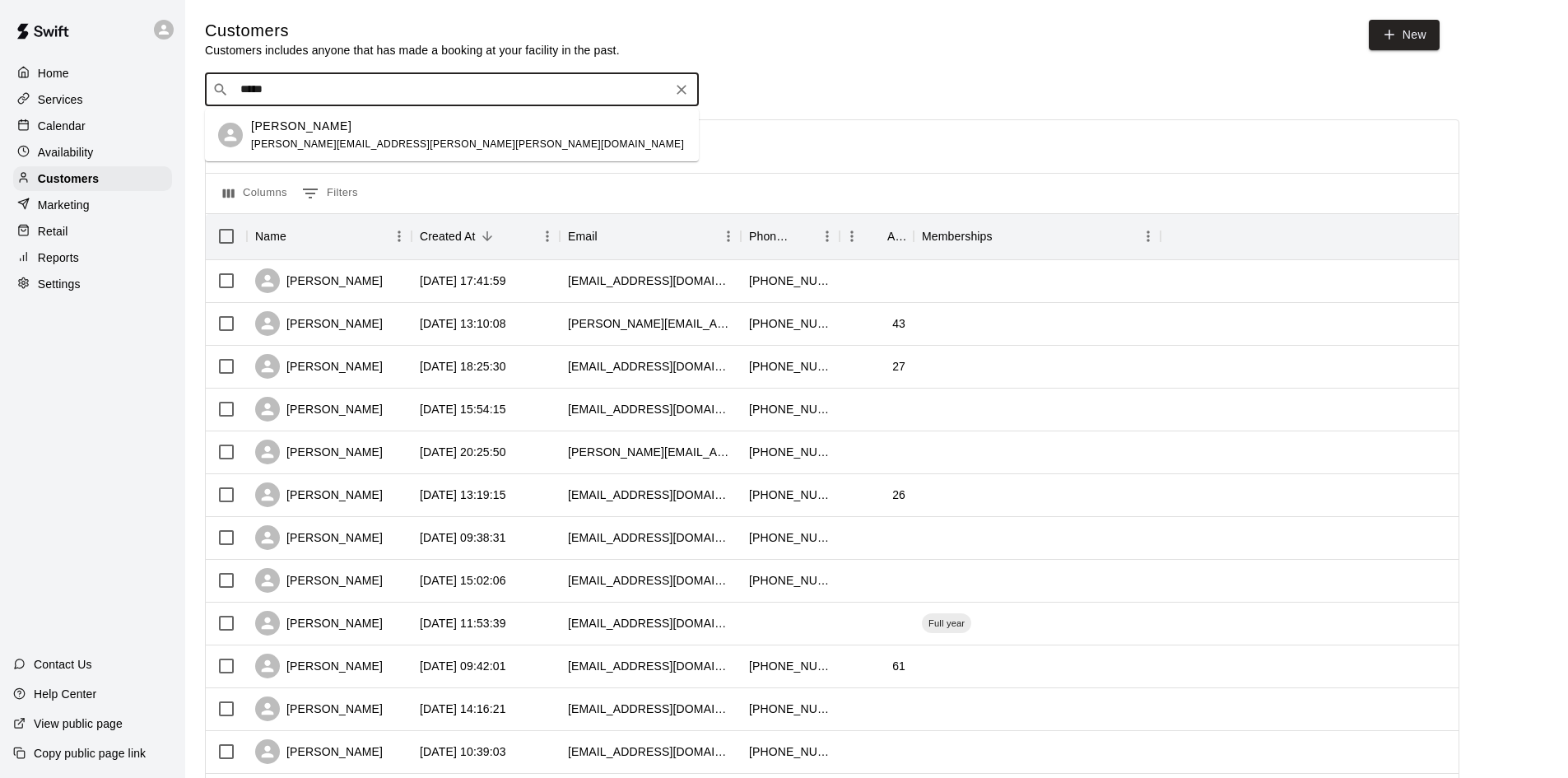
click at [232, 128] on icon at bounding box center [231, 135] width 19 height 19
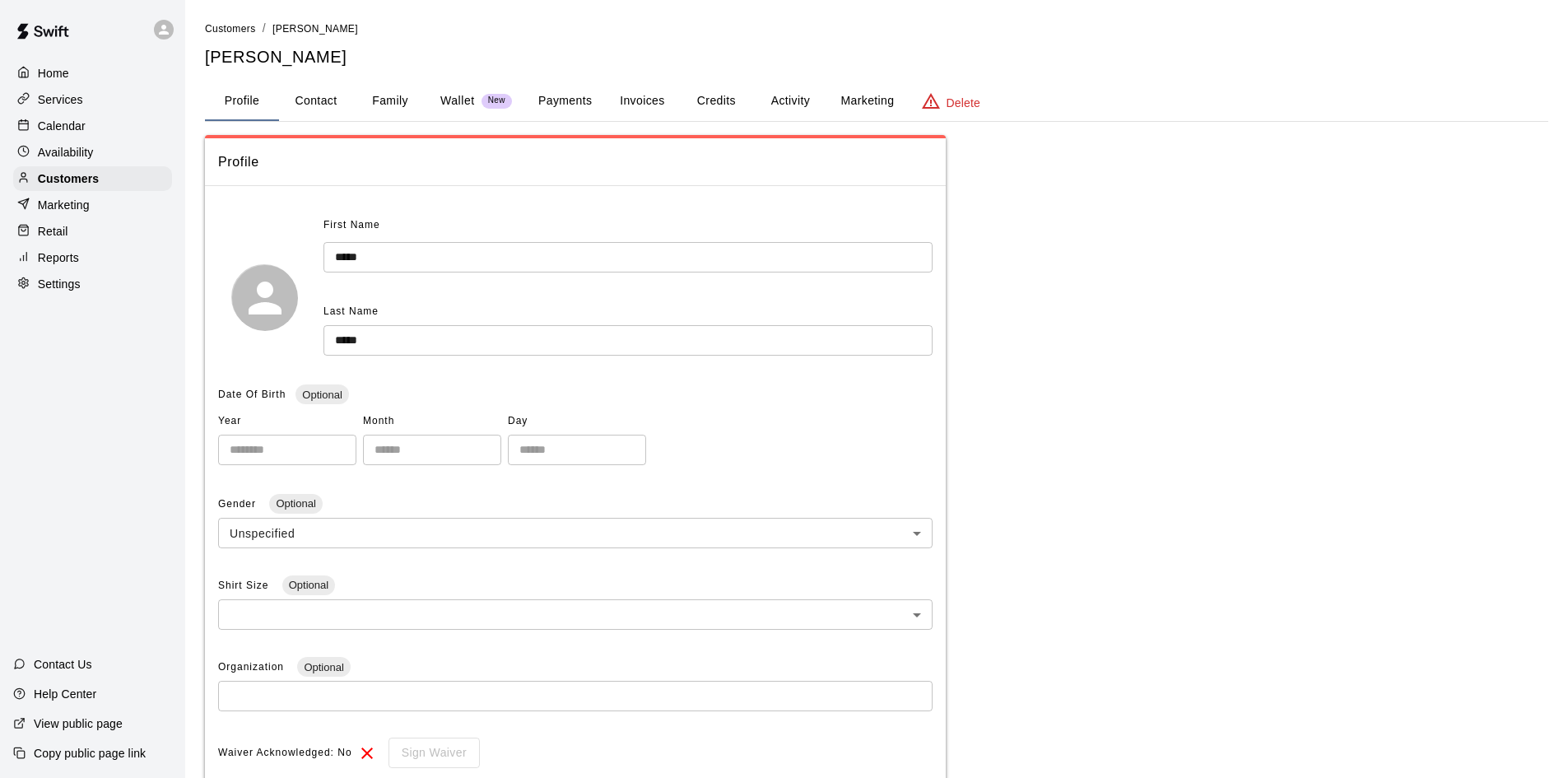
click at [446, 106] on p "Wallet" at bounding box center [457, 100] width 35 height 17
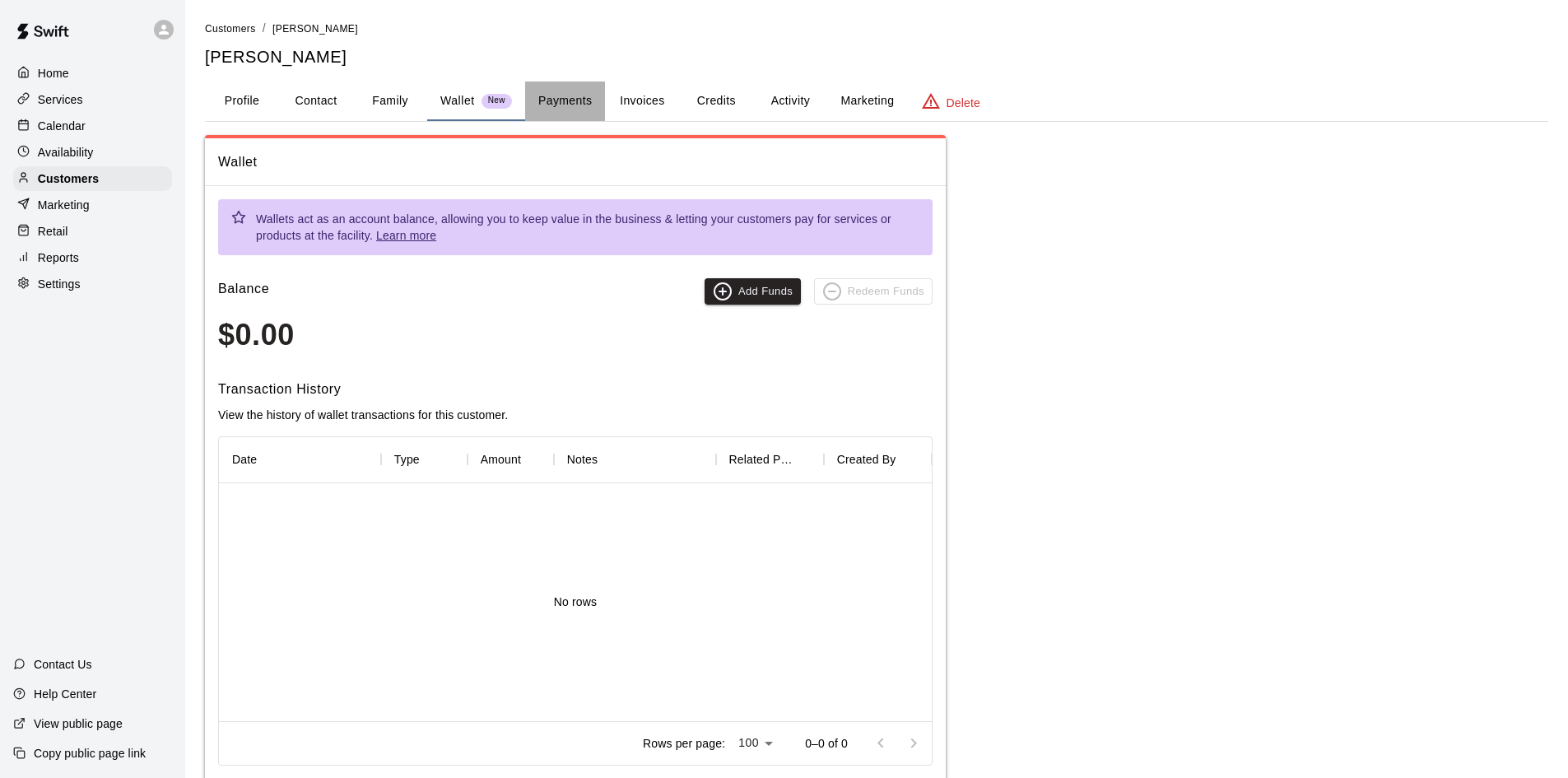
click at [572, 104] on button "Payments" at bounding box center [565, 102] width 80 height 40
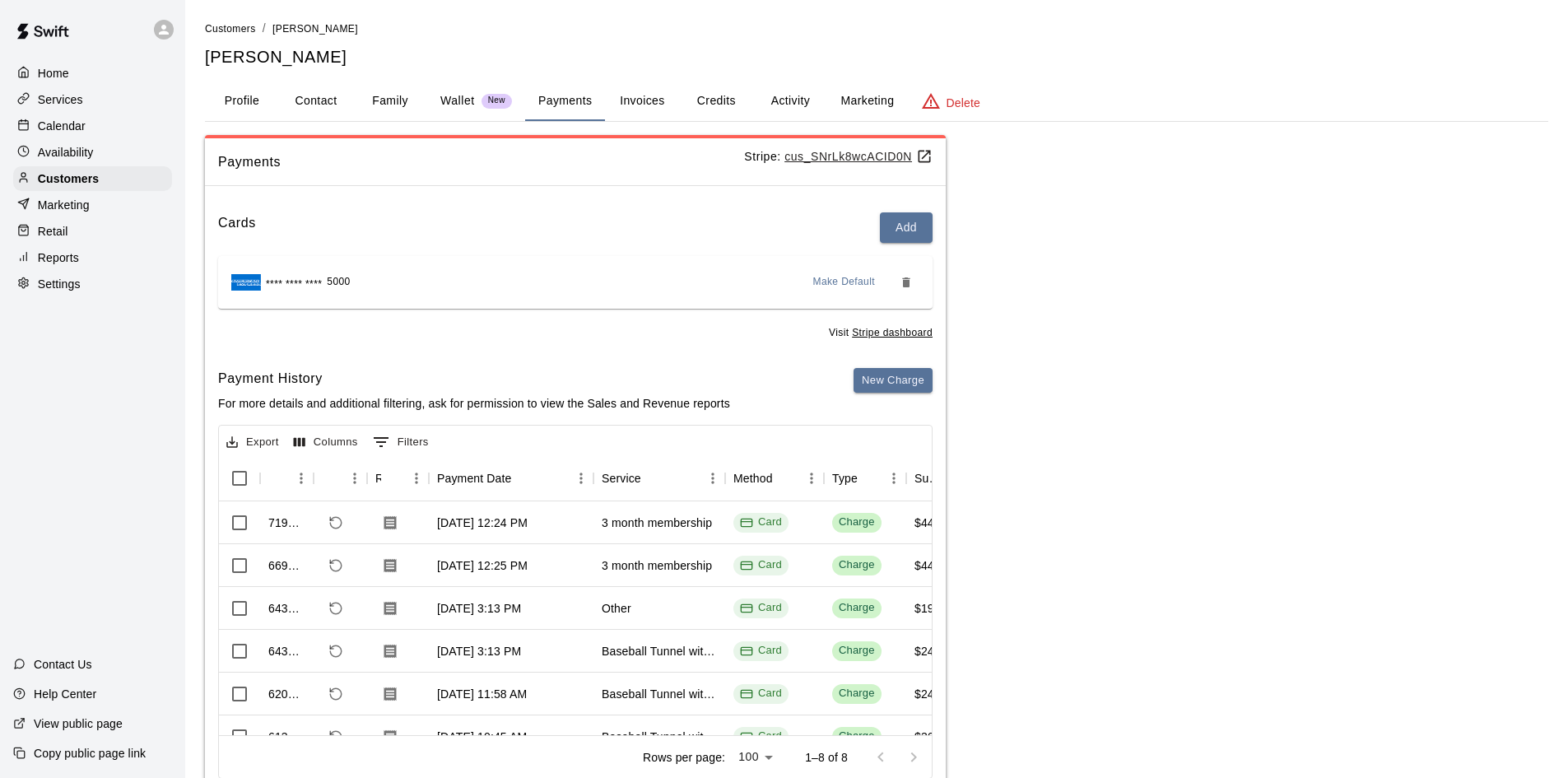
drag, startPoint x: 401, startPoint y: 718, endPoint x: 472, endPoint y: 717, distance: 71.0
click at [521, 761] on div "Rows per page: 100 *** 1–8 of 8" at bounding box center [575, 757] width 713 height 43
click at [319, 60] on h5 "[PERSON_NAME]" at bounding box center [876, 57] width 1343 height 22
click at [94, 179] on p "Customers" at bounding box center [68, 179] width 61 height 16
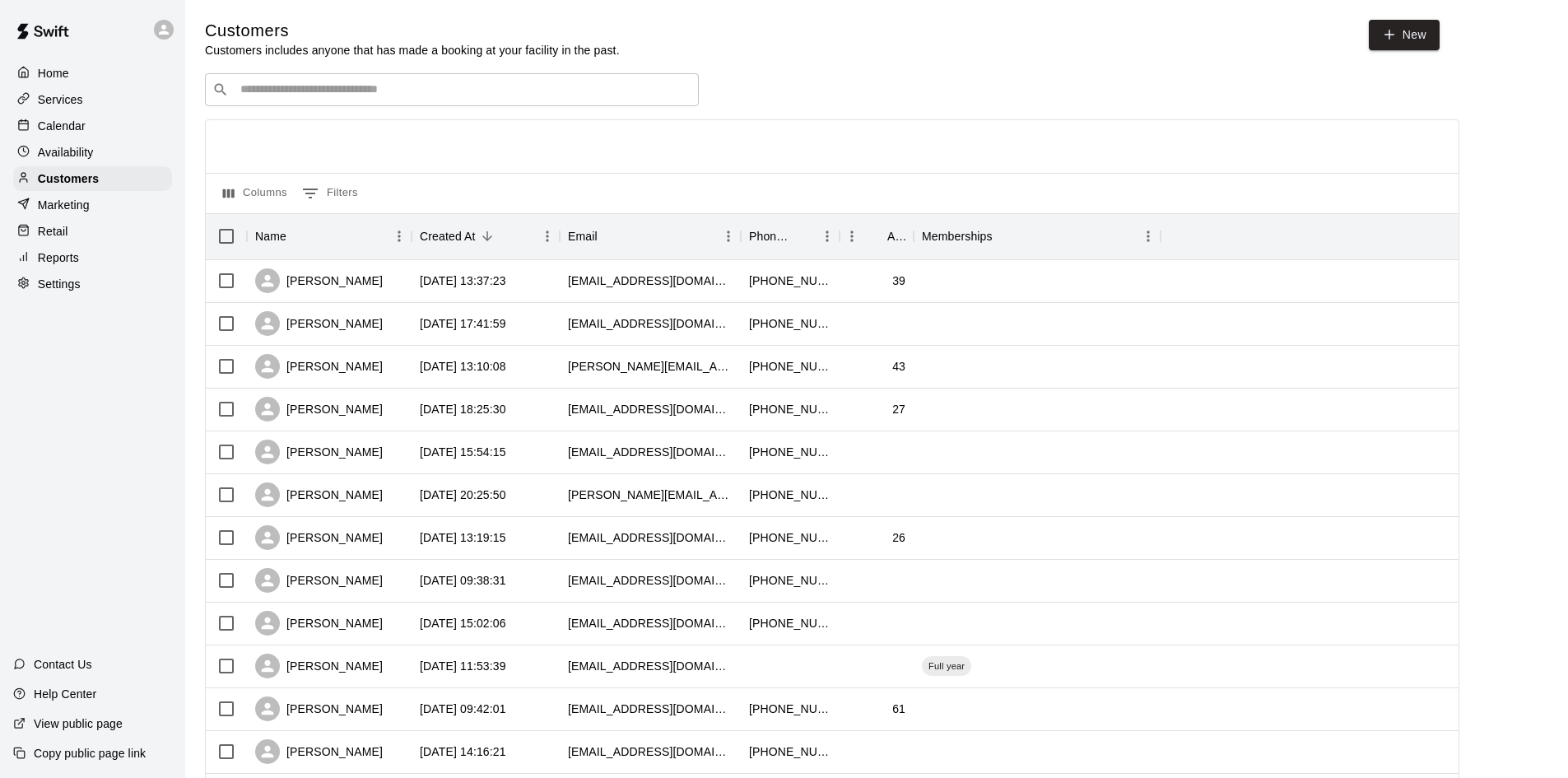
click at [491, 89] on input "Search customers by name or email" at bounding box center [463, 90] width 456 height 16
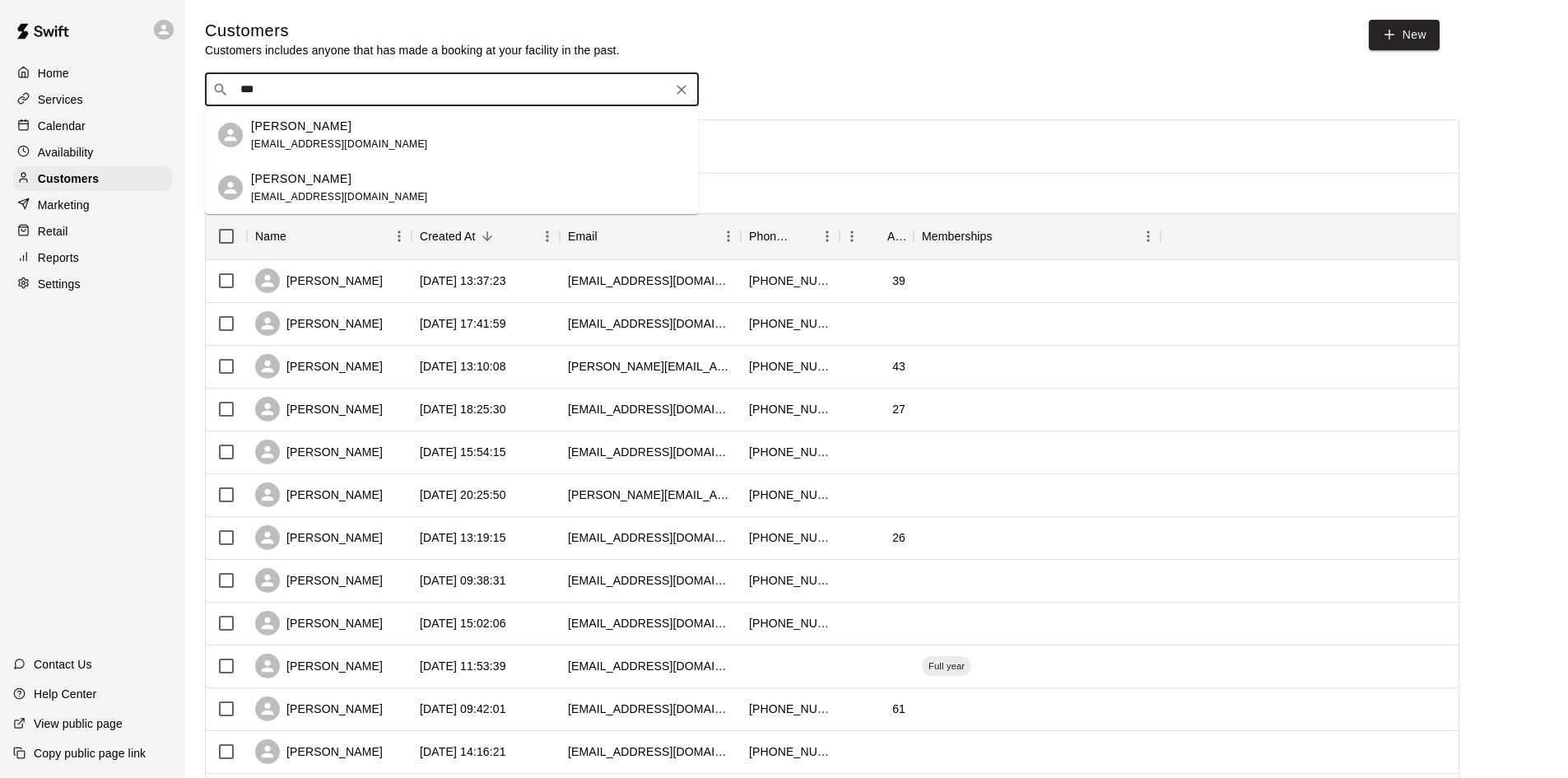
type input "****"
click at [353, 141] on span "[EMAIL_ADDRESS][DOMAIN_NAME]" at bounding box center [339, 145] width 177 height 12
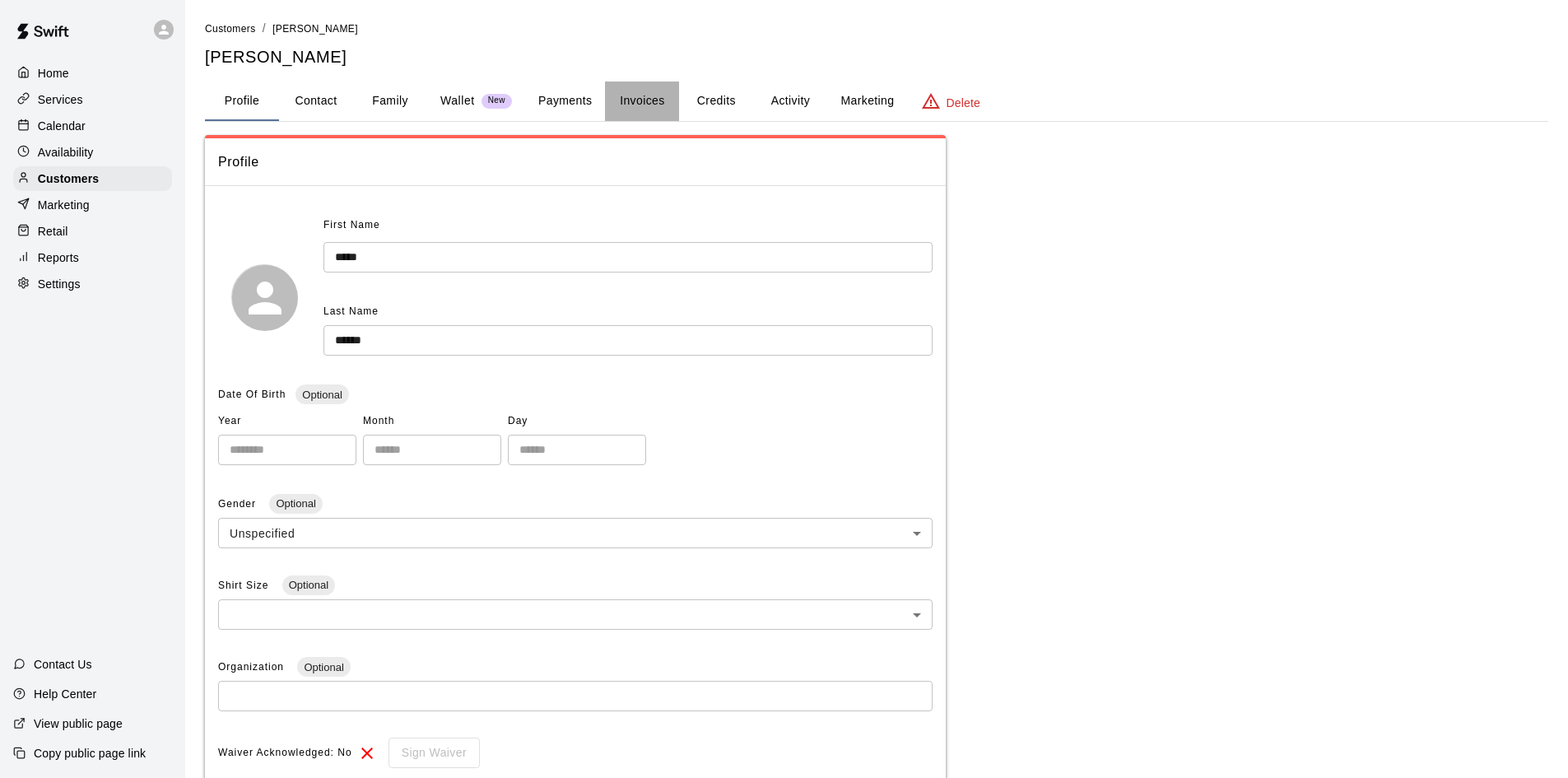
click at [655, 109] on button "Invoices" at bounding box center [642, 102] width 74 height 40
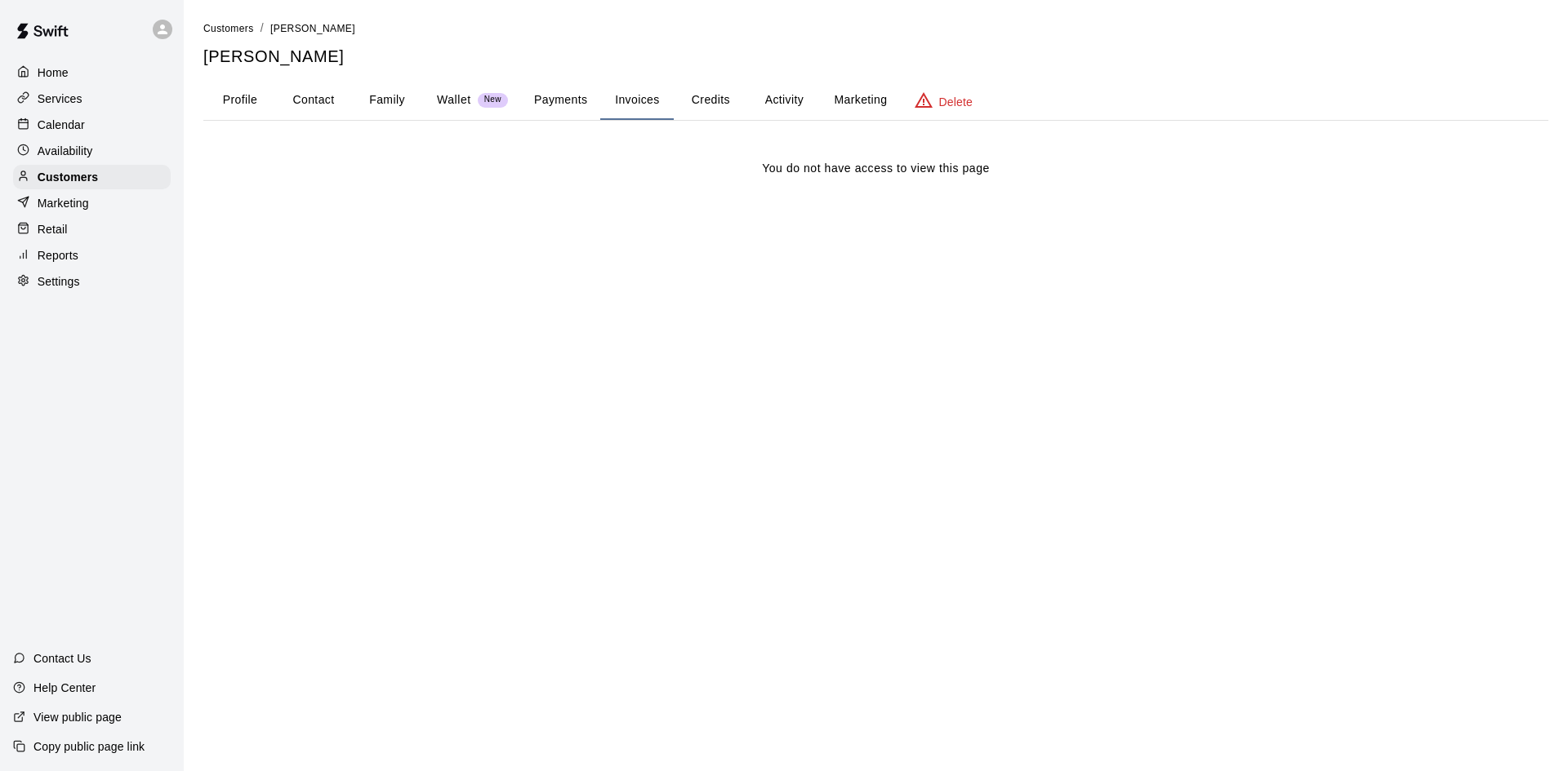
click at [716, 106] on button "Credits" at bounding box center [710, 101] width 73 height 40
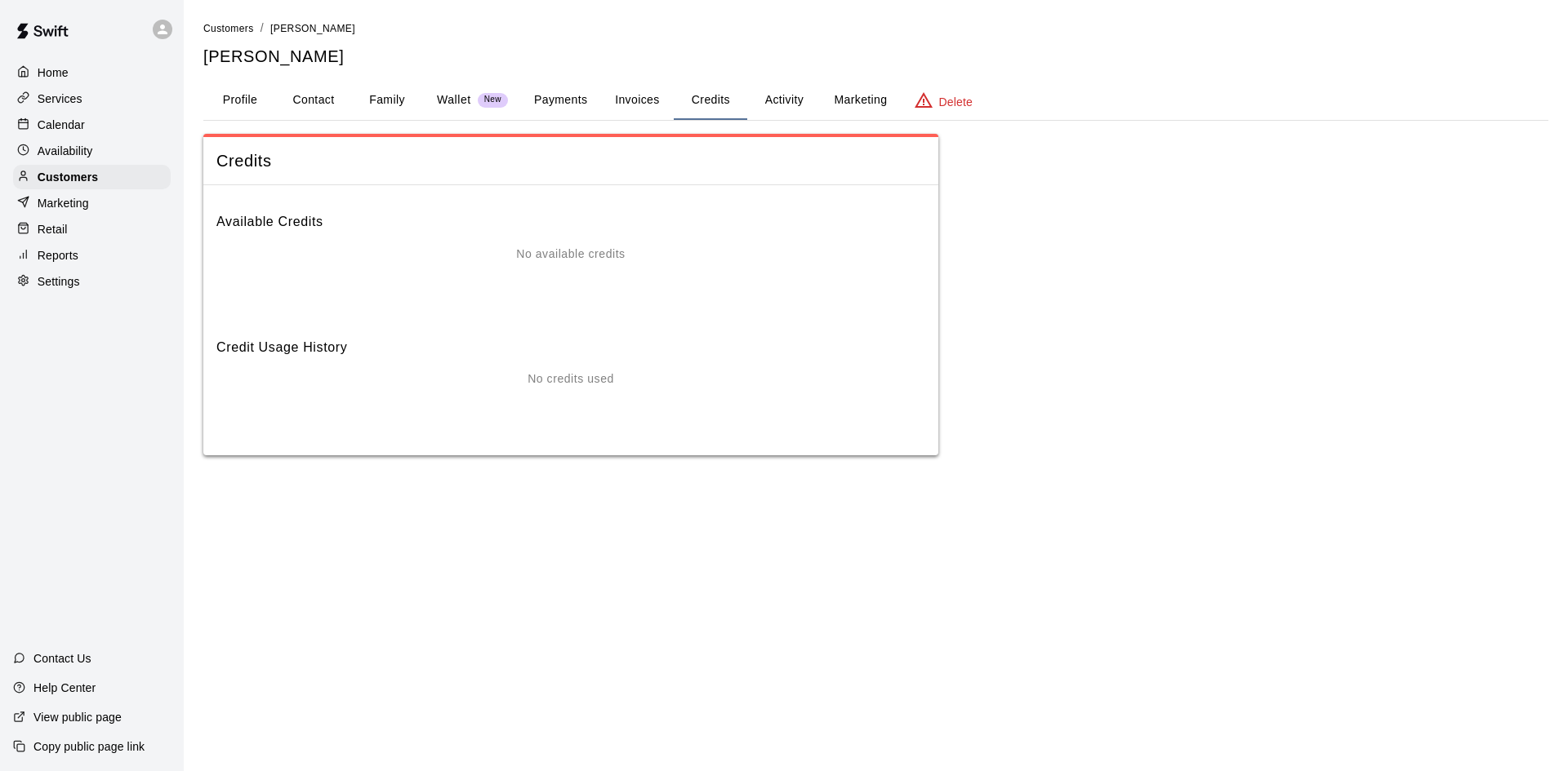
click at [564, 107] on button "Payments" at bounding box center [560, 101] width 79 height 40
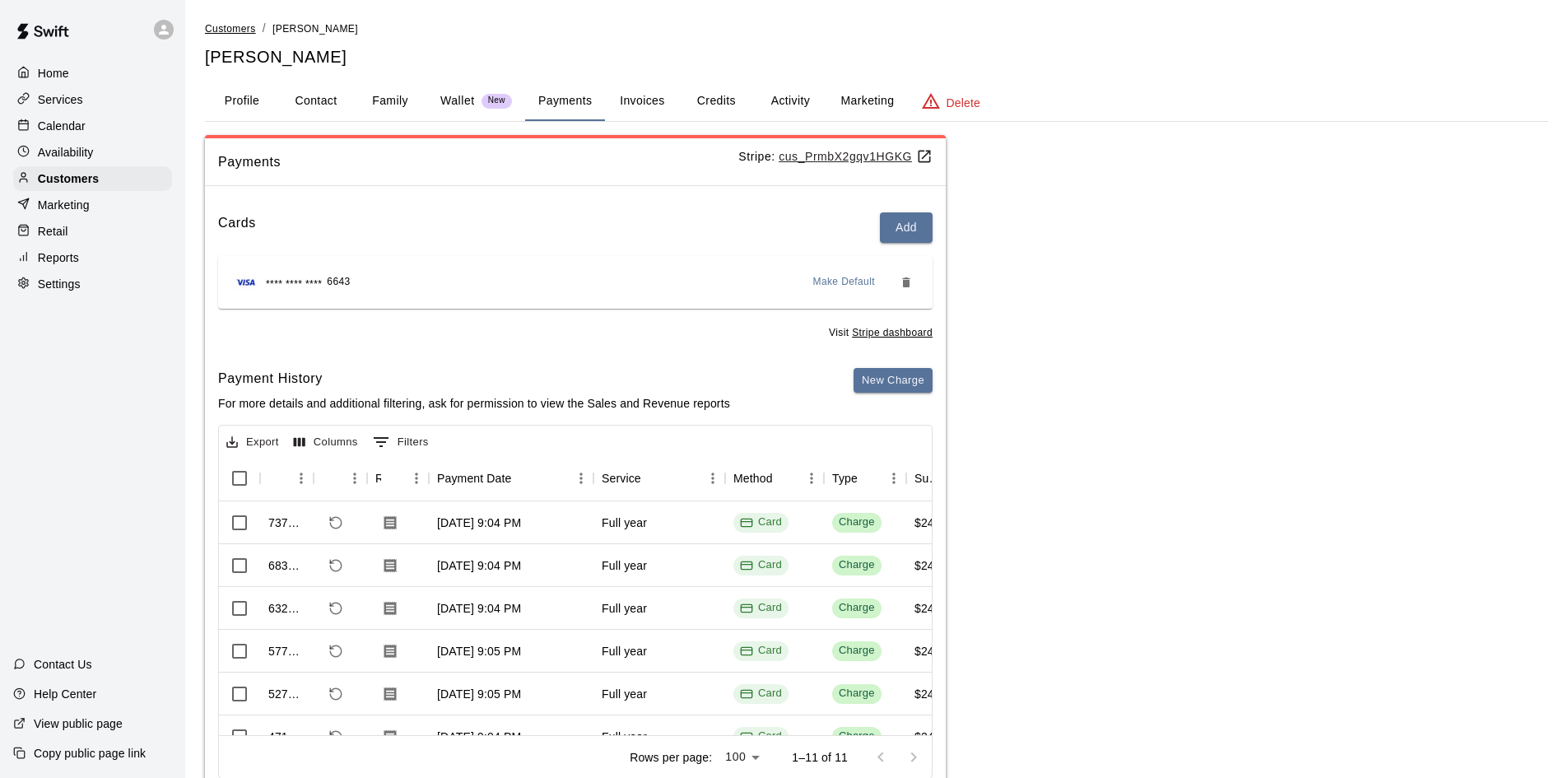
click at [241, 27] on span "Customers" at bounding box center [230, 29] width 51 height 12
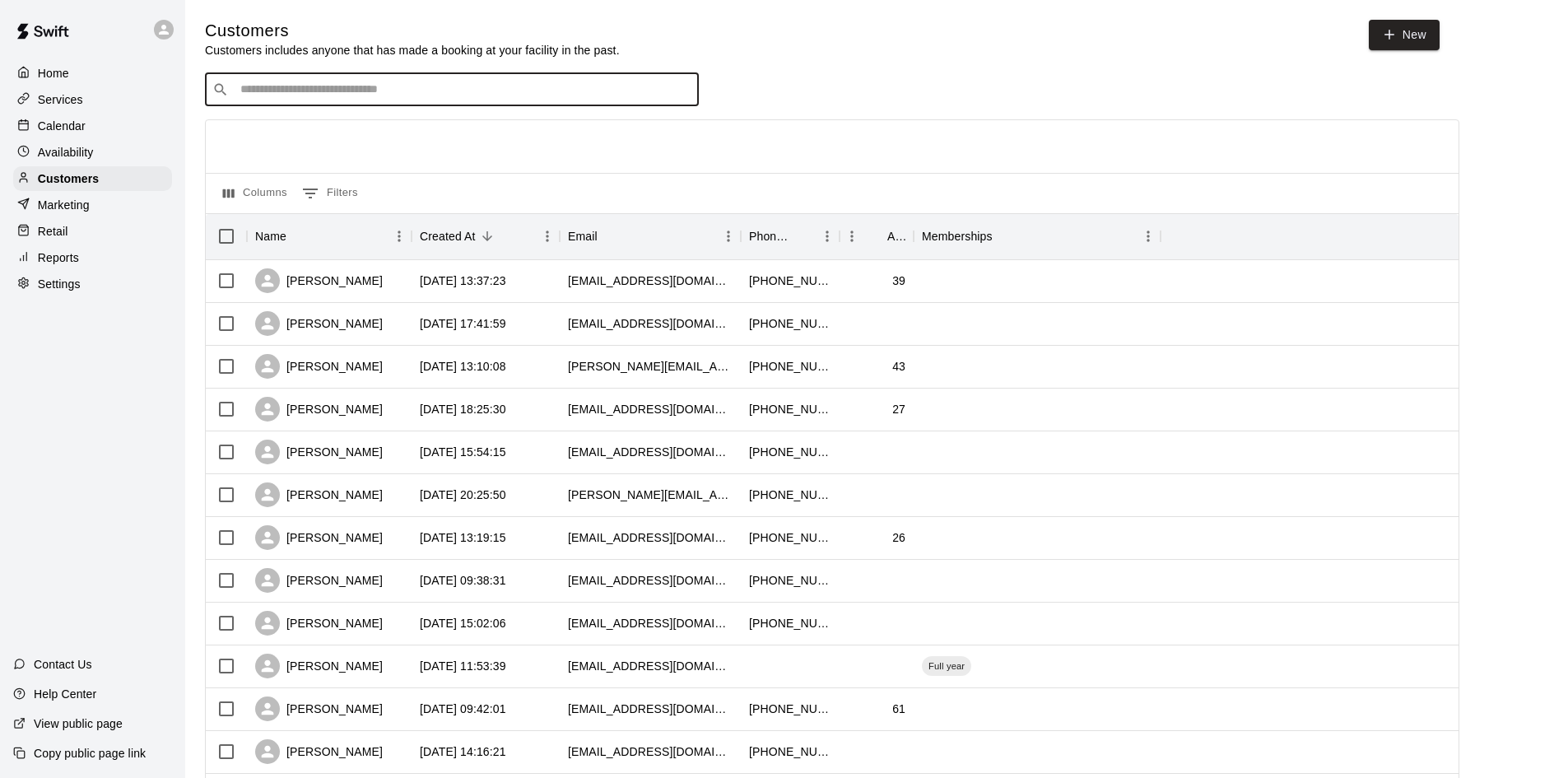
click at [296, 97] on input "Search customers by name or email" at bounding box center [463, 90] width 456 height 16
type input "*******"
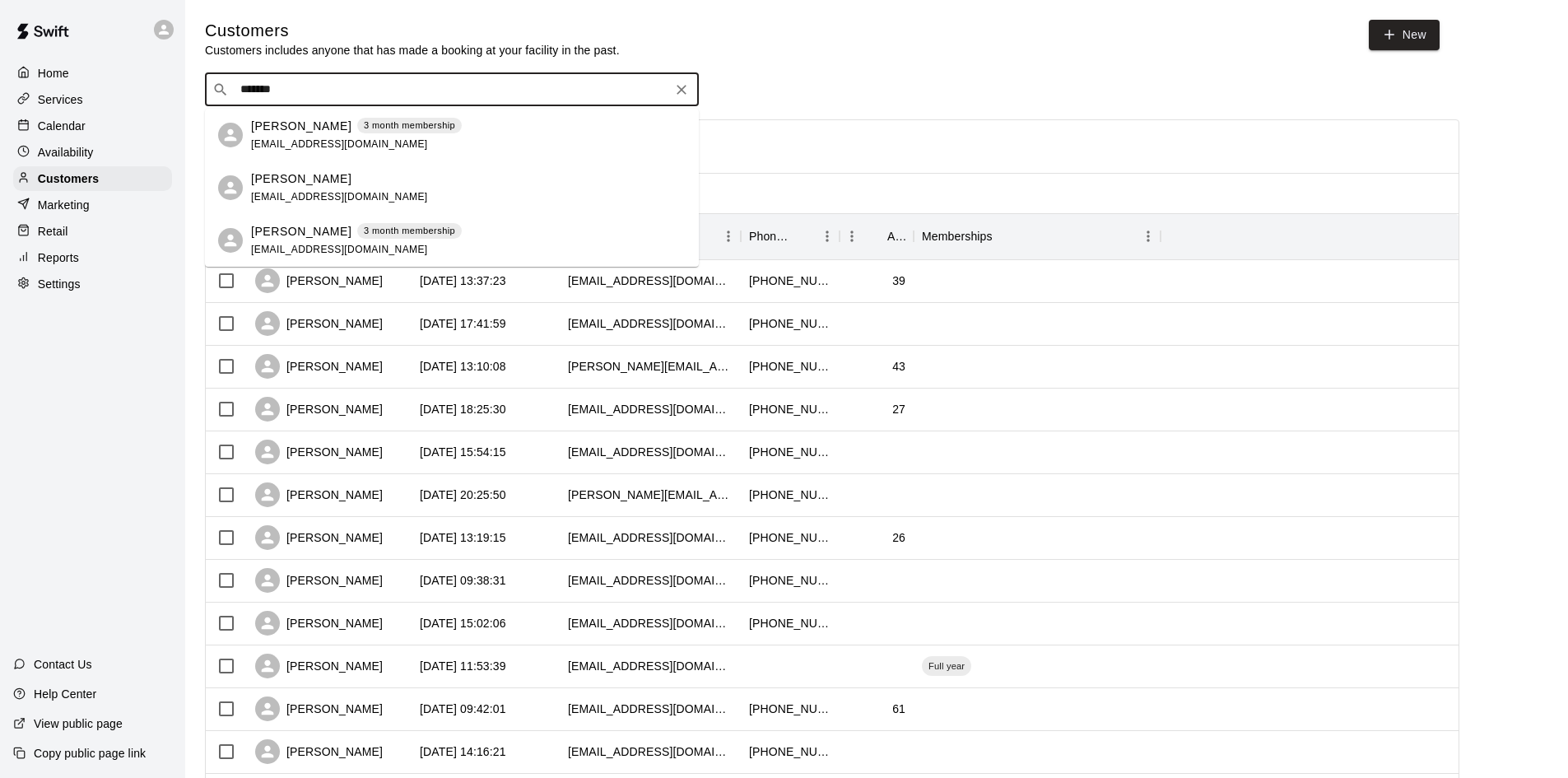
click at [291, 139] on span "[EMAIL_ADDRESS][DOMAIN_NAME]" at bounding box center [339, 145] width 177 height 12
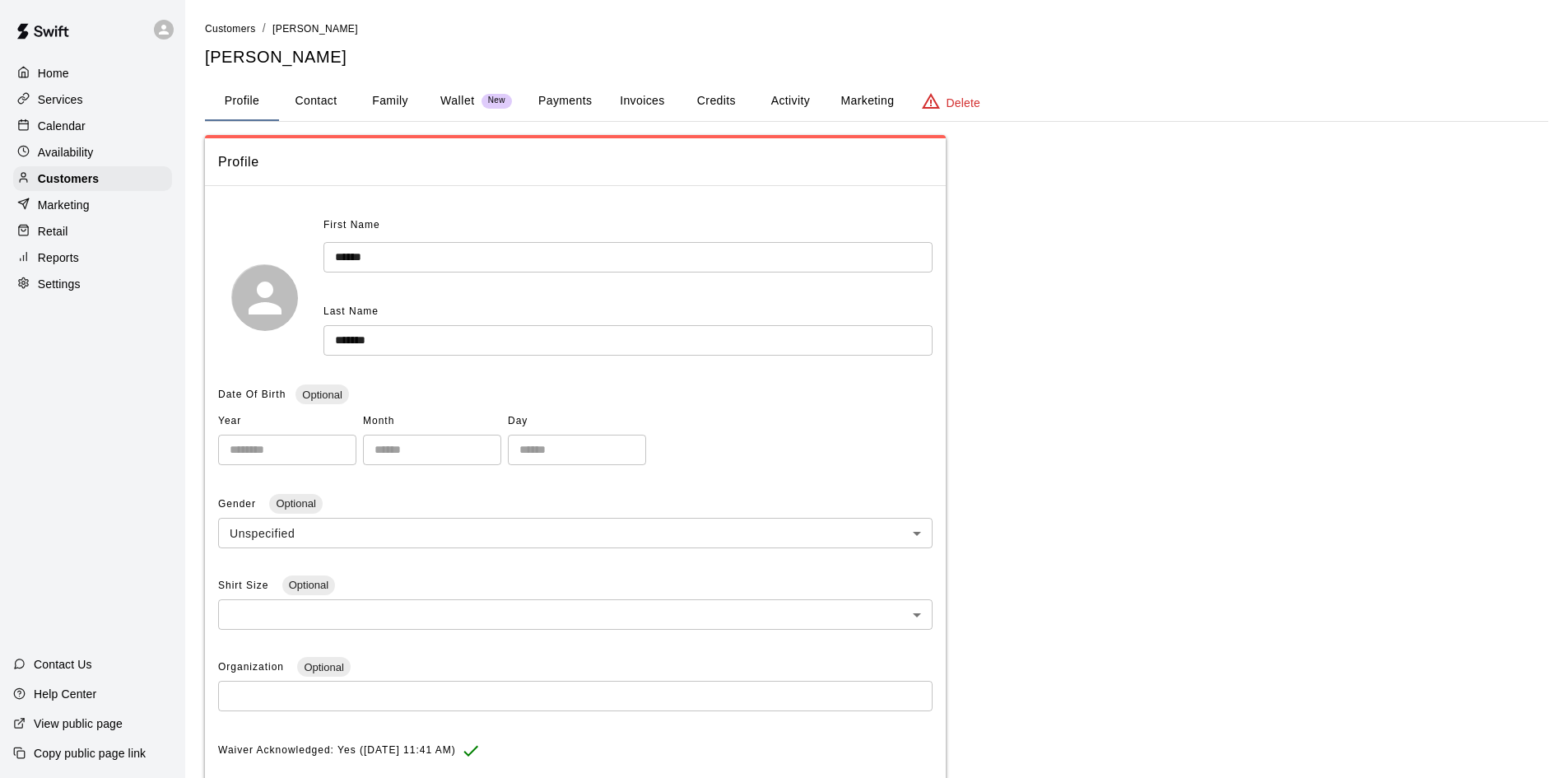
click at [578, 101] on button "Payments" at bounding box center [565, 102] width 80 height 40
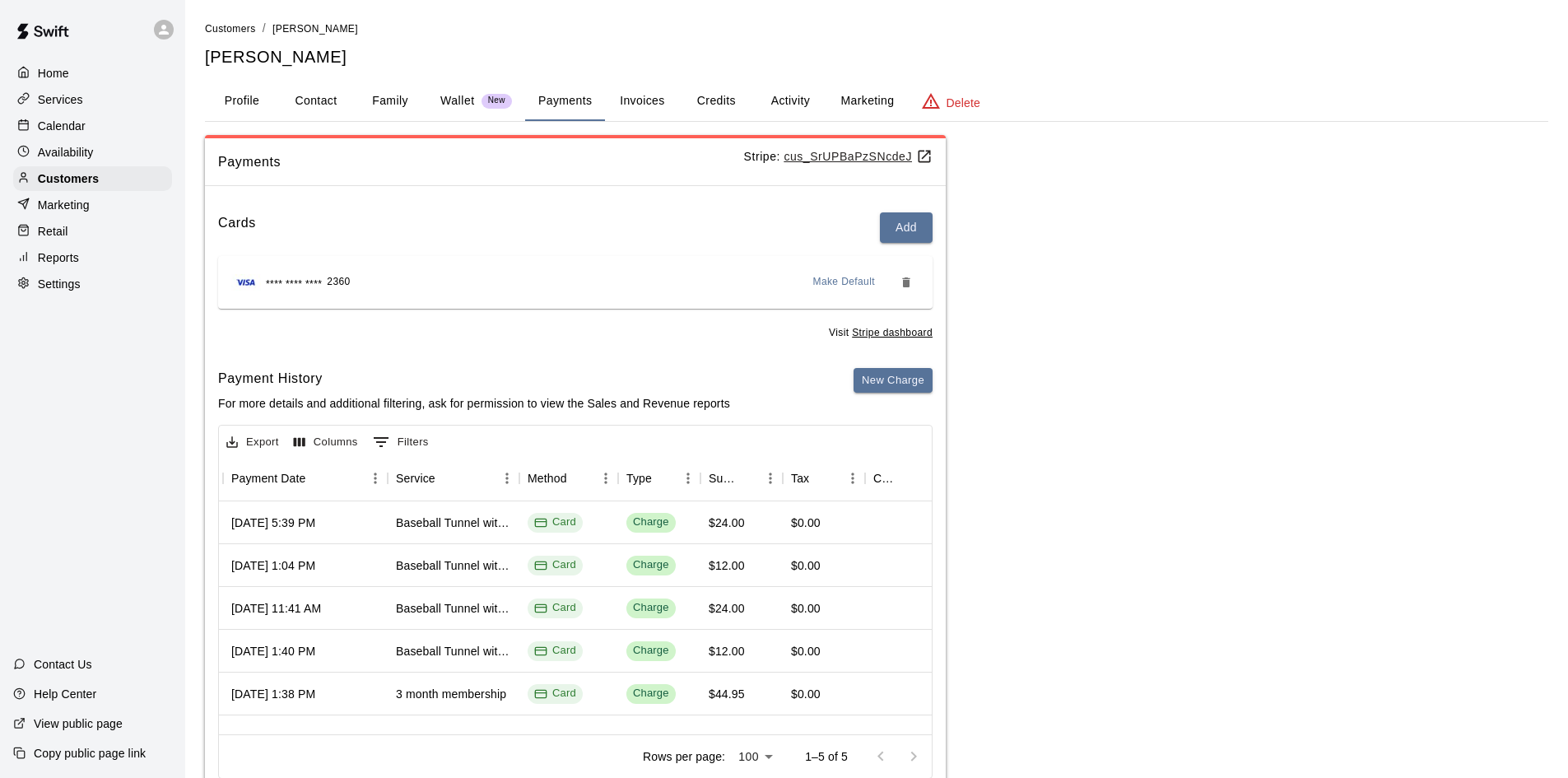
scroll to position [5, 206]
click at [71, 104] on p "Services" at bounding box center [60, 100] width 45 height 16
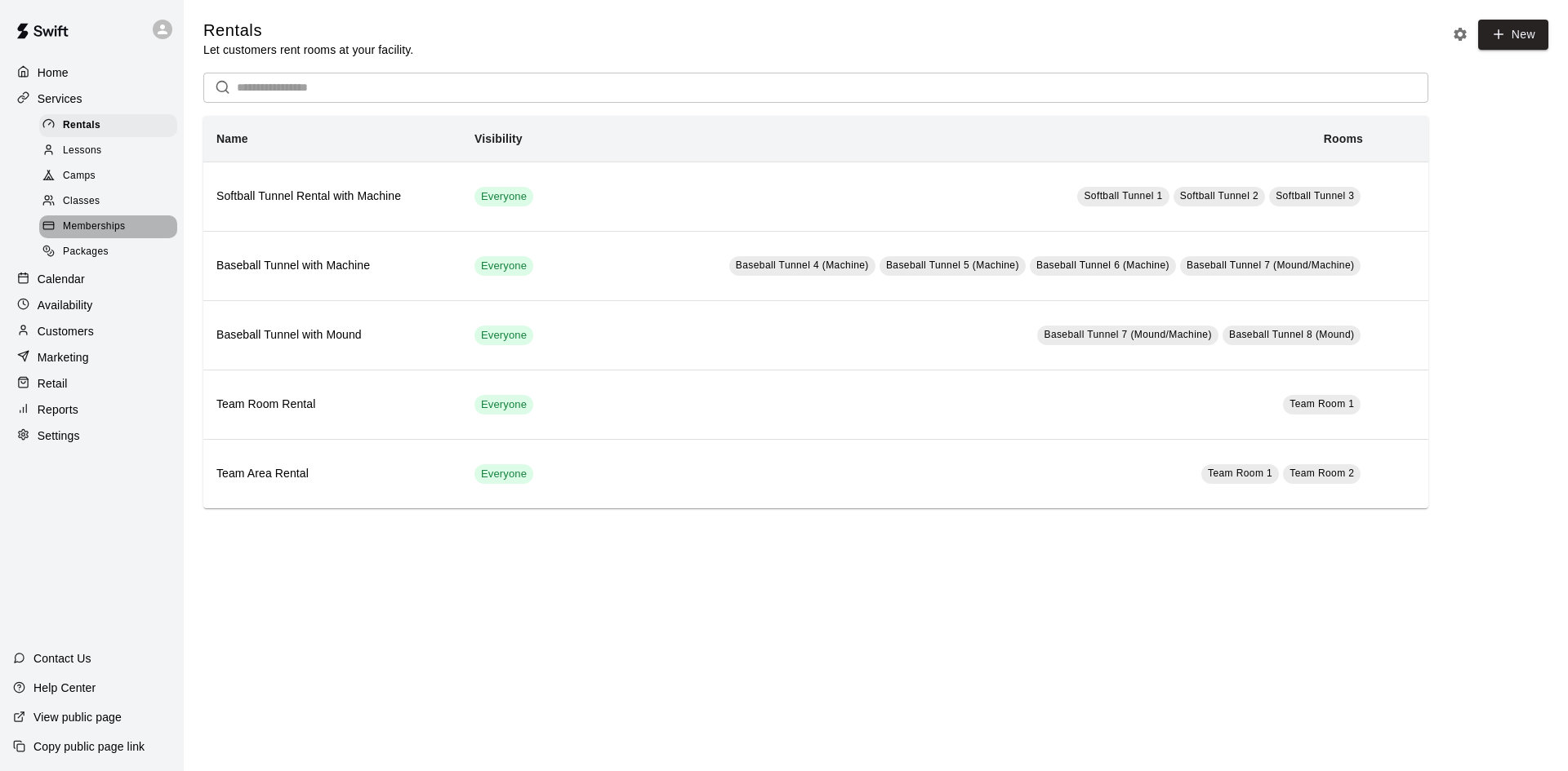
click at [97, 227] on span "Memberships" at bounding box center [94, 227] width 62 height 16
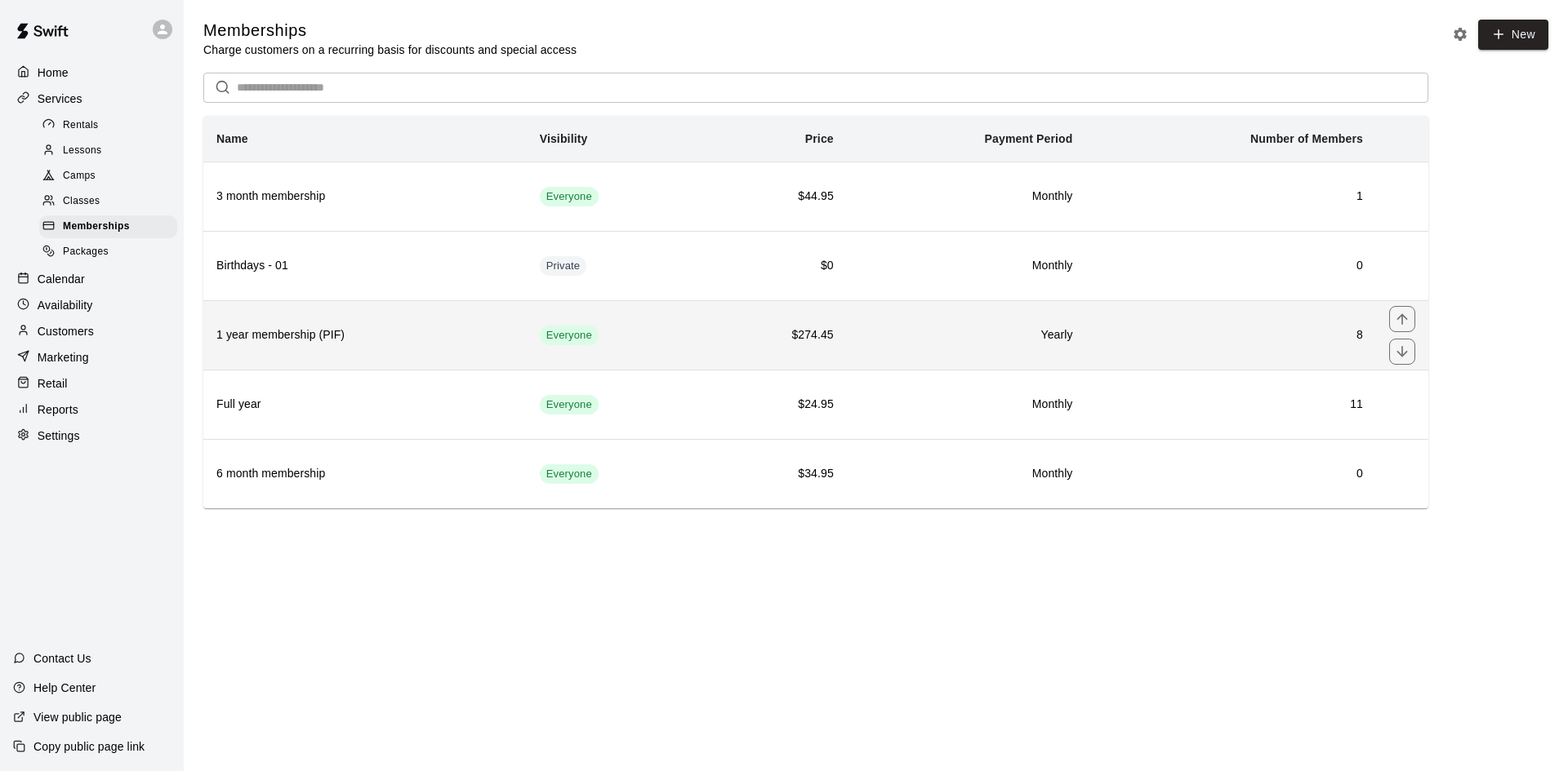
click at [383, 337] on h6 "1 year membership (PIF)" at bounding box center [365, 336] width 297 height 18
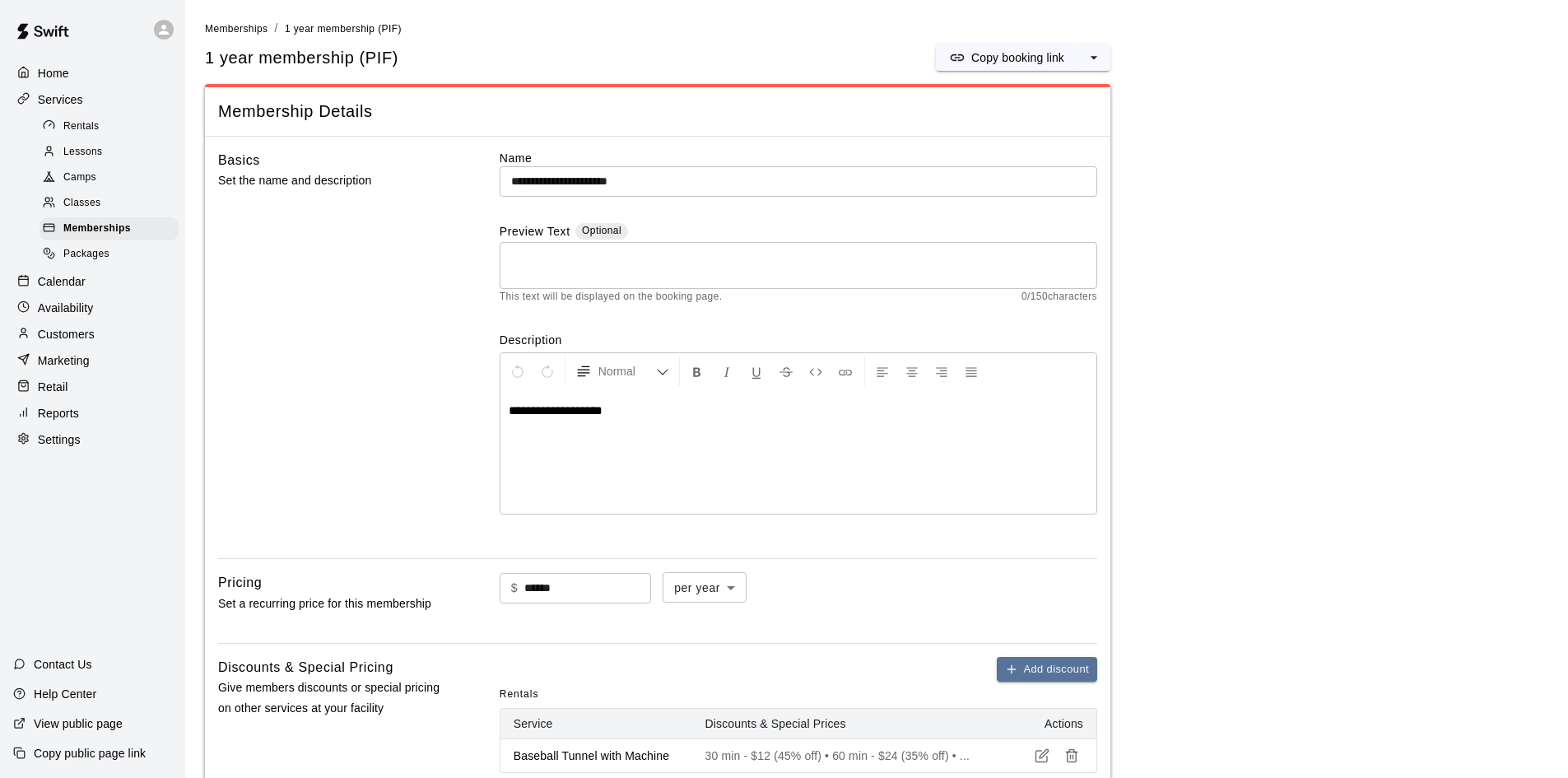
click at [100, 347] on div "Customers" at bounding box center [92, 334] width 159 height 25
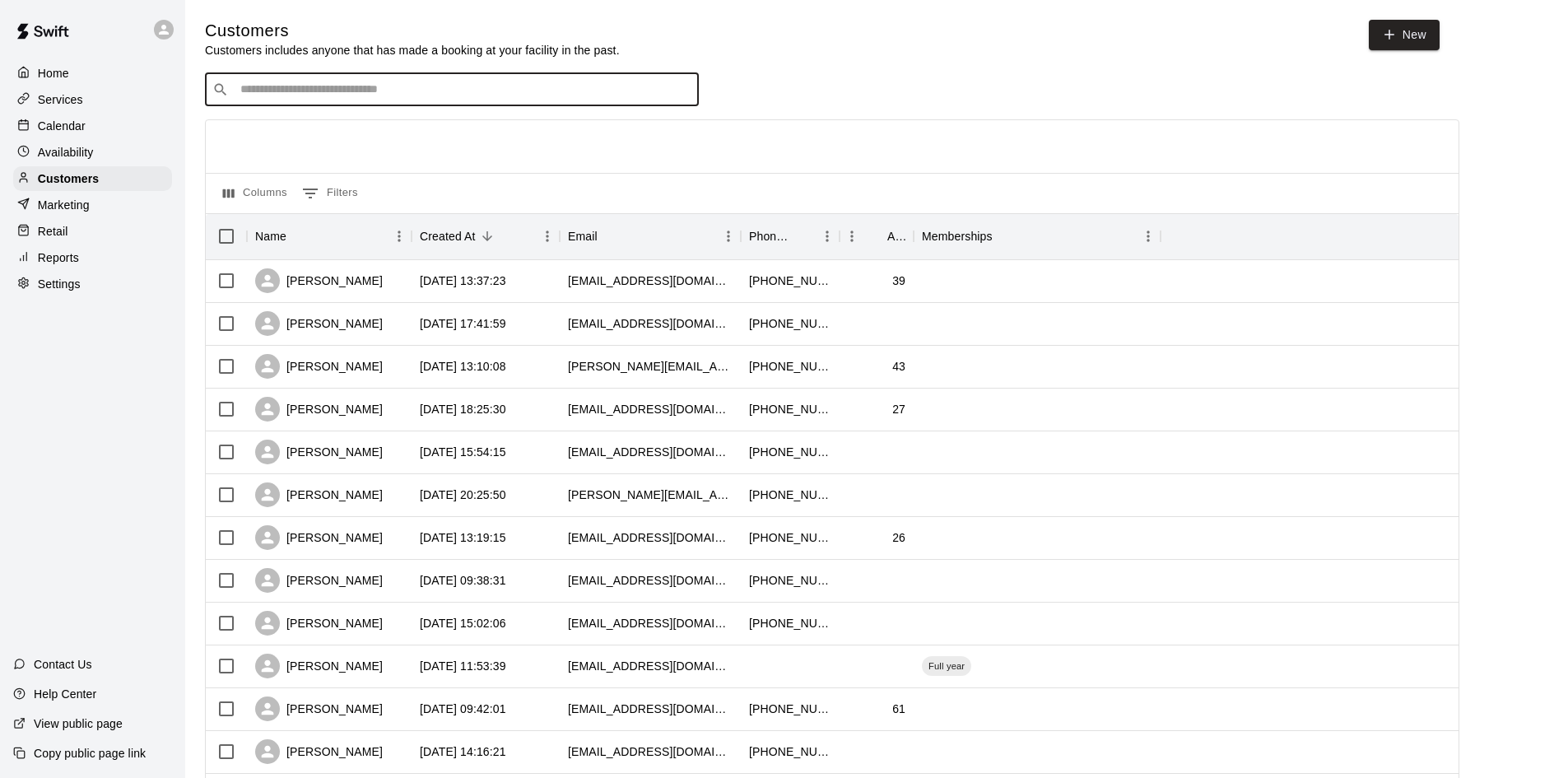
click at [317, 94] on input "Search customers by name or email" at bounding box center [463, 90] width 456 height 16
type input "*"
type input "*******"
click at [284, 135] on div "[PERSON_NAME] 1 year membership (PIF) [EMAIL_ADDRESS][DOMAIN_NAME]" at bounding box center [365, 135] width 228 height 35
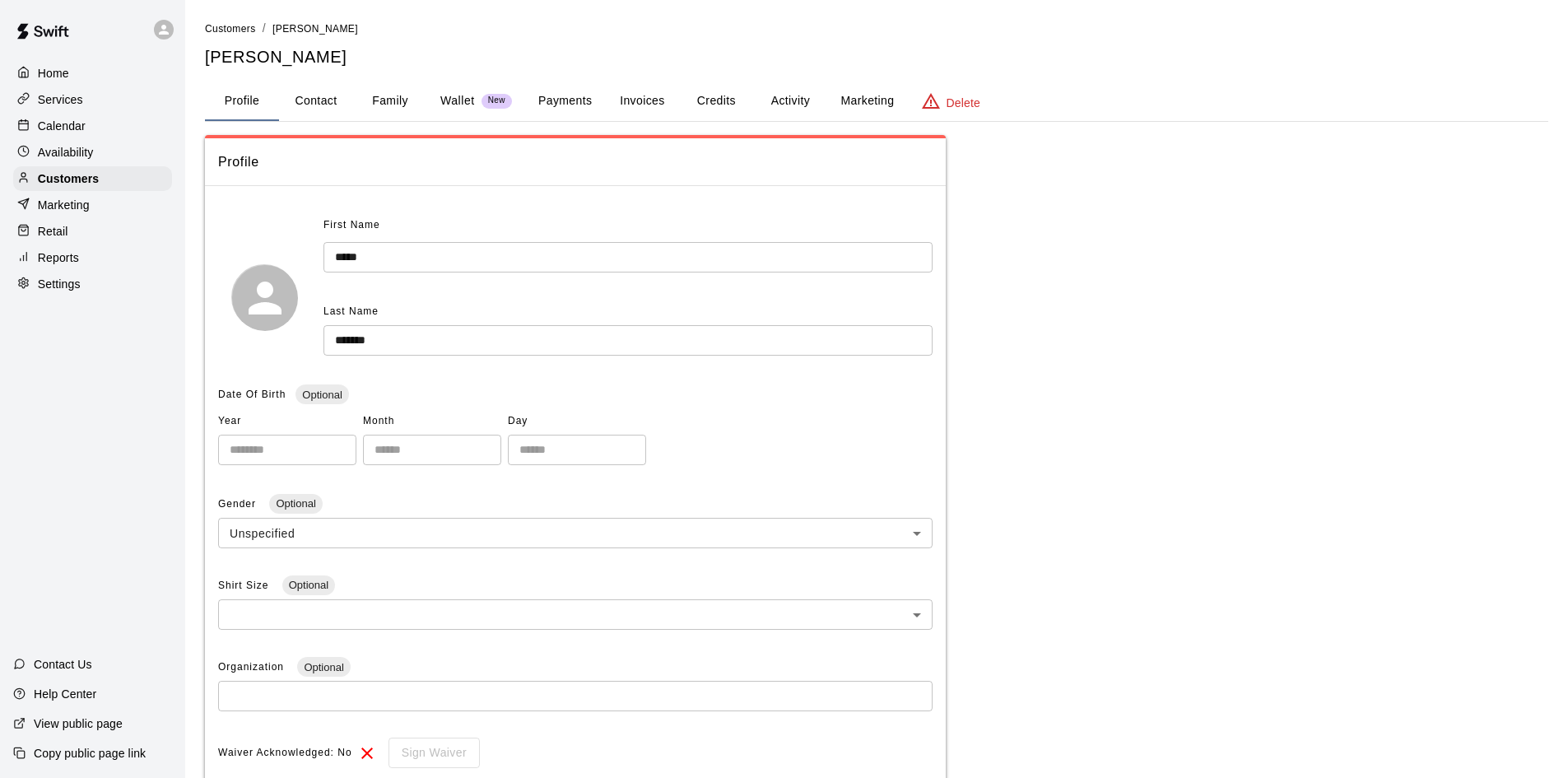
click at [578, 109] on button "Payments" at bounding box center [565, 102] width 80 height 40
